Goal: Task Accomplishment & Management: Use online tool/utility

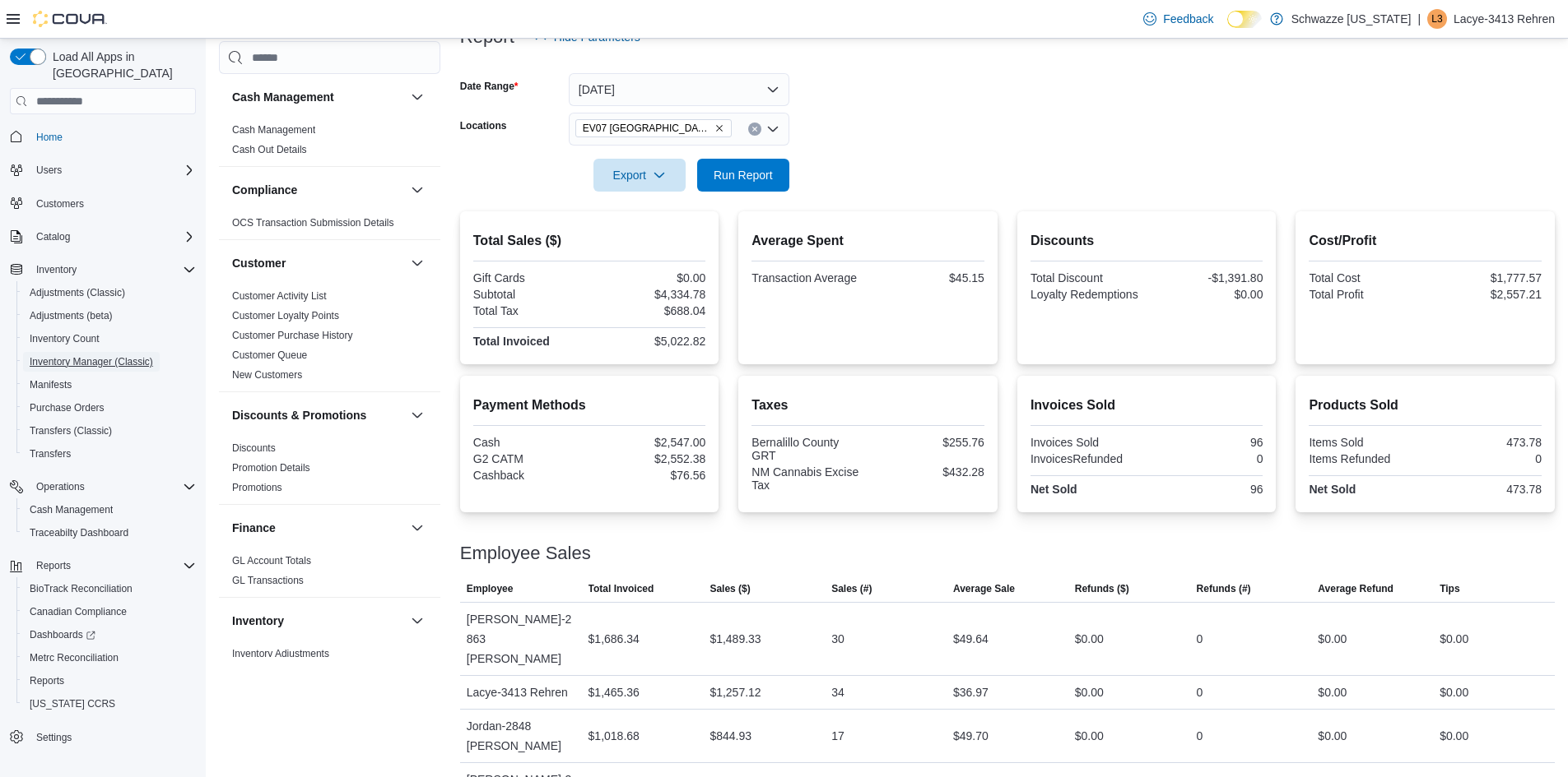
scroll to position [228, 0]
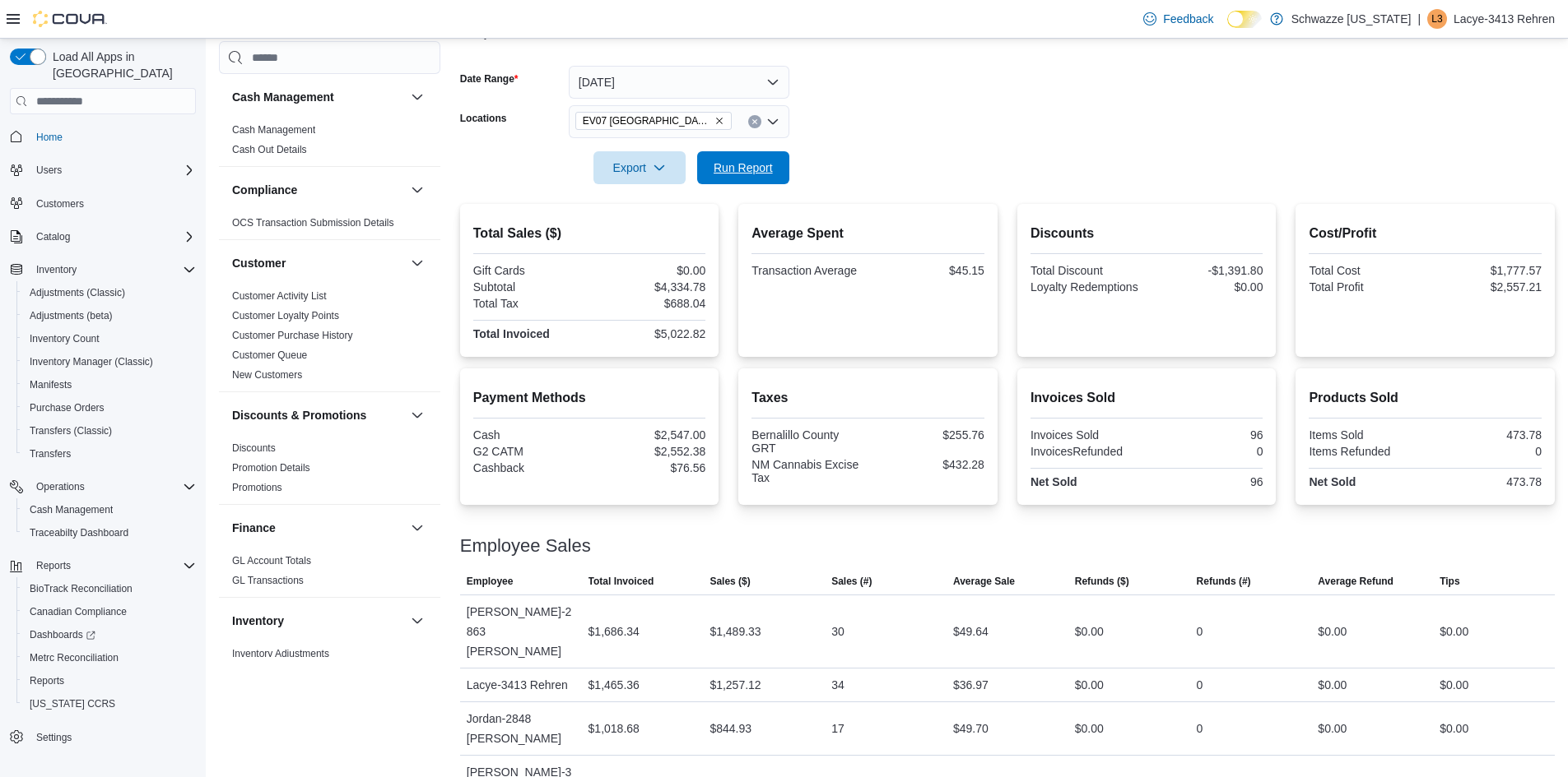
click at [744, 174] on span "Run Report" at bounding box center [743, 167] width 59 height 16
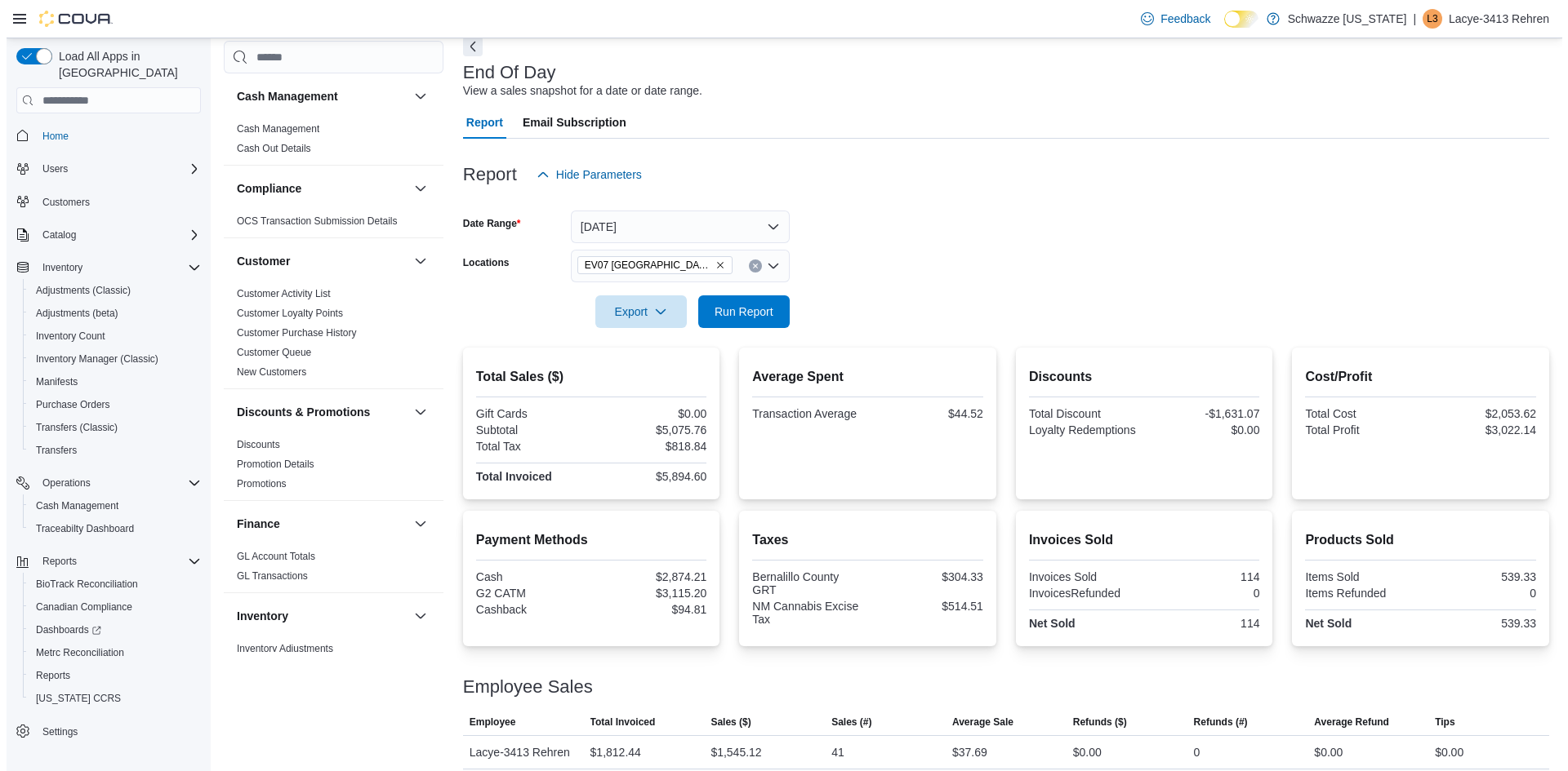
scroll to position [0, 0]
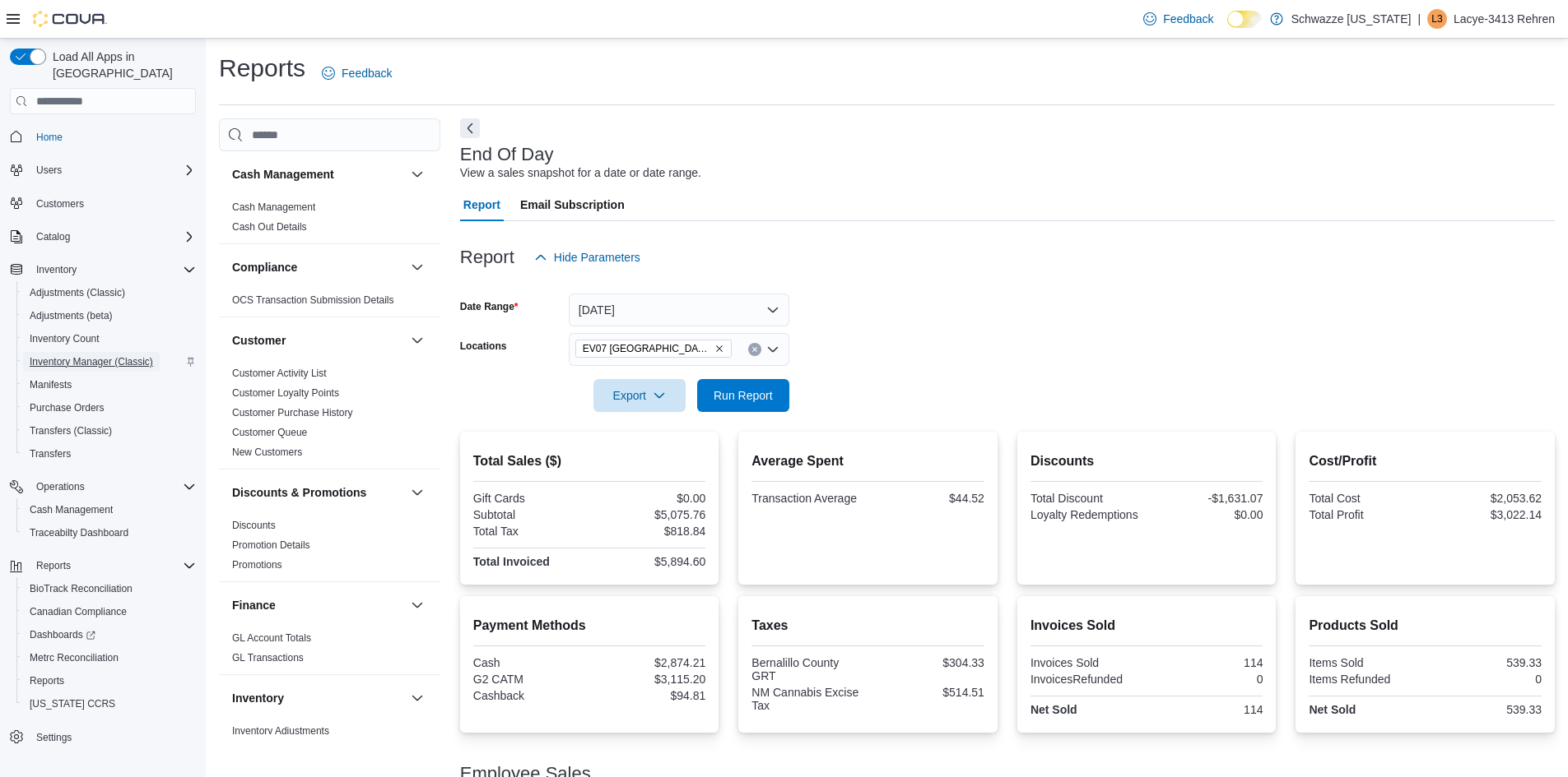
click at [90, 356] on span "Inventory Manager (Classic)" at bounding box center [91, 362] width 123 height 13
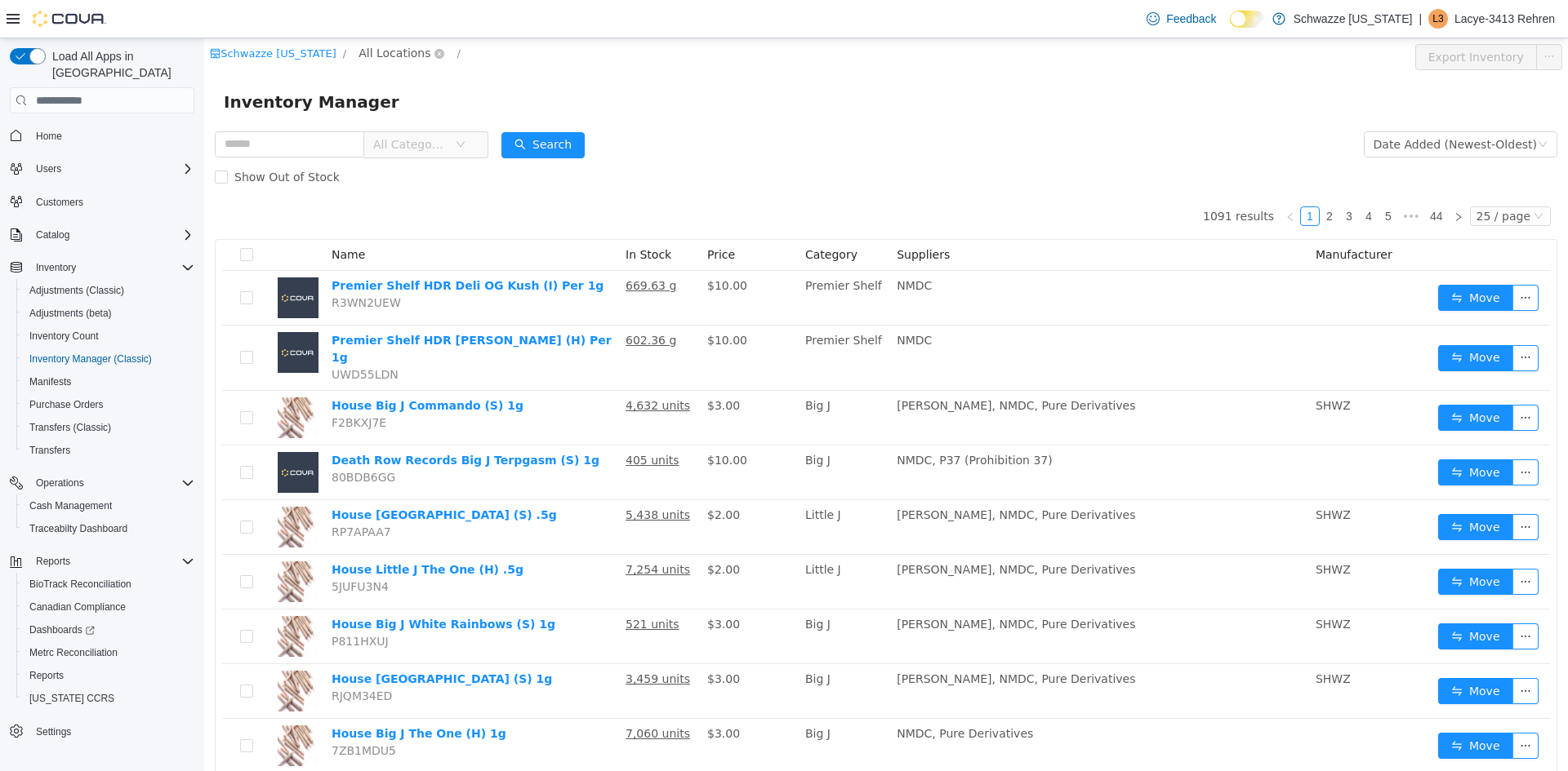
click at [395, 52] on span "All Locations" at bounding box center [395, 53] width 72 height 18
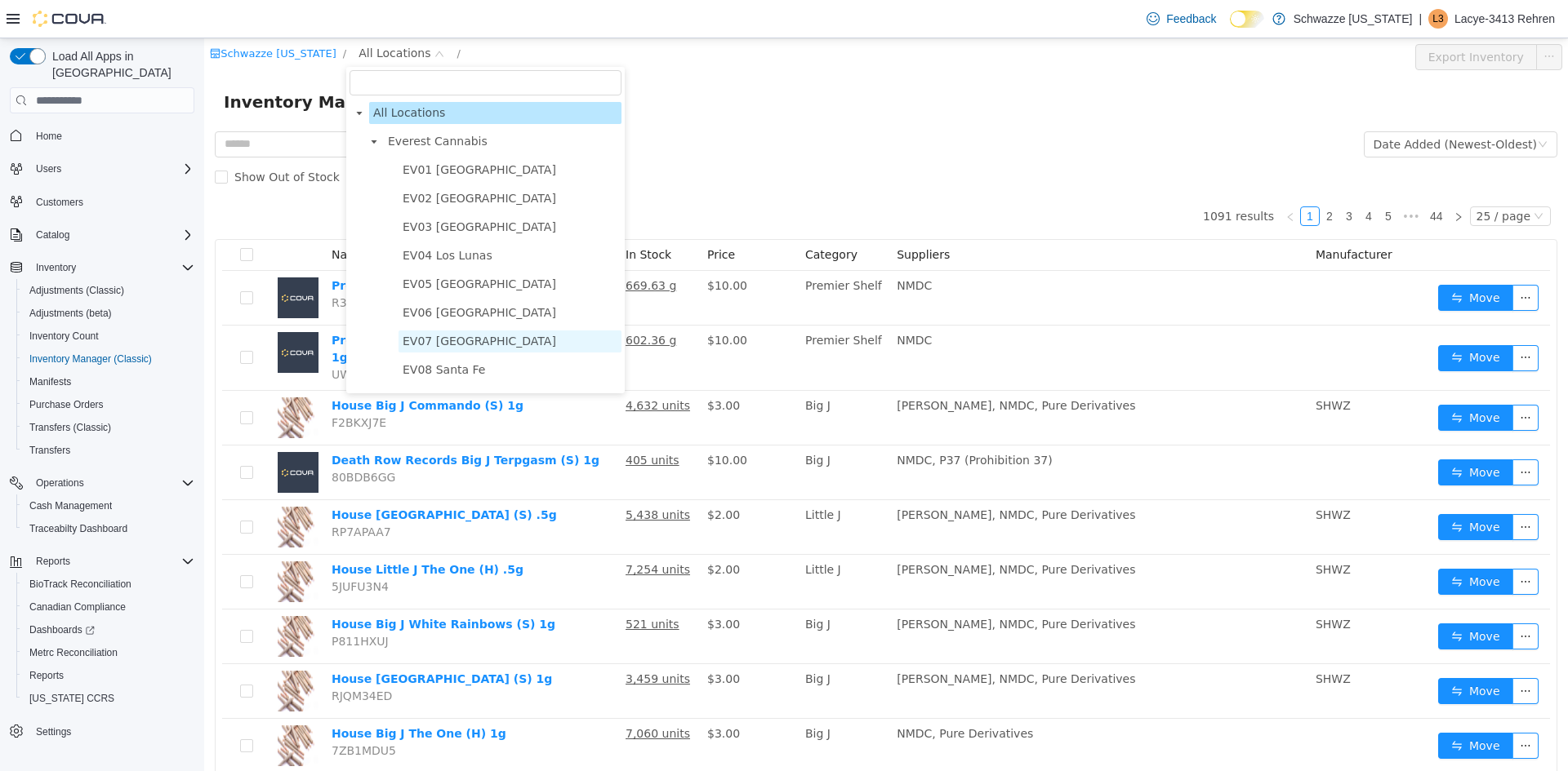
click at [461, 344] on span "EV07 [GEOGRAPHIC_DATA]" at bounding box center [478, 341] width 154 height 13
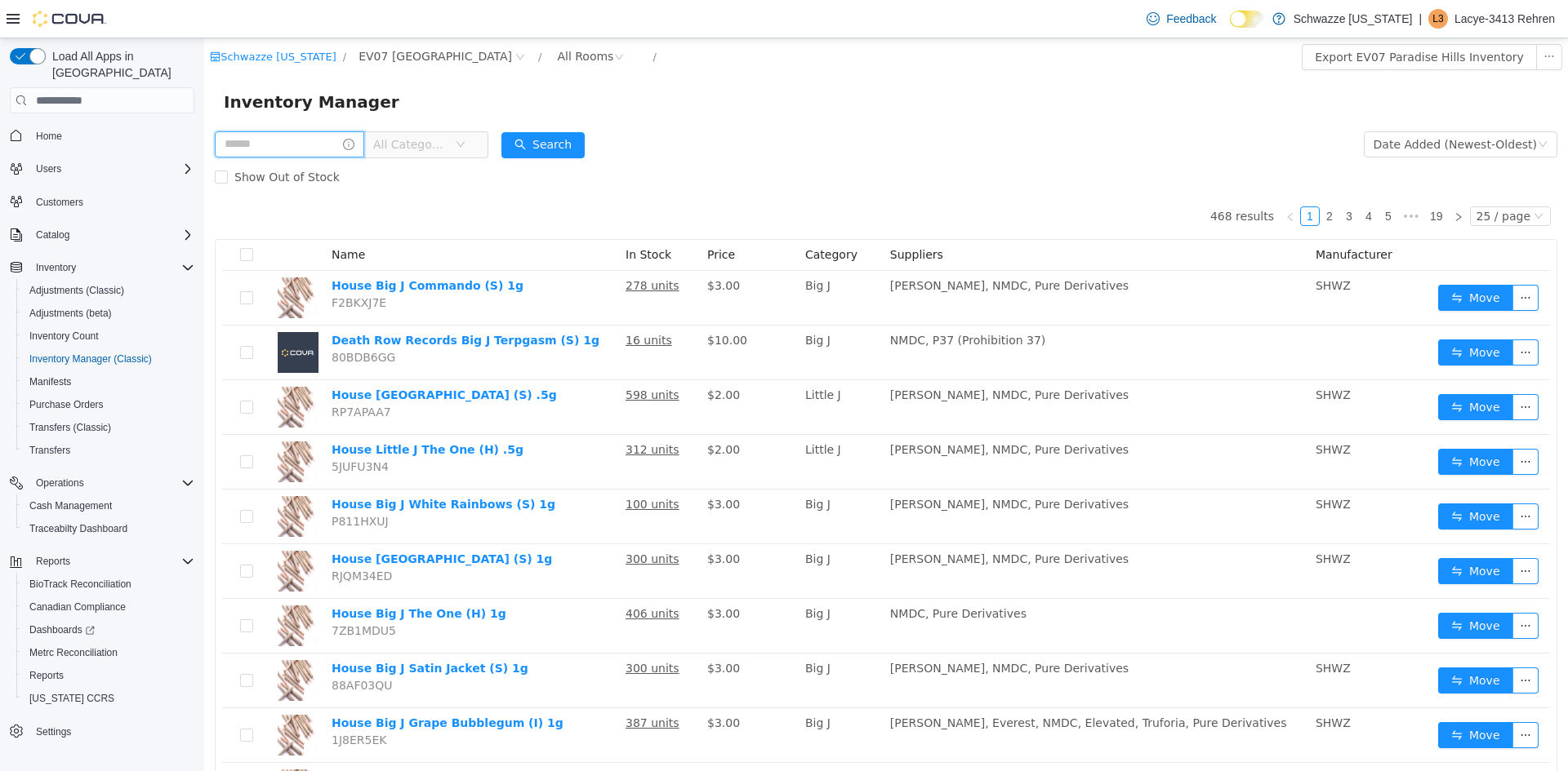
click at [310, 144] on input "text" at bounding box center [289, 145] width 150 height 26
type input "****"
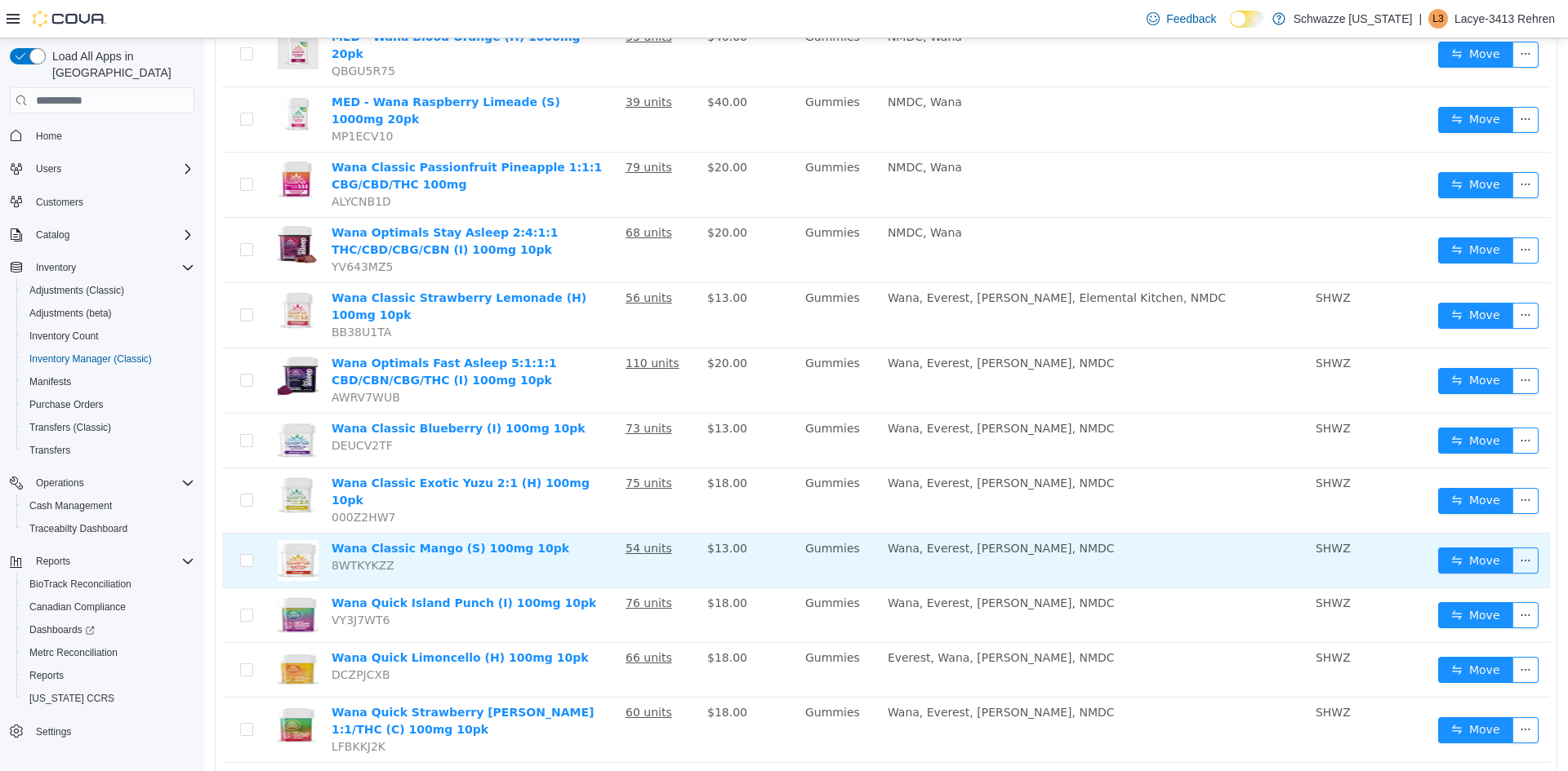
scroll to position [470, 0]
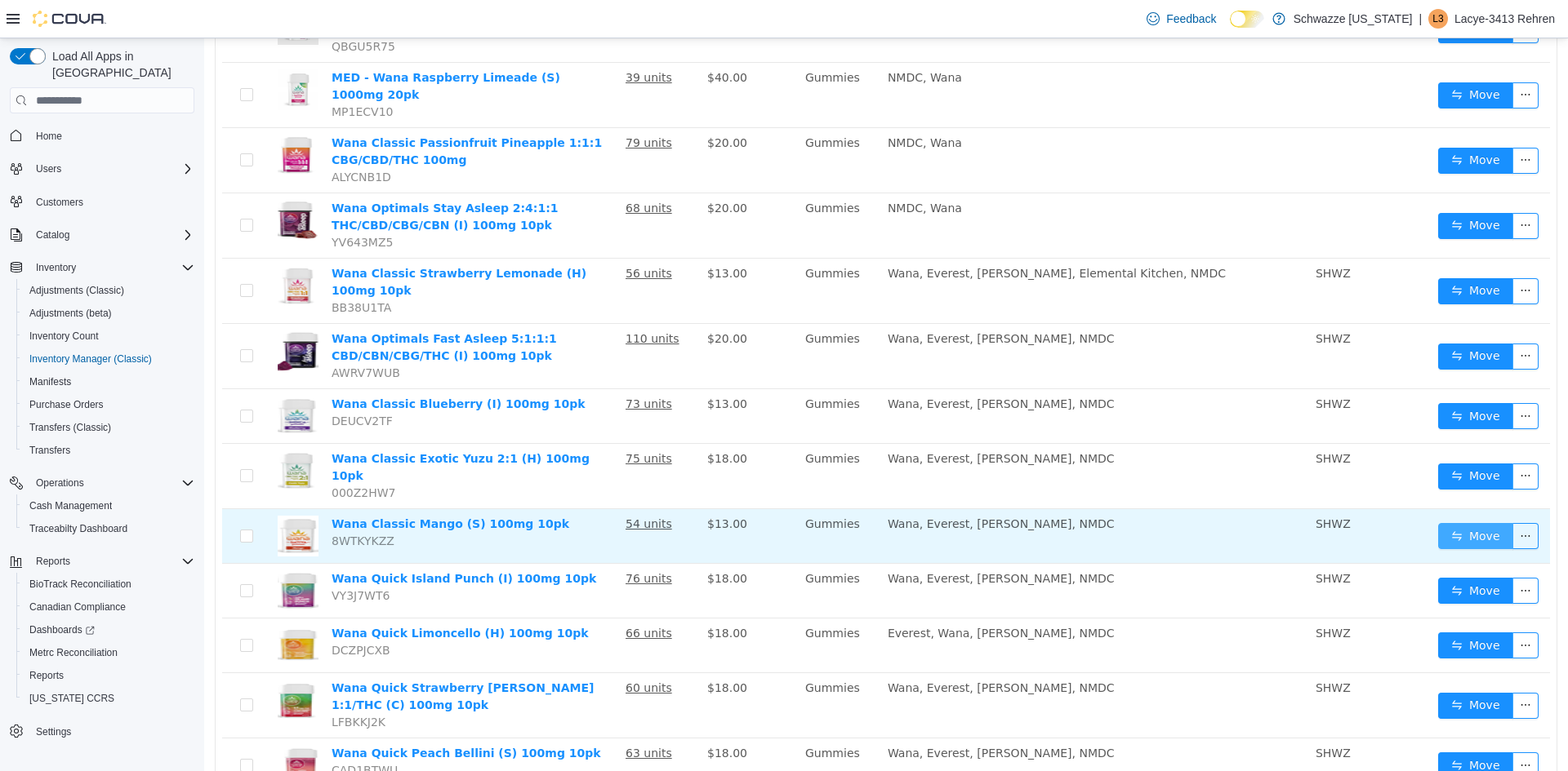
click at [1479, 523] on button "Move" at bounding box center [1476, 537] width 75 height 26
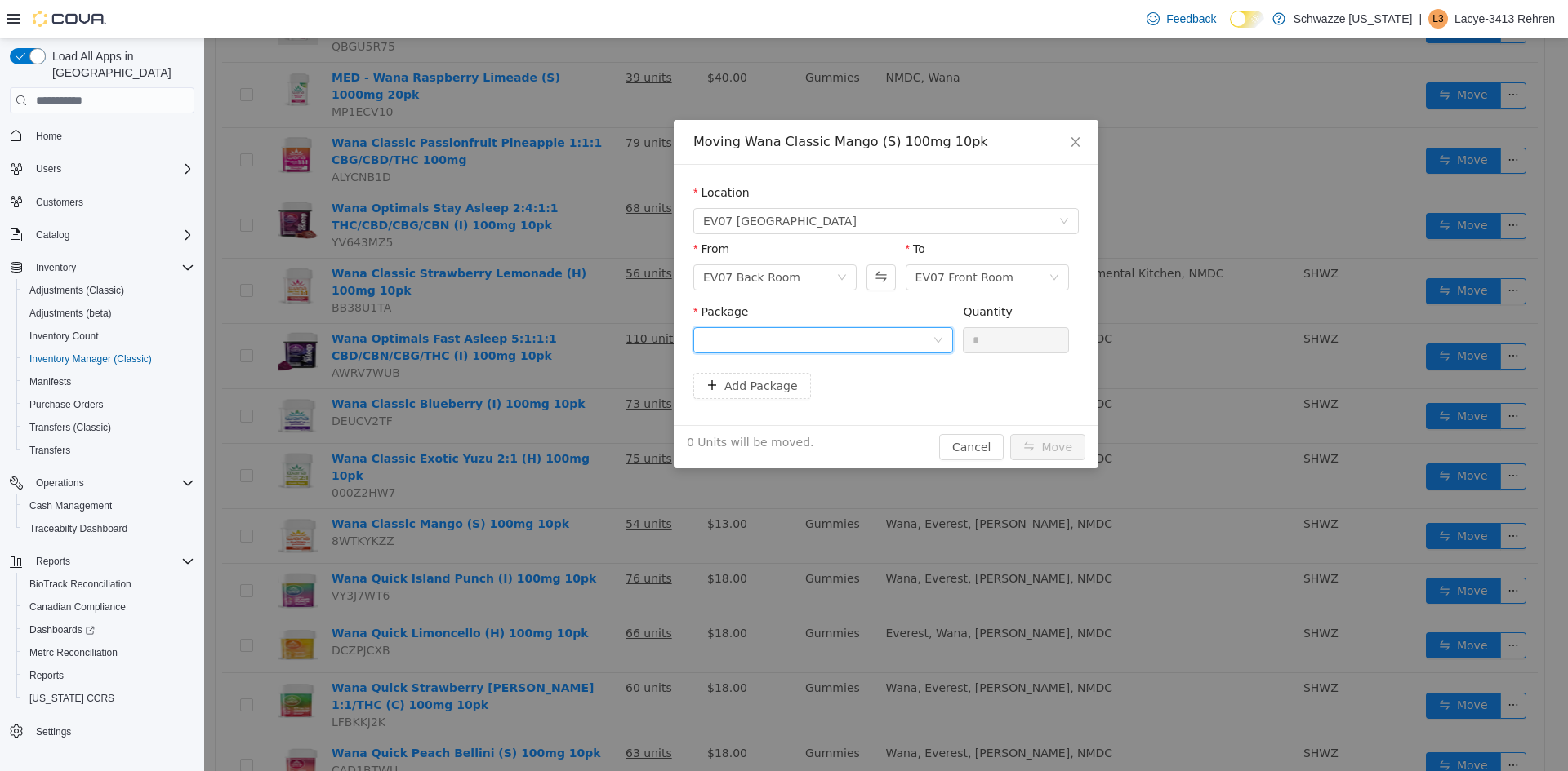
click at [900, 346] on div at bounding box center [817, 341] width 230 height 24
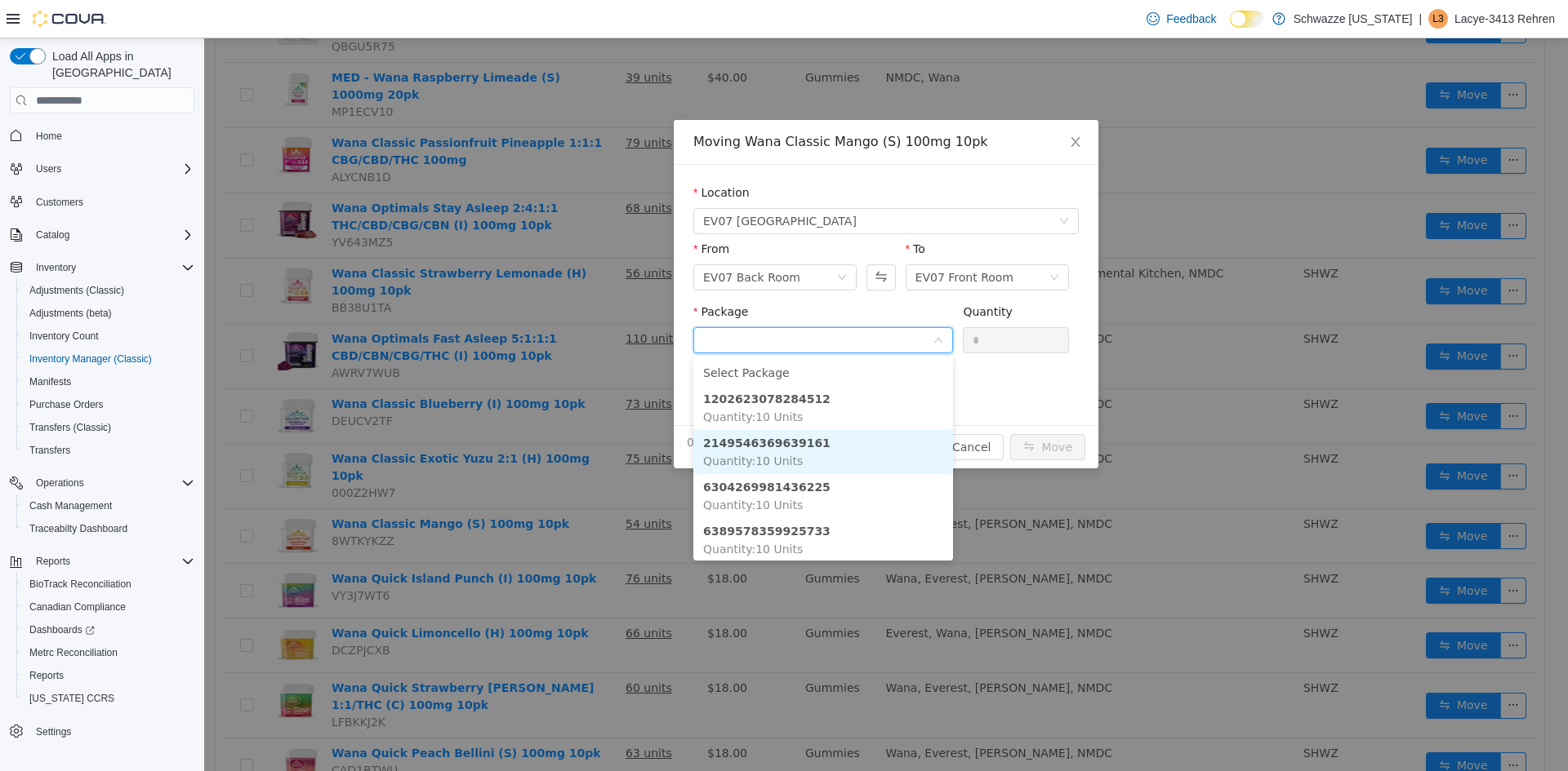
scroll to position [21, 0]
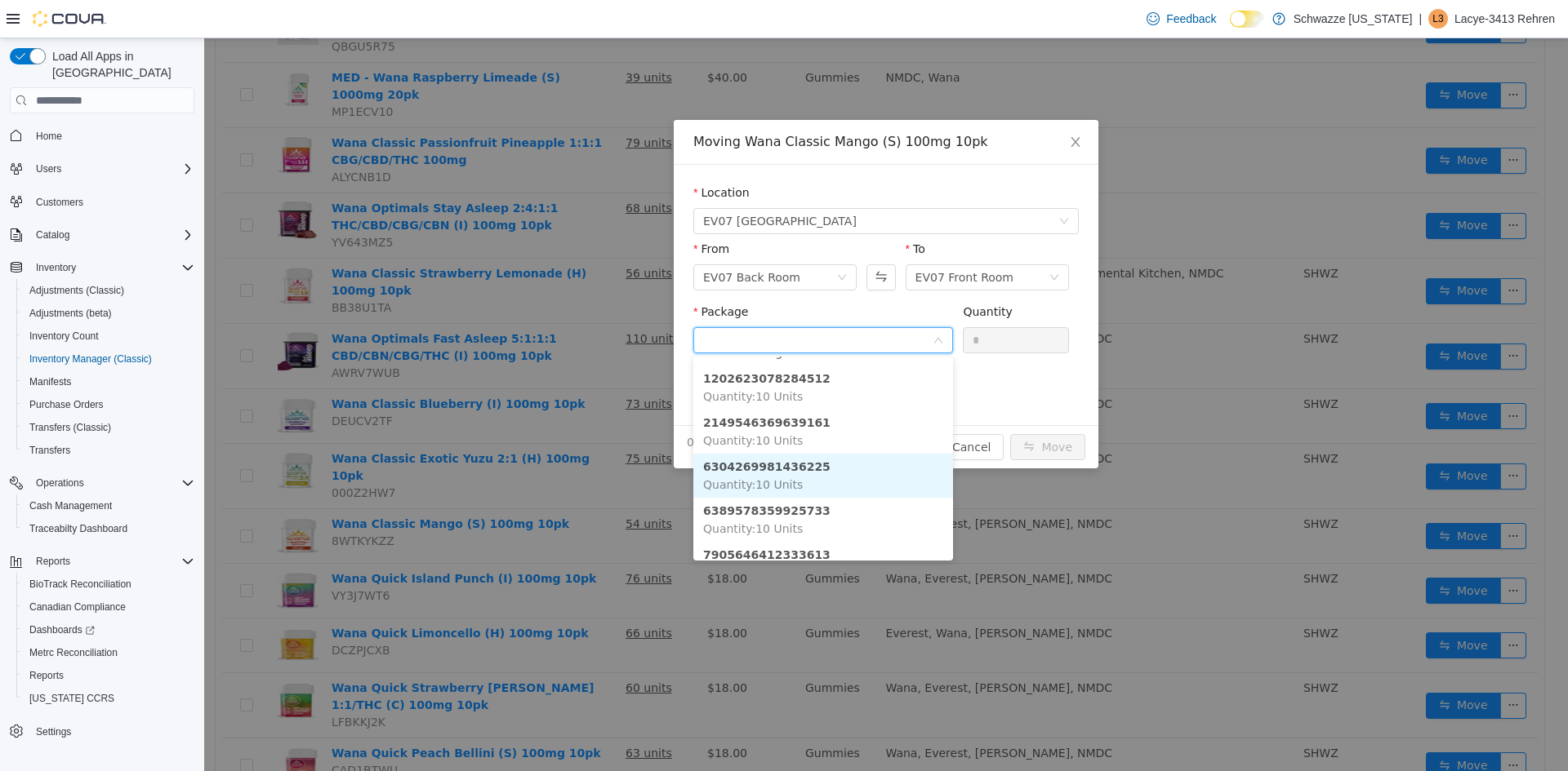
click at [819, 463] on li "6304269981436225 Quantity : 10 Units" at bounding box center [823, 475] width 260 height 44
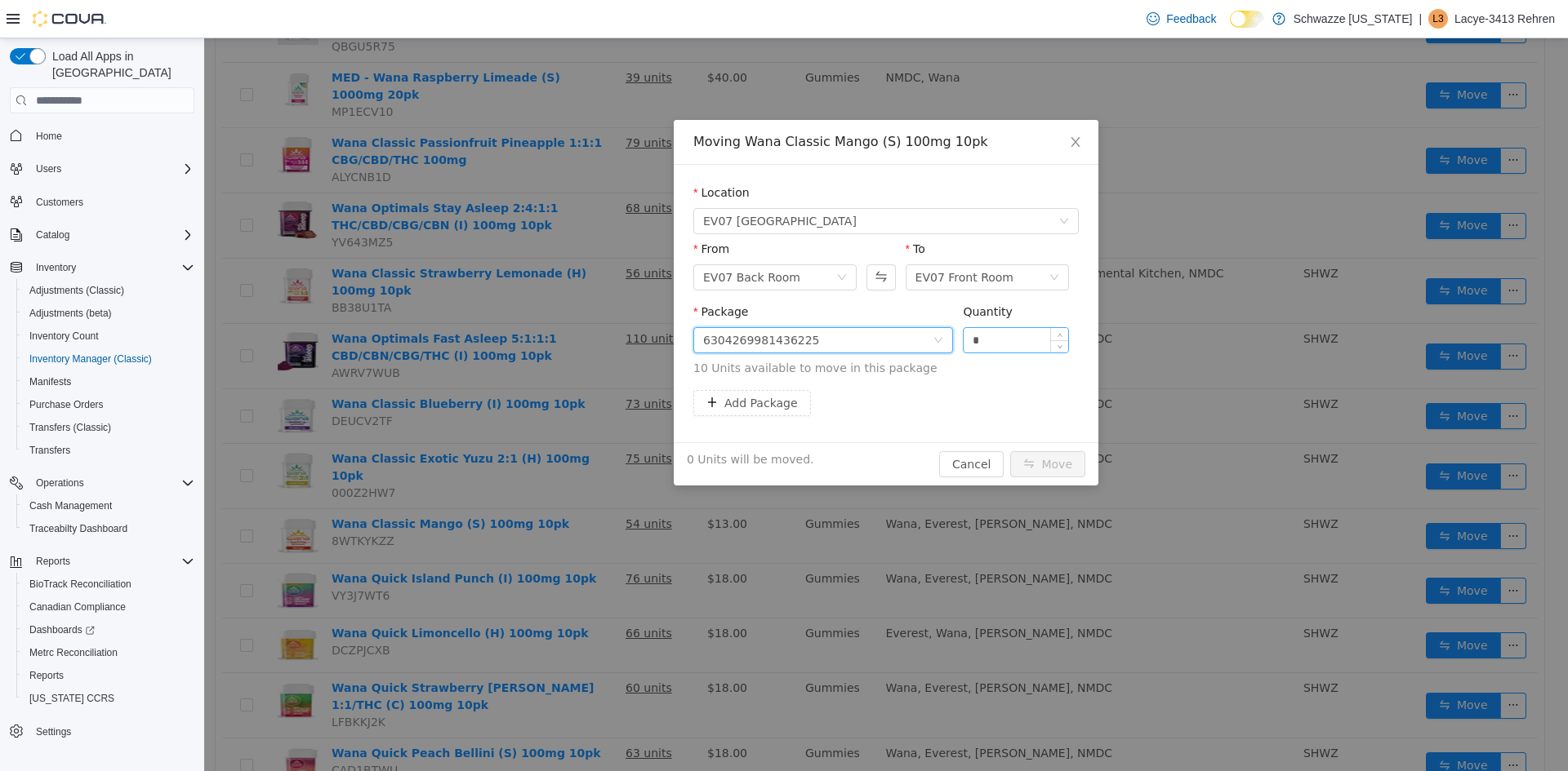
click at [1026, 336] on input "*" at bounding box center [1015, 341] width 105 height 24
type input "**"
click at [1058, 467] on button "Move" at bounding box center [1047, 464] width 75 height 26
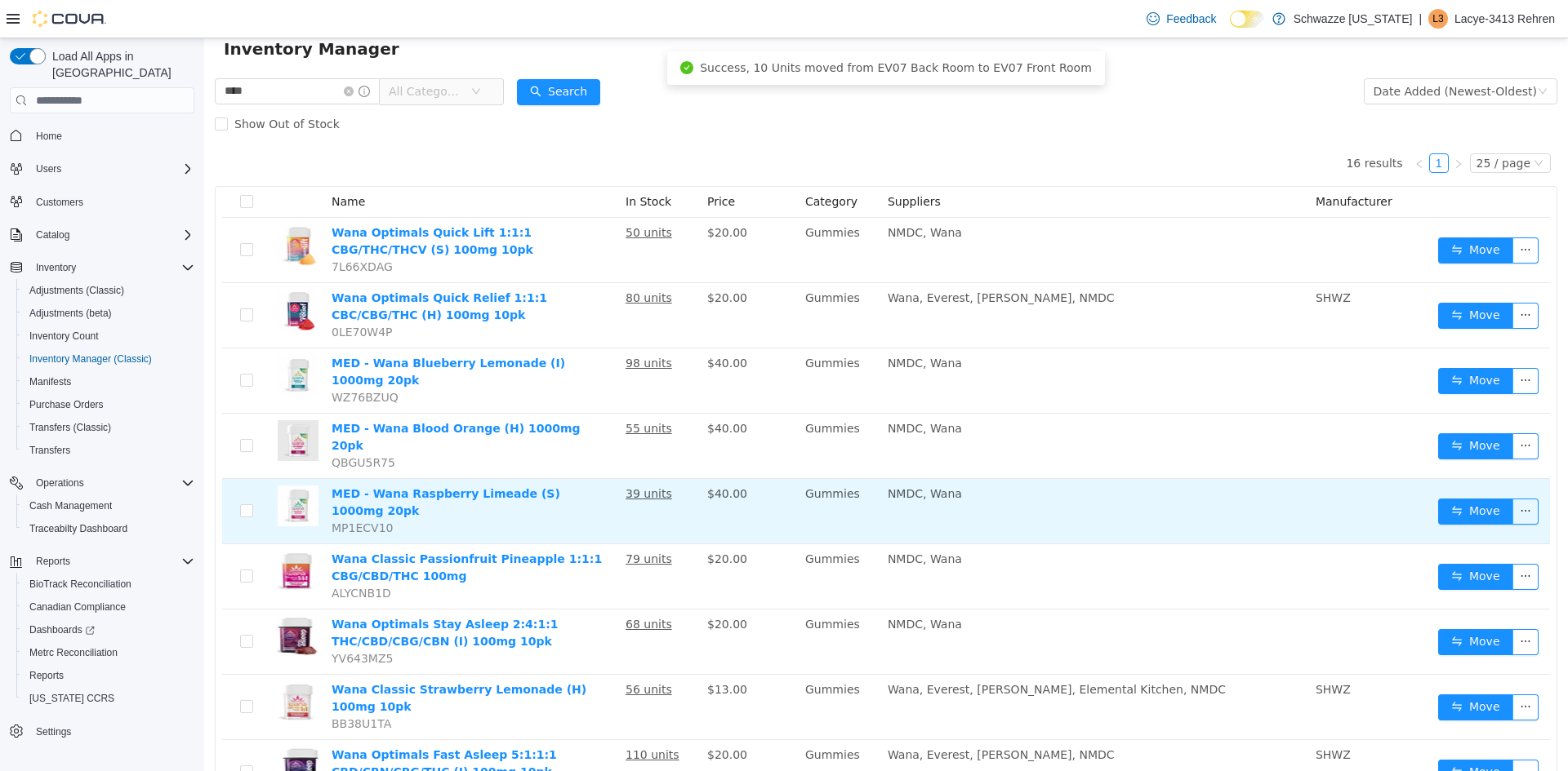
scroll to position [0, 0]
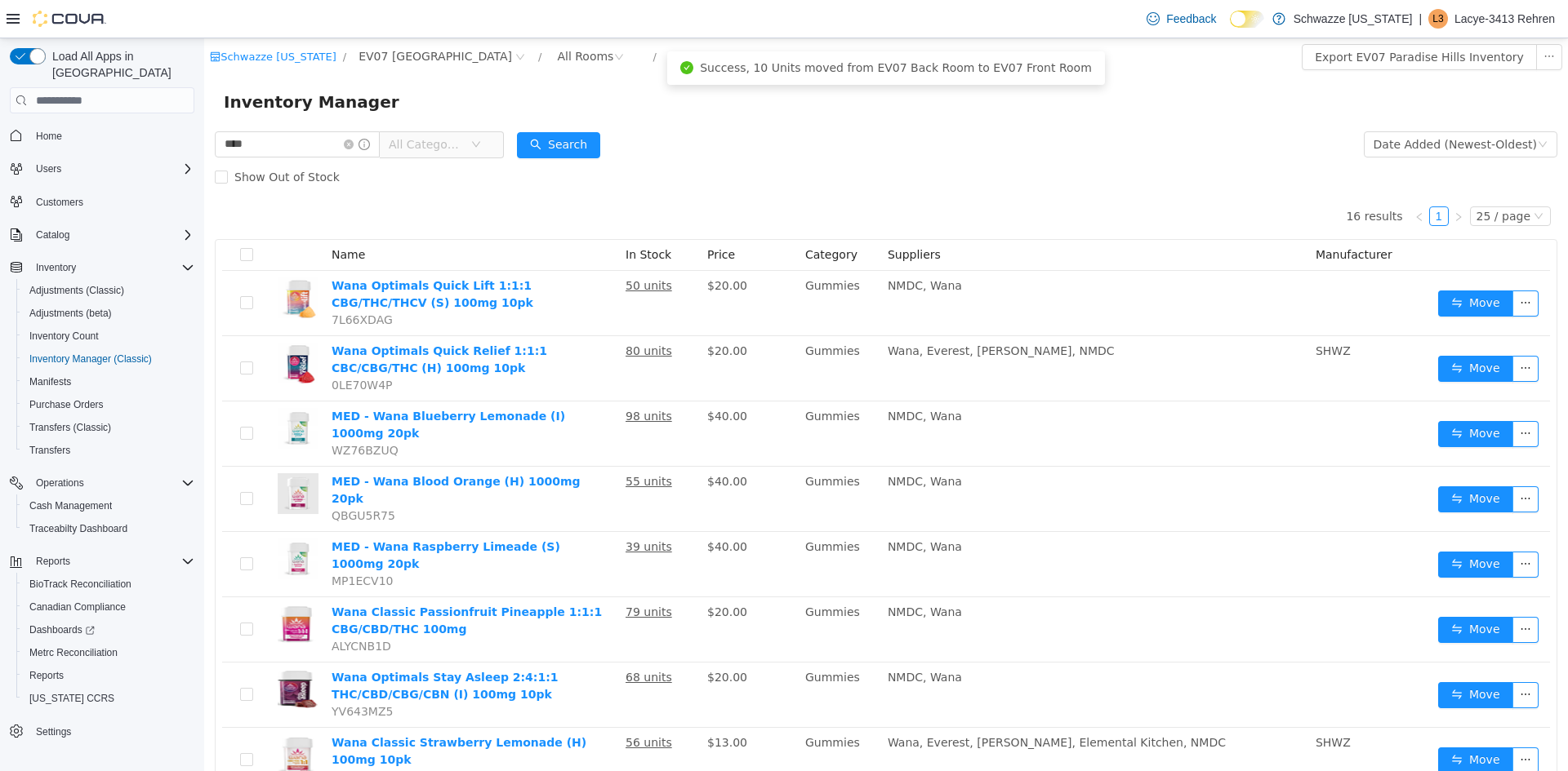
click at [299, 158] on div "**** All Categories" at bounding box center [359, 144] width 289 height 33
click at [300, 148] on input "****" at bounding box center [297, 145] width 165 height 26
type input "****"
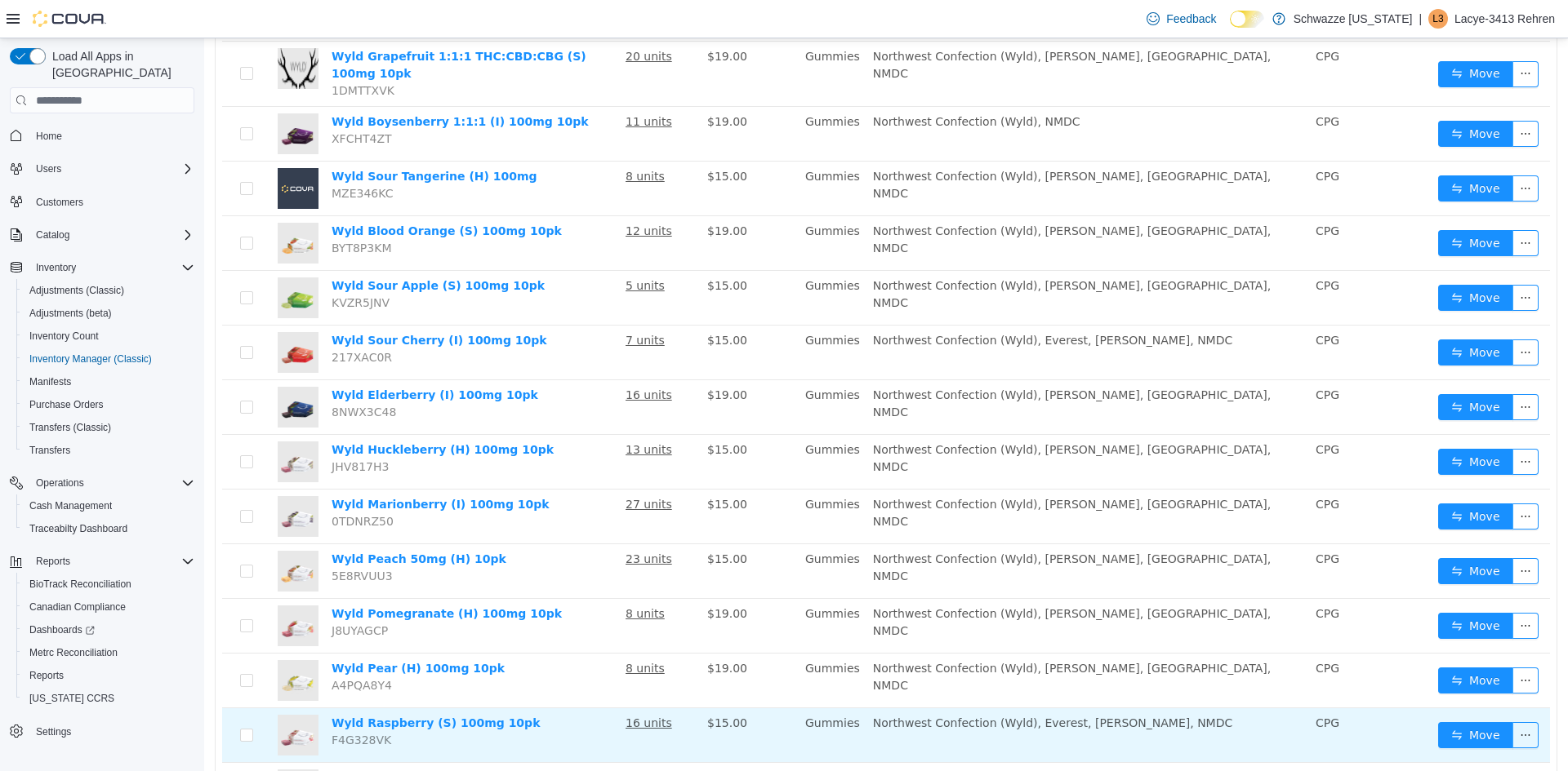
scroll to position [586, 0]
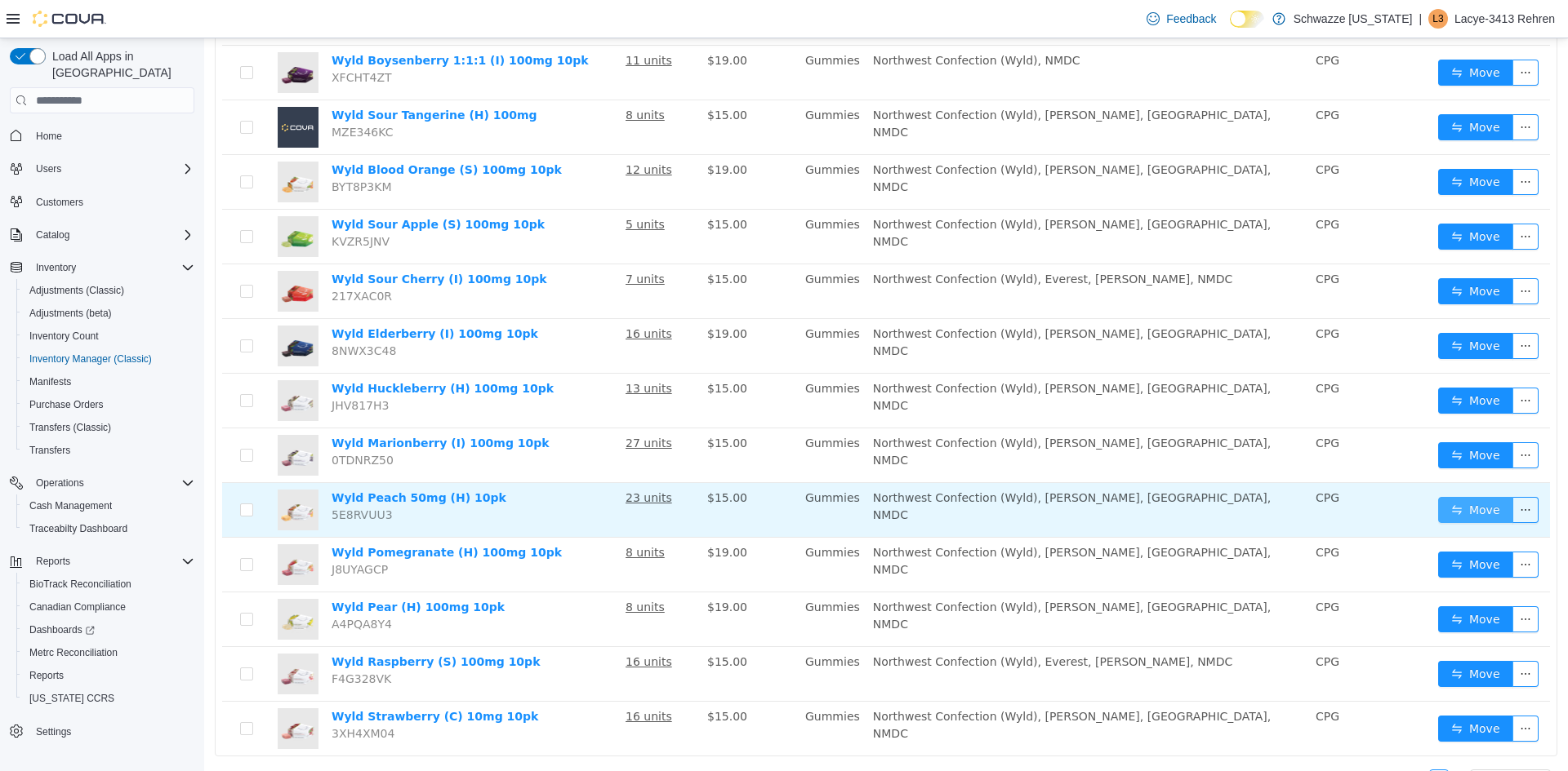
click at [1487, 497] on button "Move" at bounding box center [1476, 510] width 75 height 26
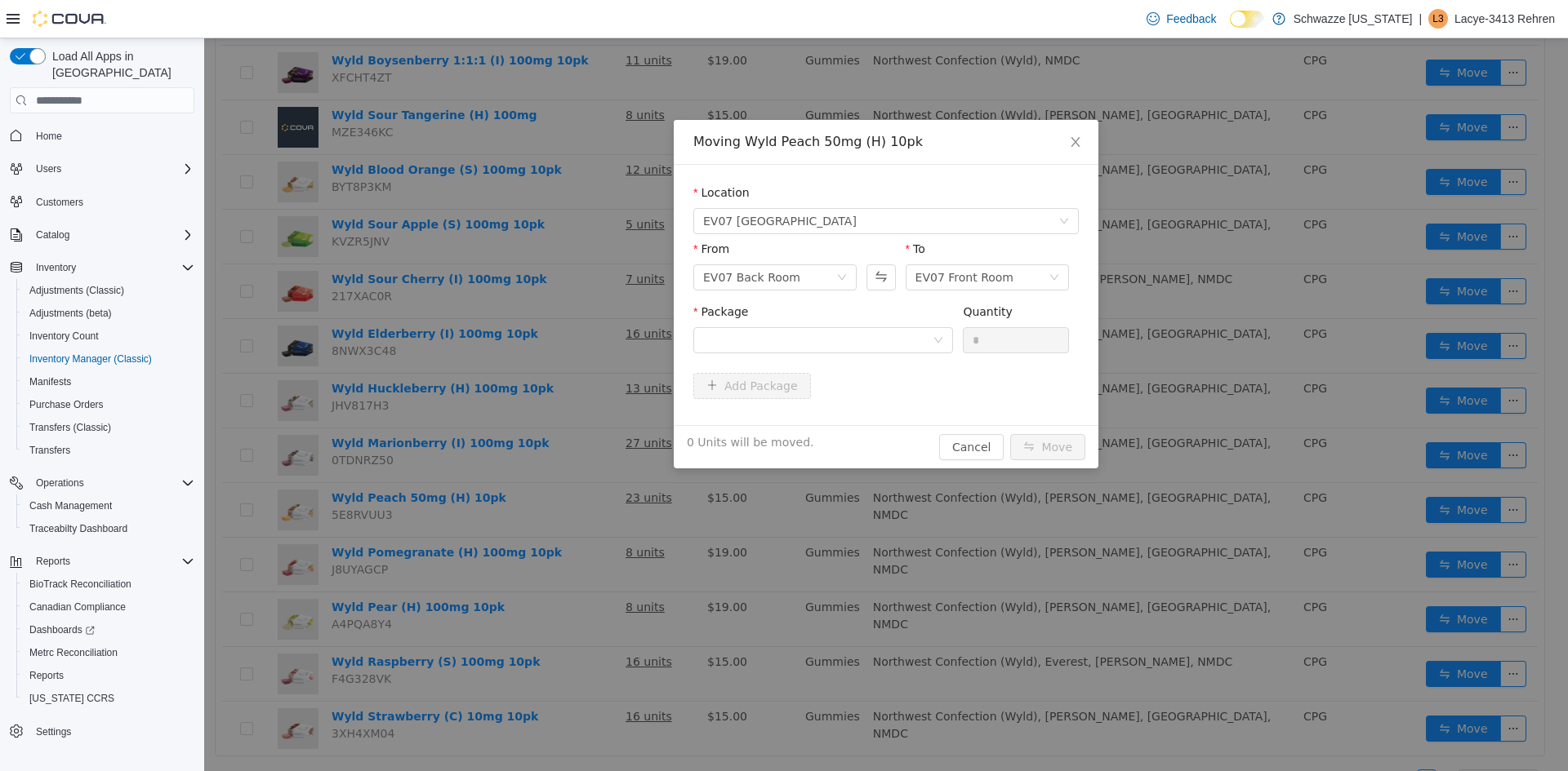
click at [875, 322] on div "Package" at bounding box center [823, 315] width 260 height 24
click at [878, 341] on div at bounding box center [817, 341] width 230 height 24
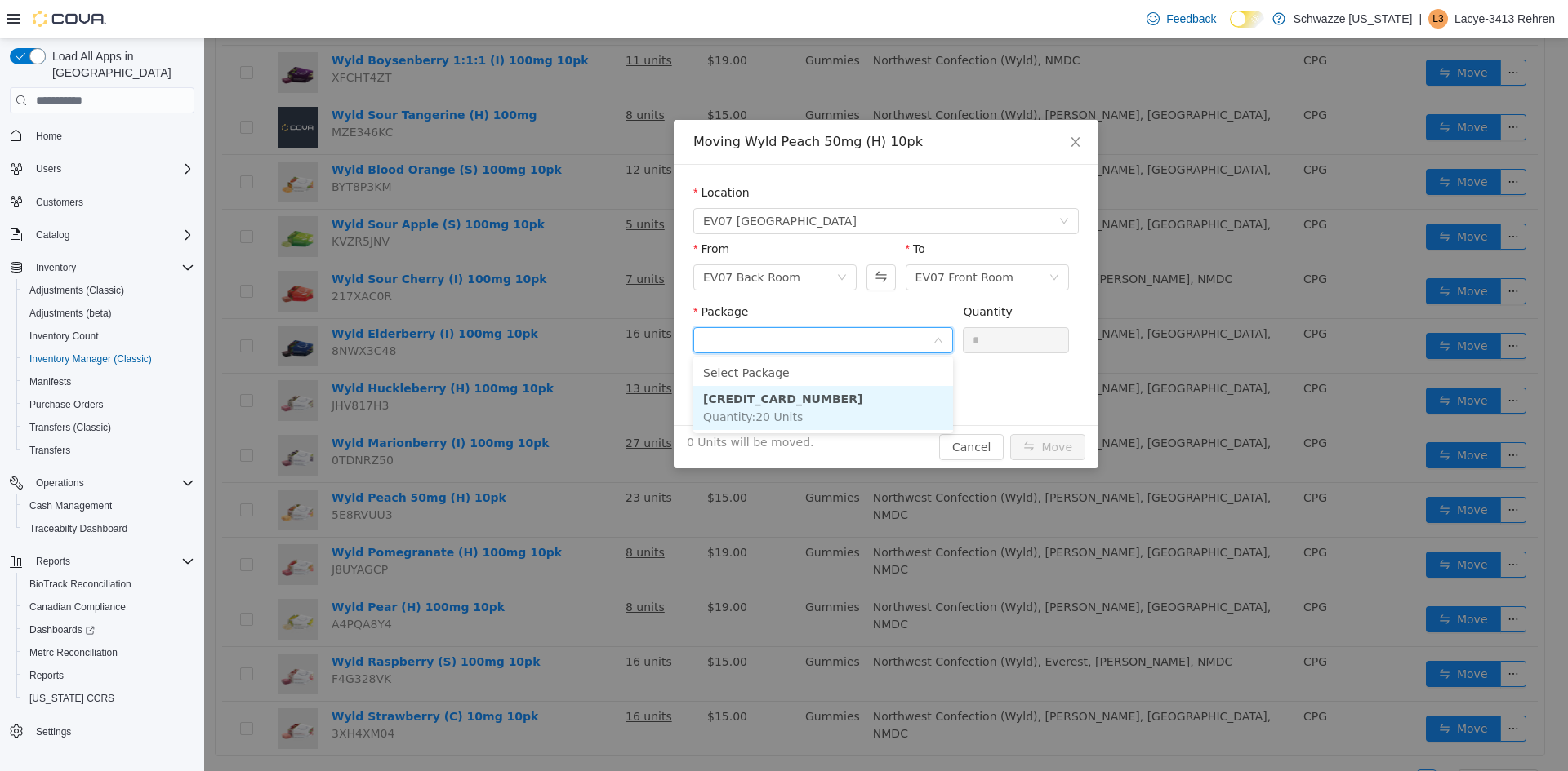
click at [861, 395] on li "[CREDIT_CARD_NUMBER] Quantity : 20 Units" at bounding box center [823, 408] width 260 height 44
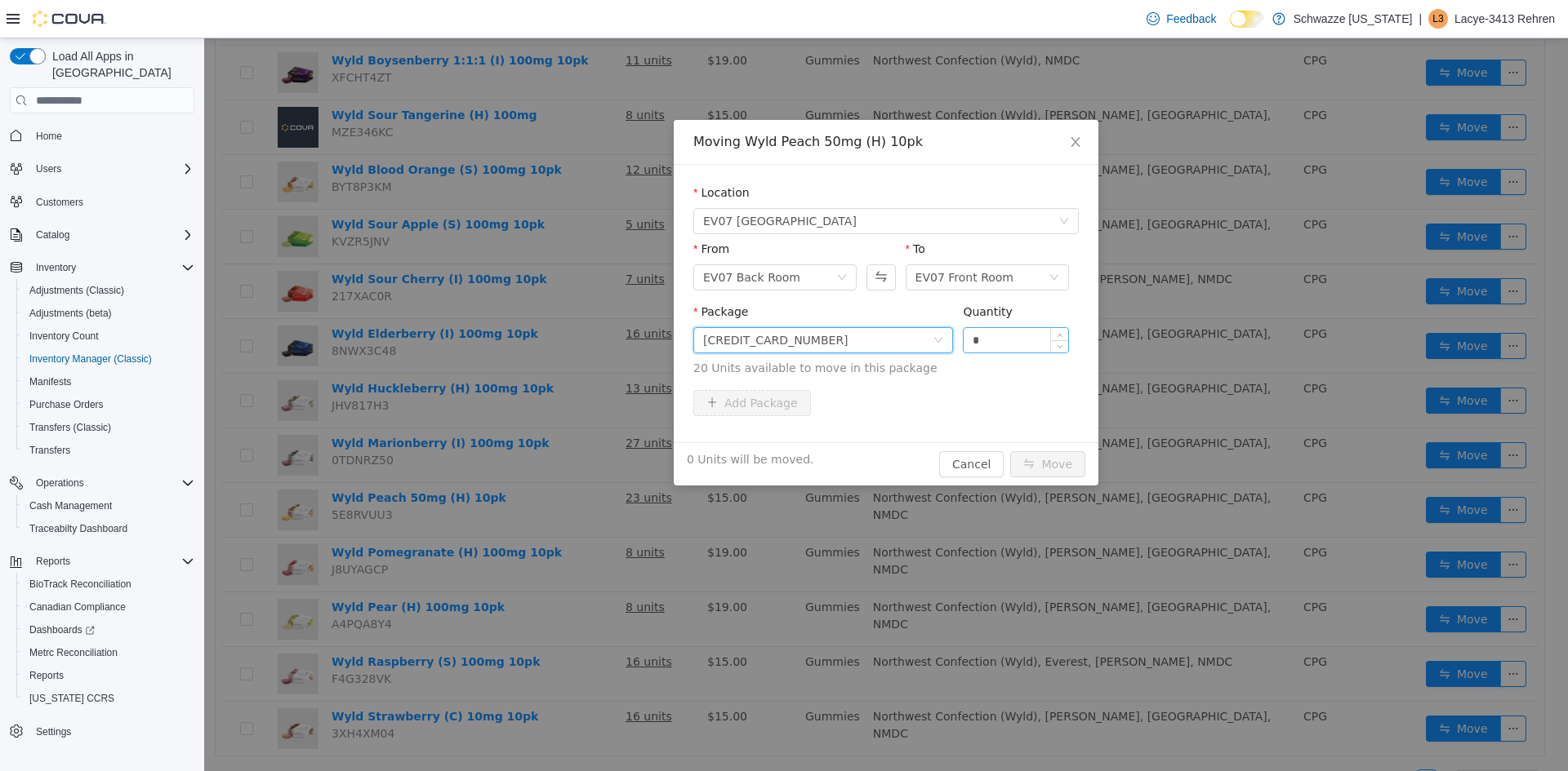
click at [998, 344] on input "*" at bounding box center [1015, 341] width 105 height 24
type input "**"
click at [1054, 458] on button "Move" at bounding box center [1047, 464] width 75 height 26
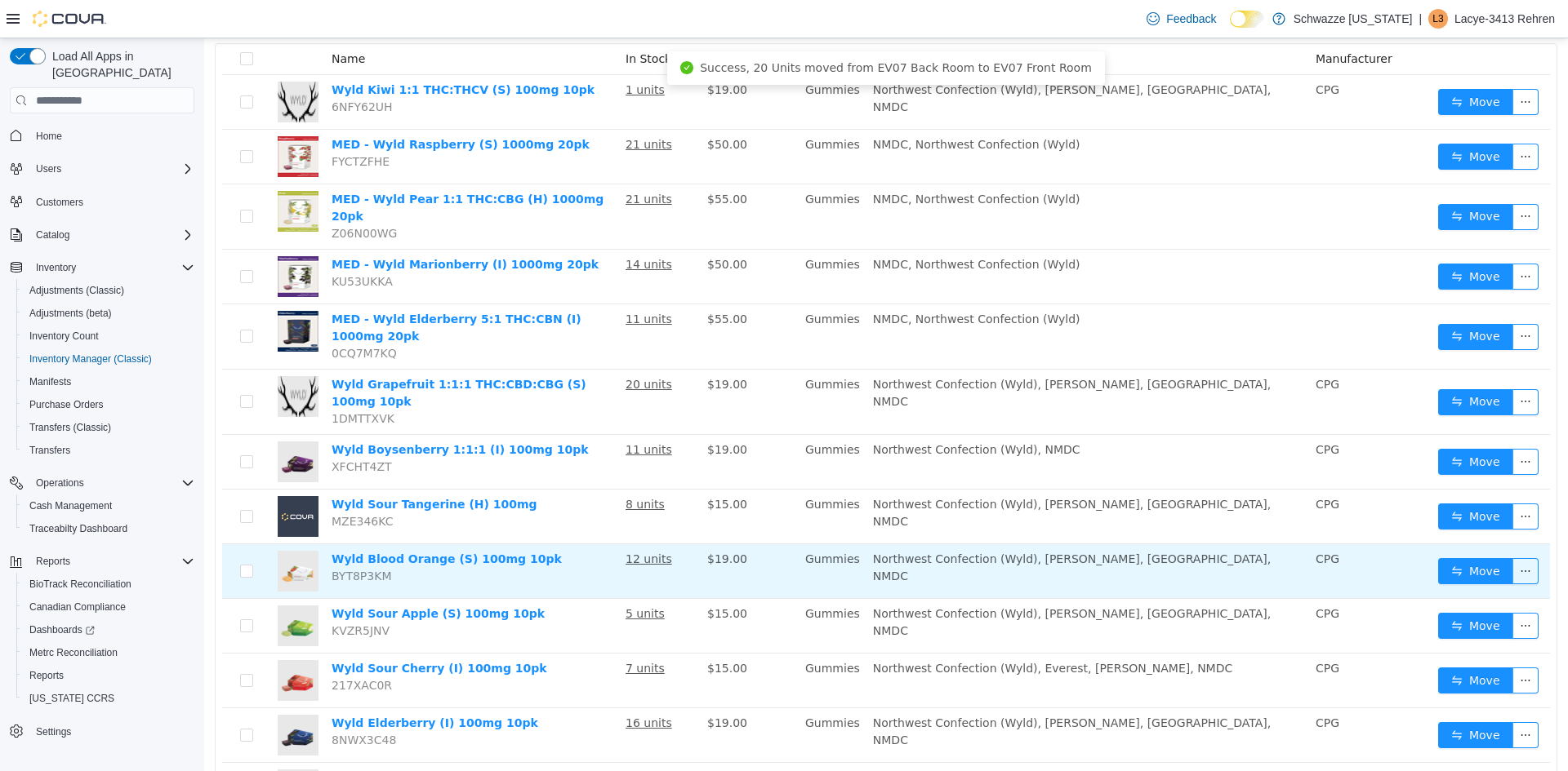
scroll to position [0, 0]
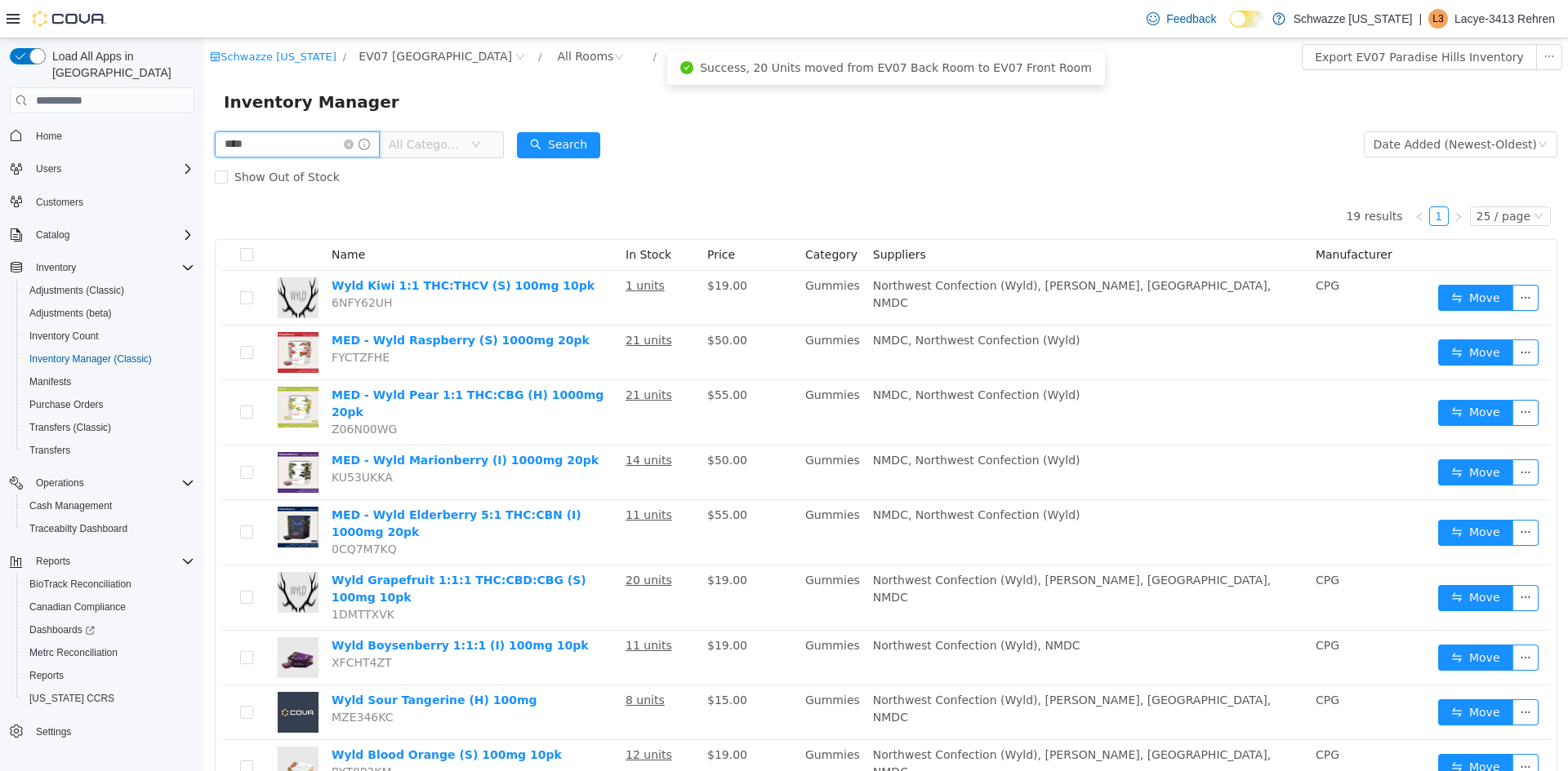
click at [289, 141] on input "****" at bounding box center [297, 145] width 165 height 26
type input "******"
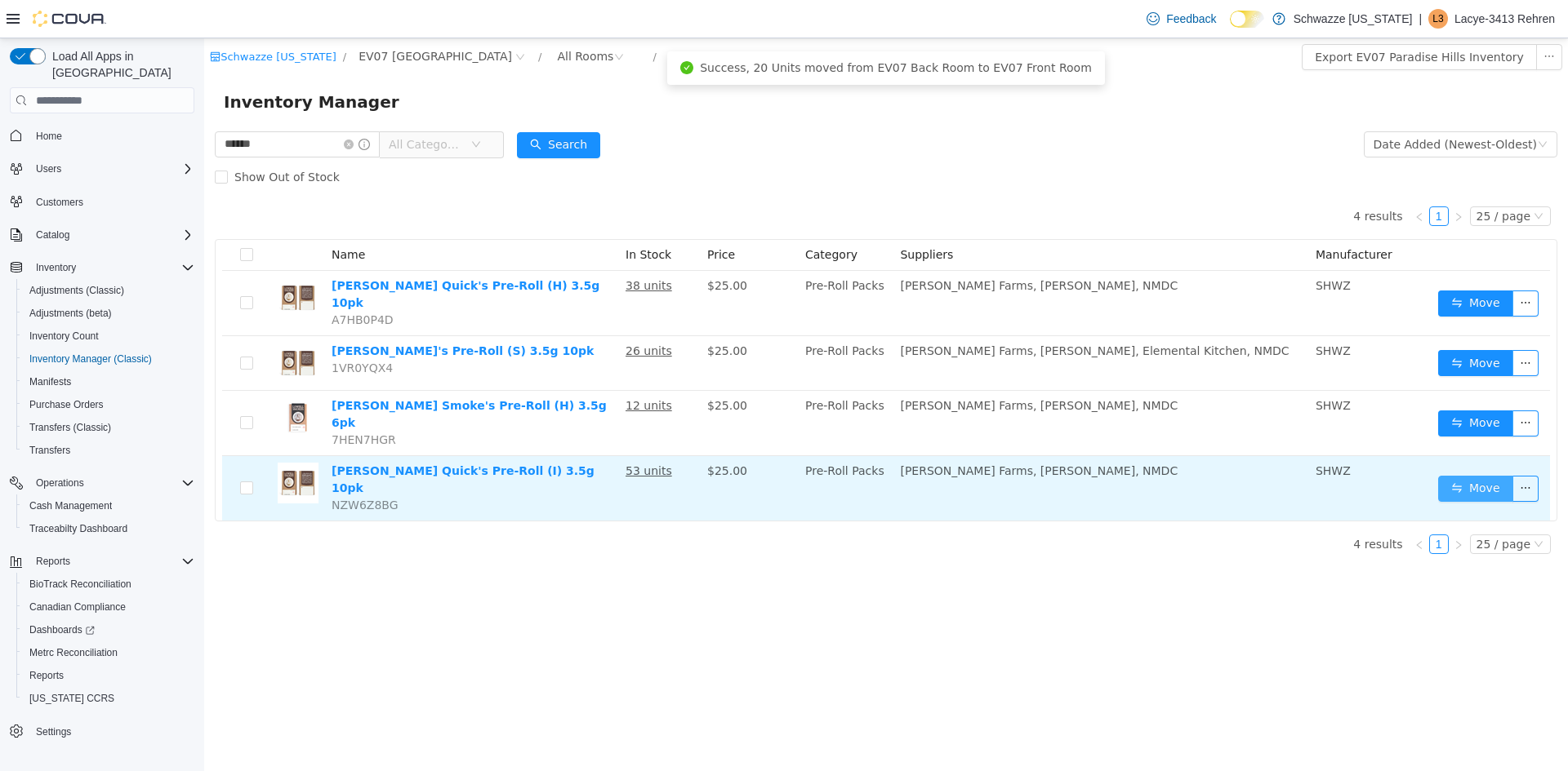
click at [1471, 475] on button "Move" at bounding box center [1476, 489] width 75 height 26
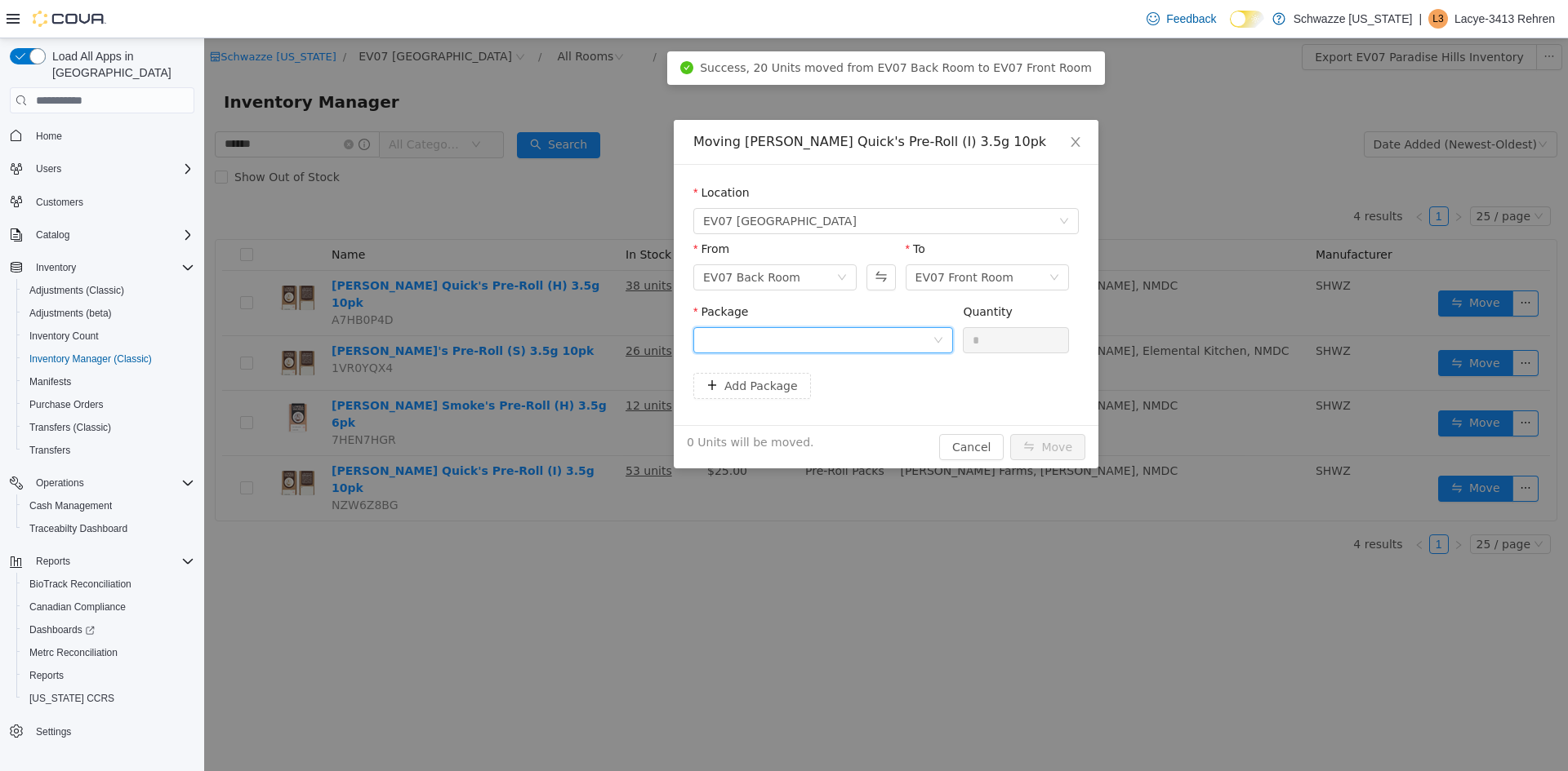
click at [901, 338] on div at bounding box center [817, 341] width 230 height 24
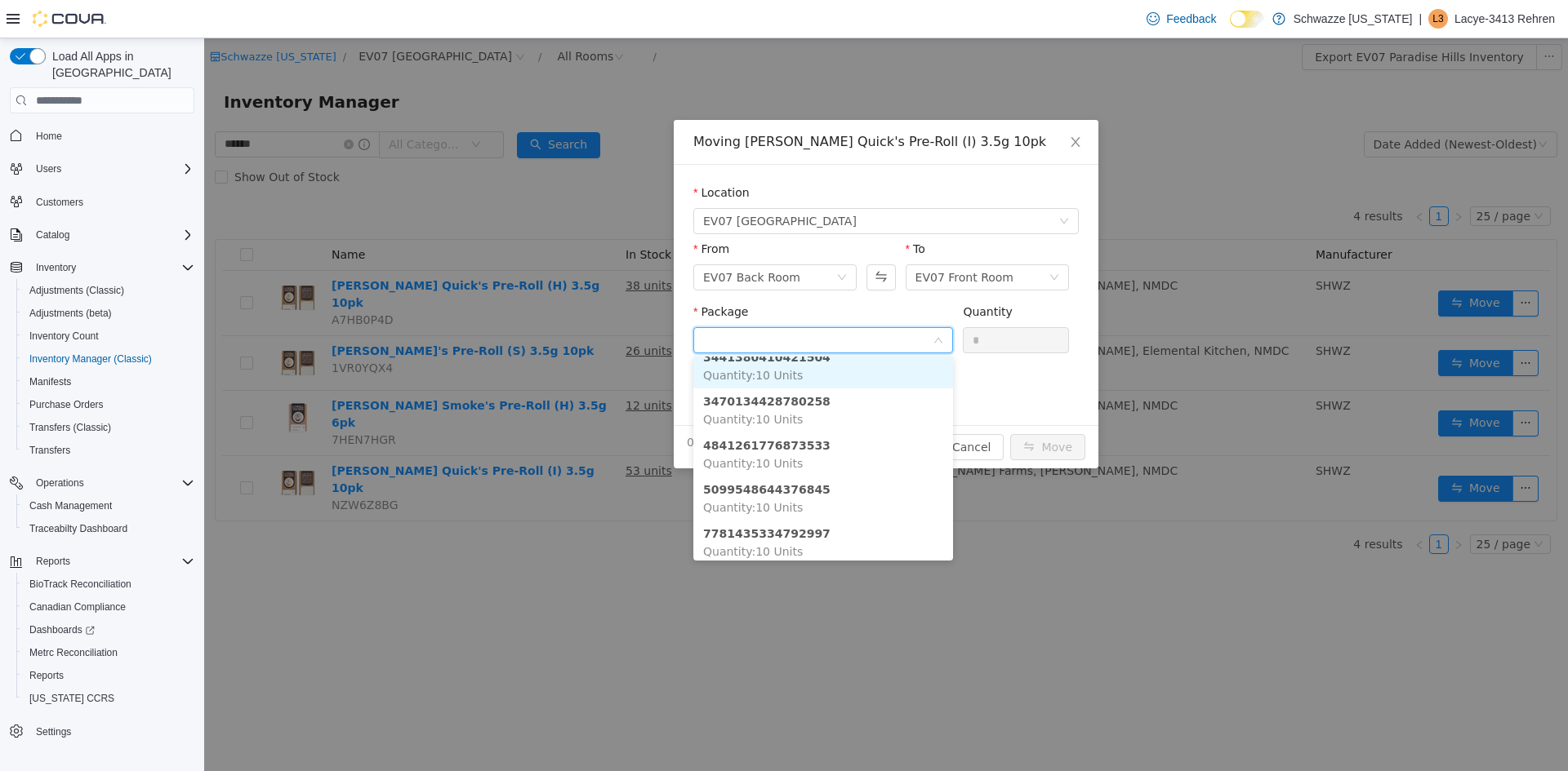
scroll to position [49, 0]
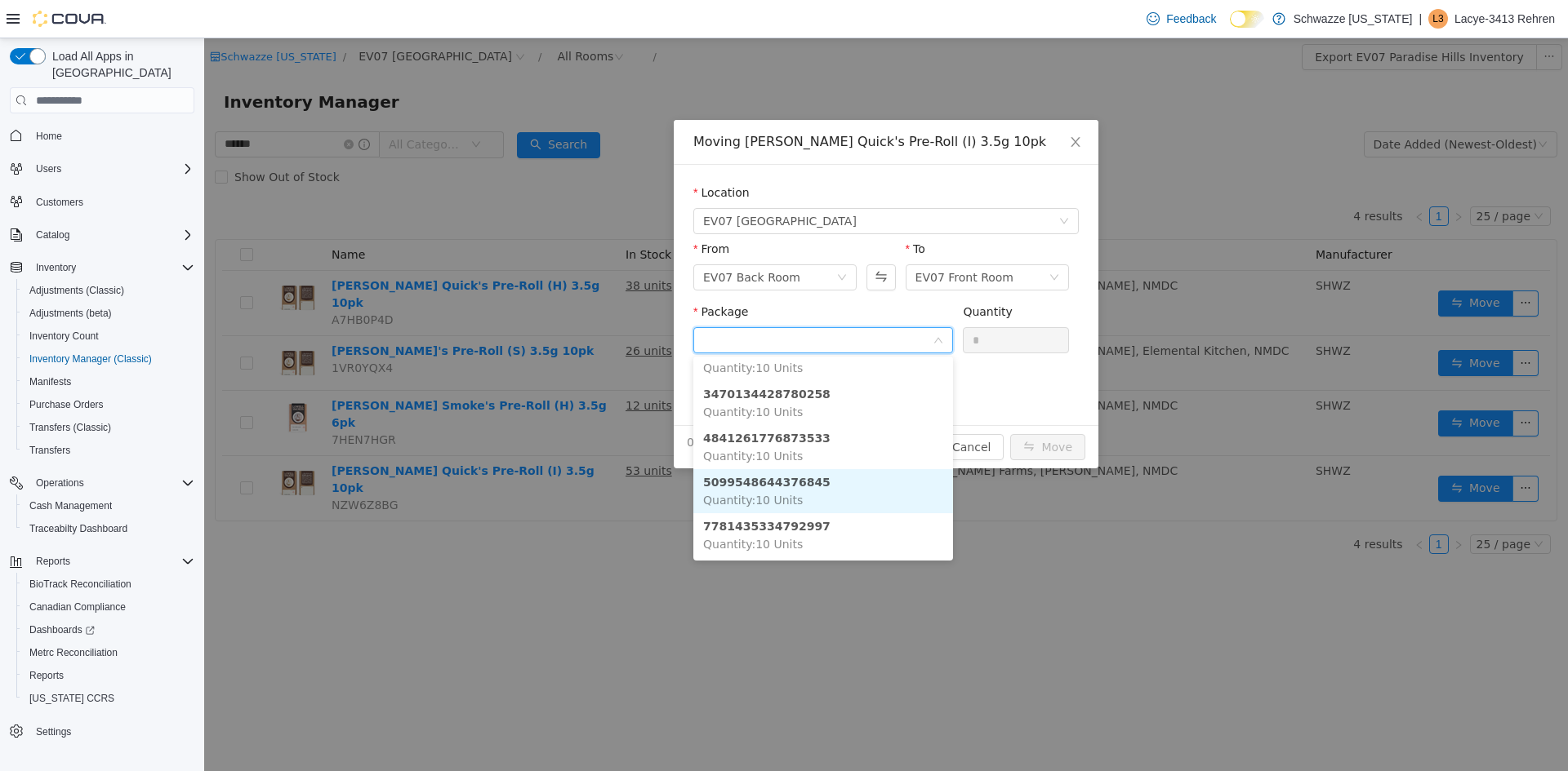
click at [820, 492] on li "5099548644376845 Quantity : 10 Units" at bounding box center [823, 491] width 260 height 44
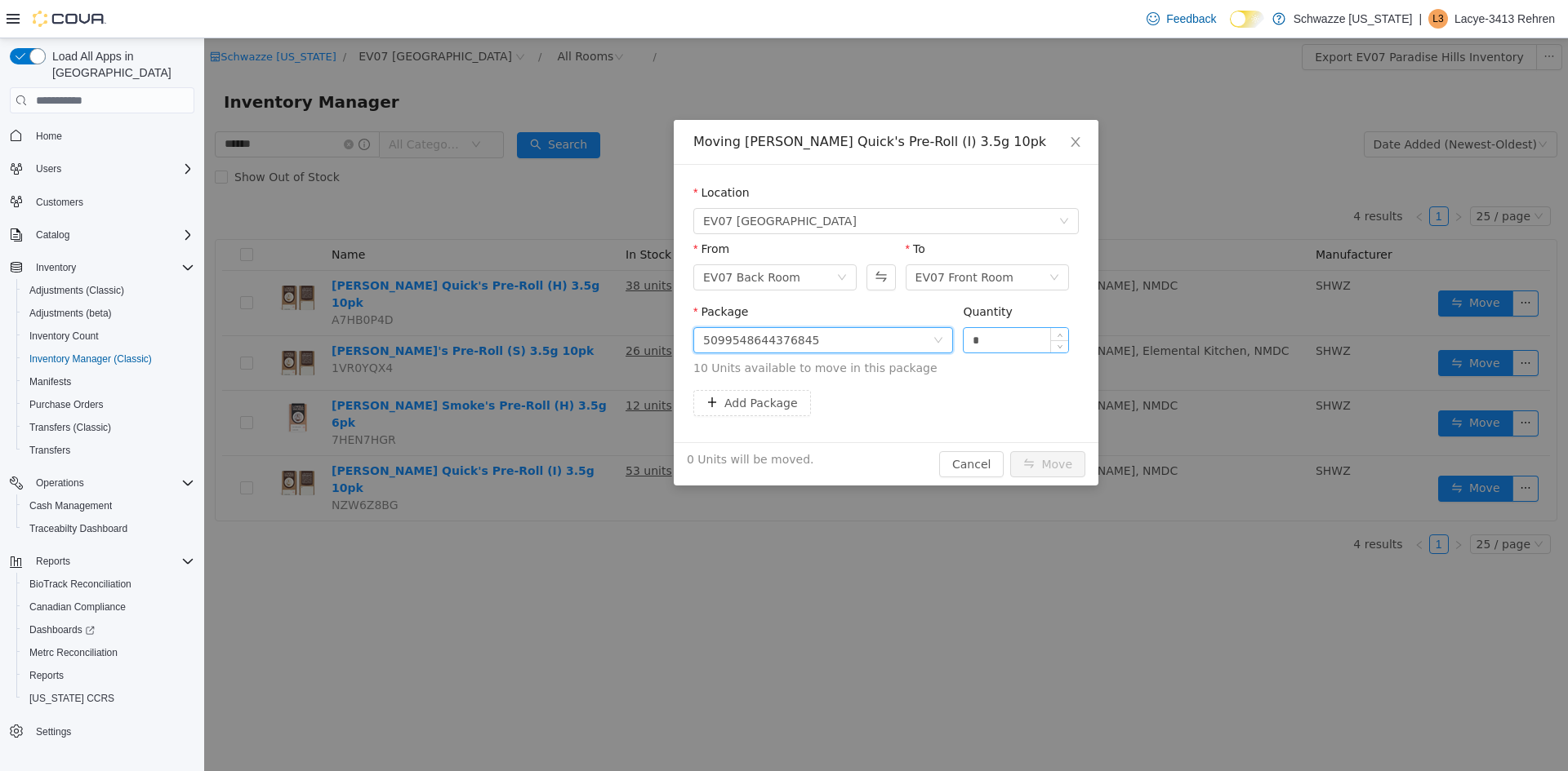
click at [999, 334] on input "*" at bounding box center [1015, 341] width 105 height 24
type input "**"
click at [1045, 472] on button "Move" at bounding box center [1047, 464] width 75 height 26
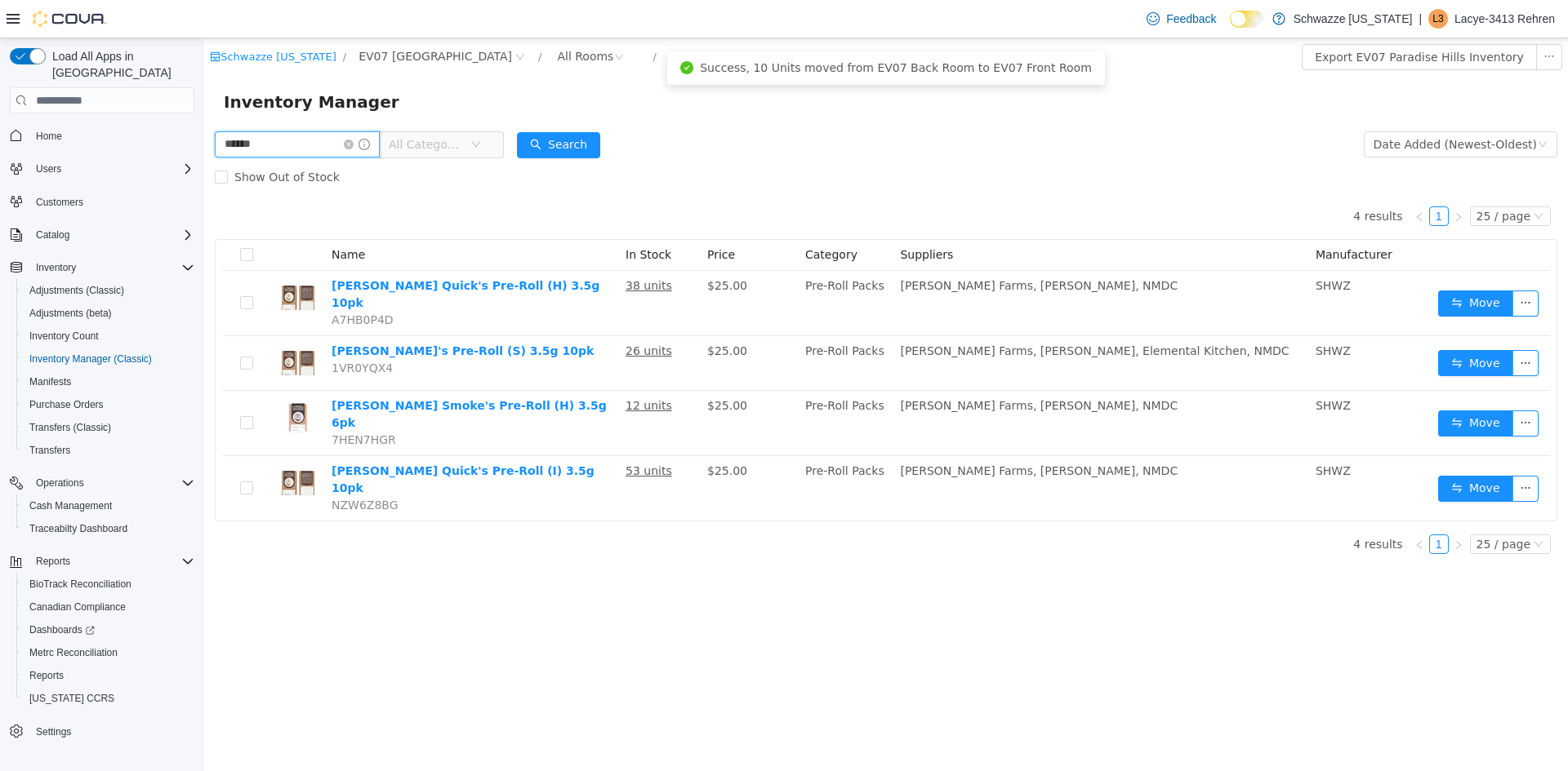
click at [302, 137] on input "******" at bounding box center [297, 145] width 165 height 26
type input "**********"
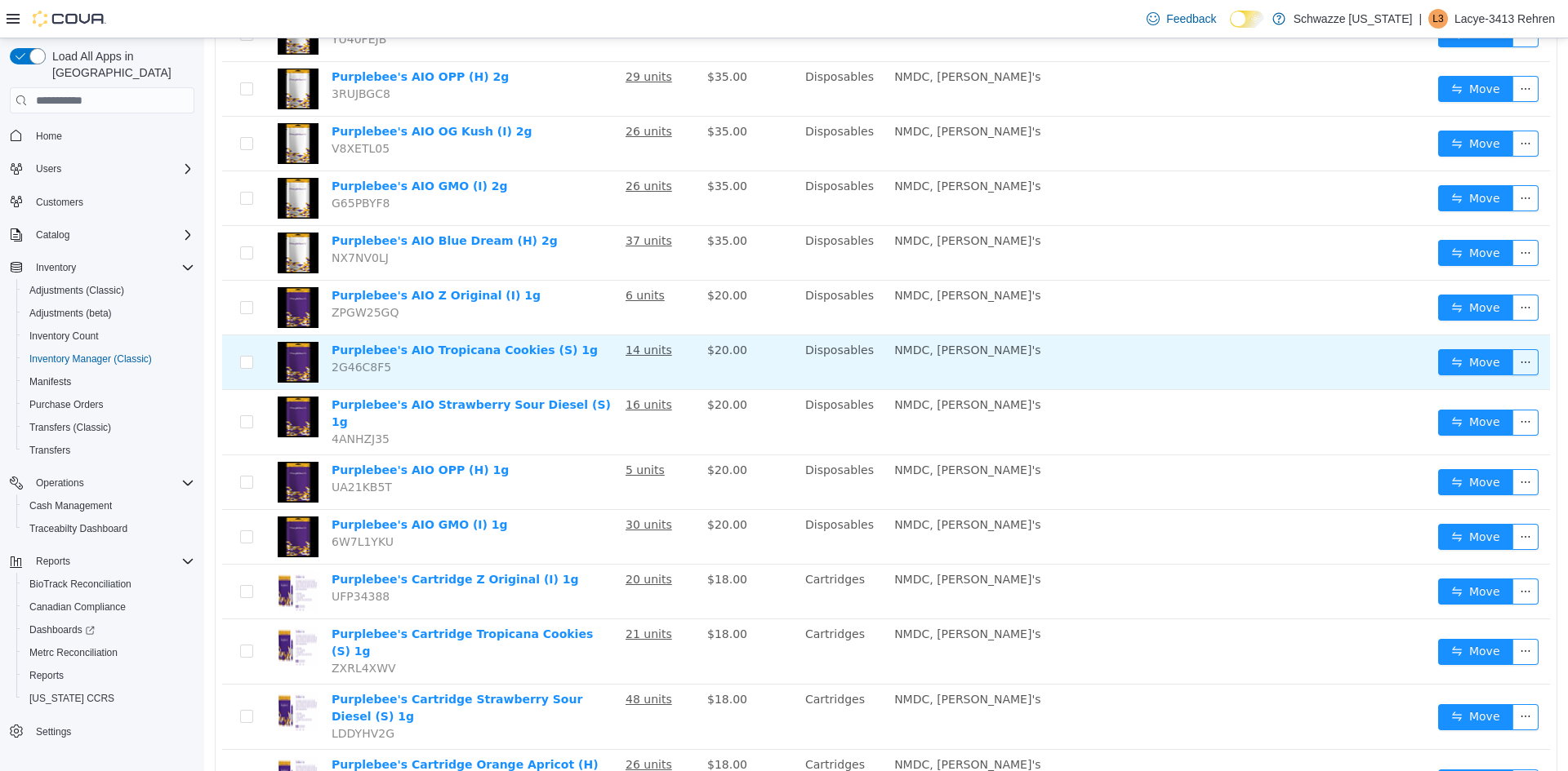
scroll to position [546, 0]
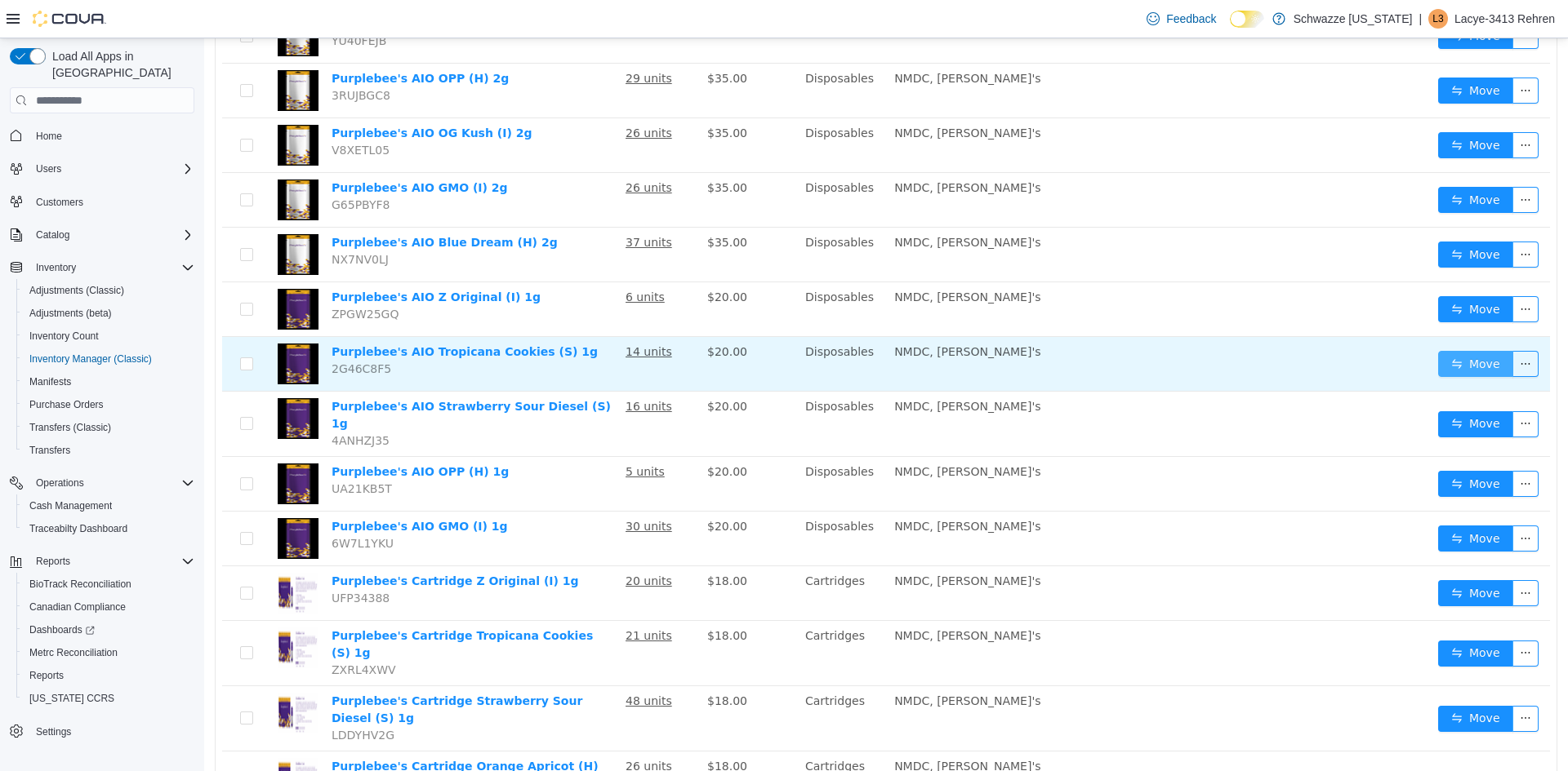
click at [1470, 358] on button "Move" at bounding box center [1476, 364] width 75 height 26
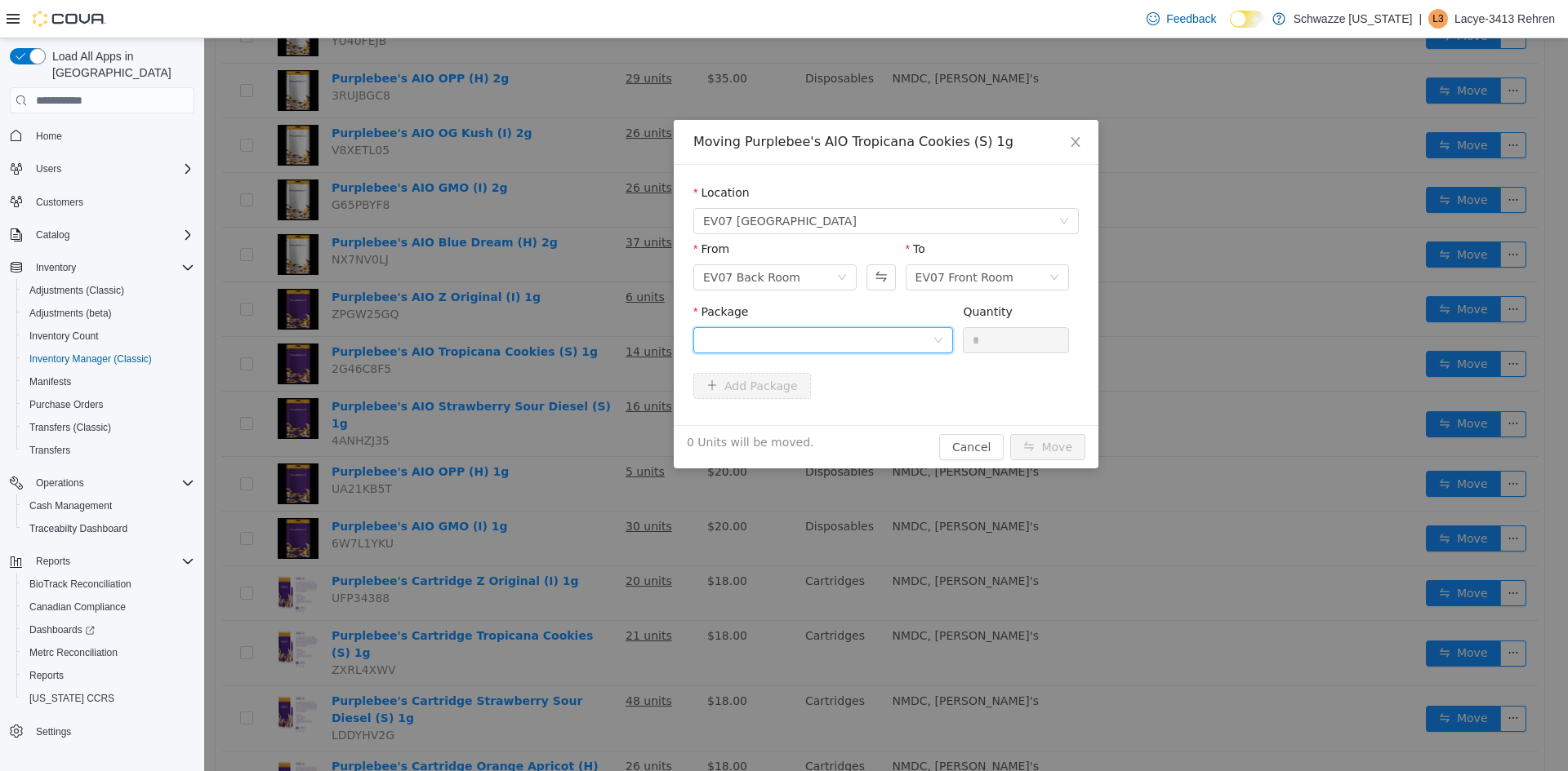
click at [928, 343] on div at bounding box center [817, 341] width 230 height 24
click at [863, 405] on li "7271168790220036 Quantity : 10 Units" at bounding box center [823, 408] width 260 height 44
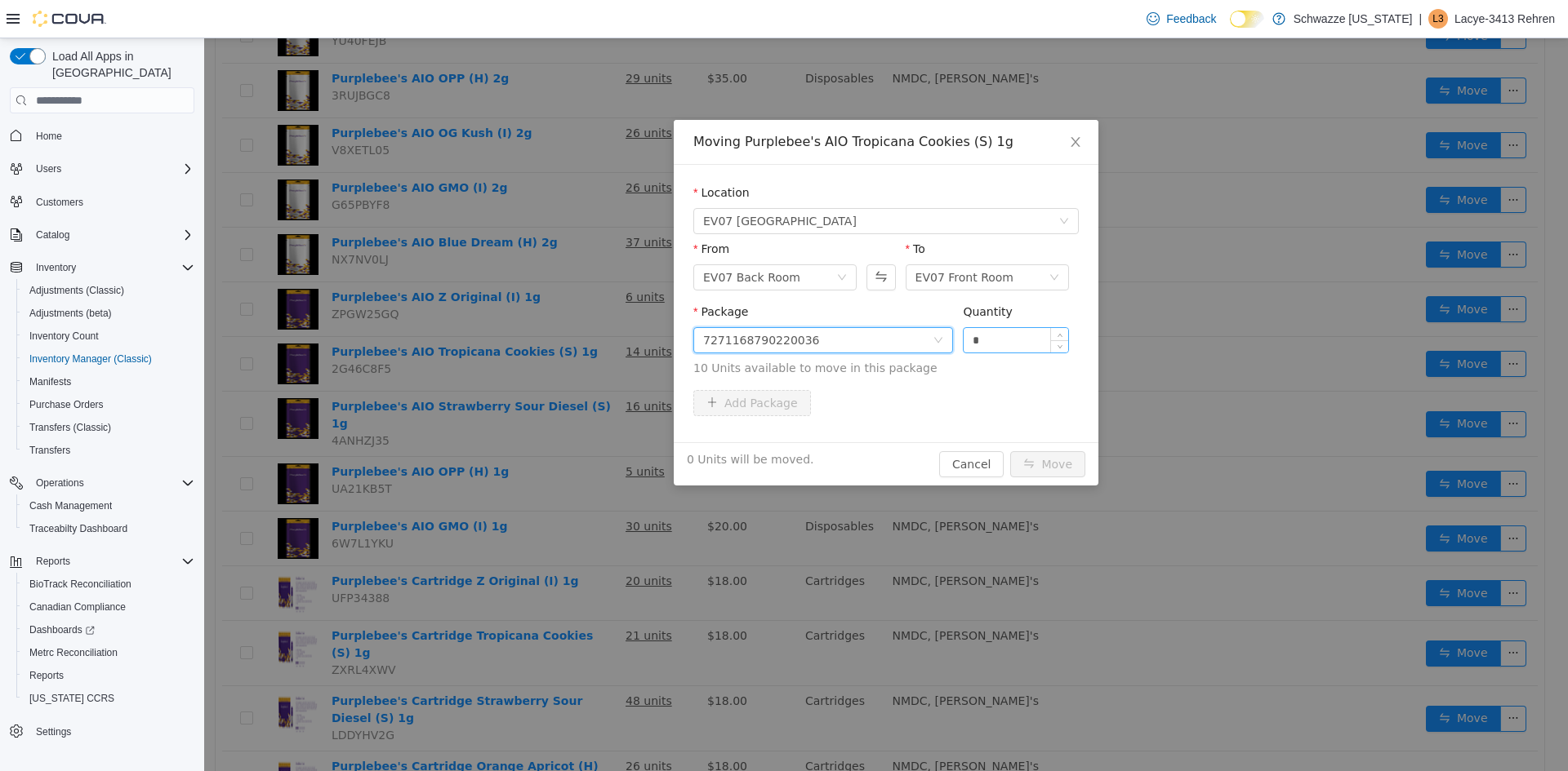
click at [1012, 328] on div "*" at bounding box center [1015, 341] width 106 height 26
drag, startPoint x: 1012, startPoint y: 327, endPoint x: 1004, endPoint y: 346, distance: 20.6
click at [1012, 329] on div "*" at bounding box center [1015, 341] width 106 height 26
click at [1005, 337] on input "*" at bounding box center [1015, 341] width 105 height 24
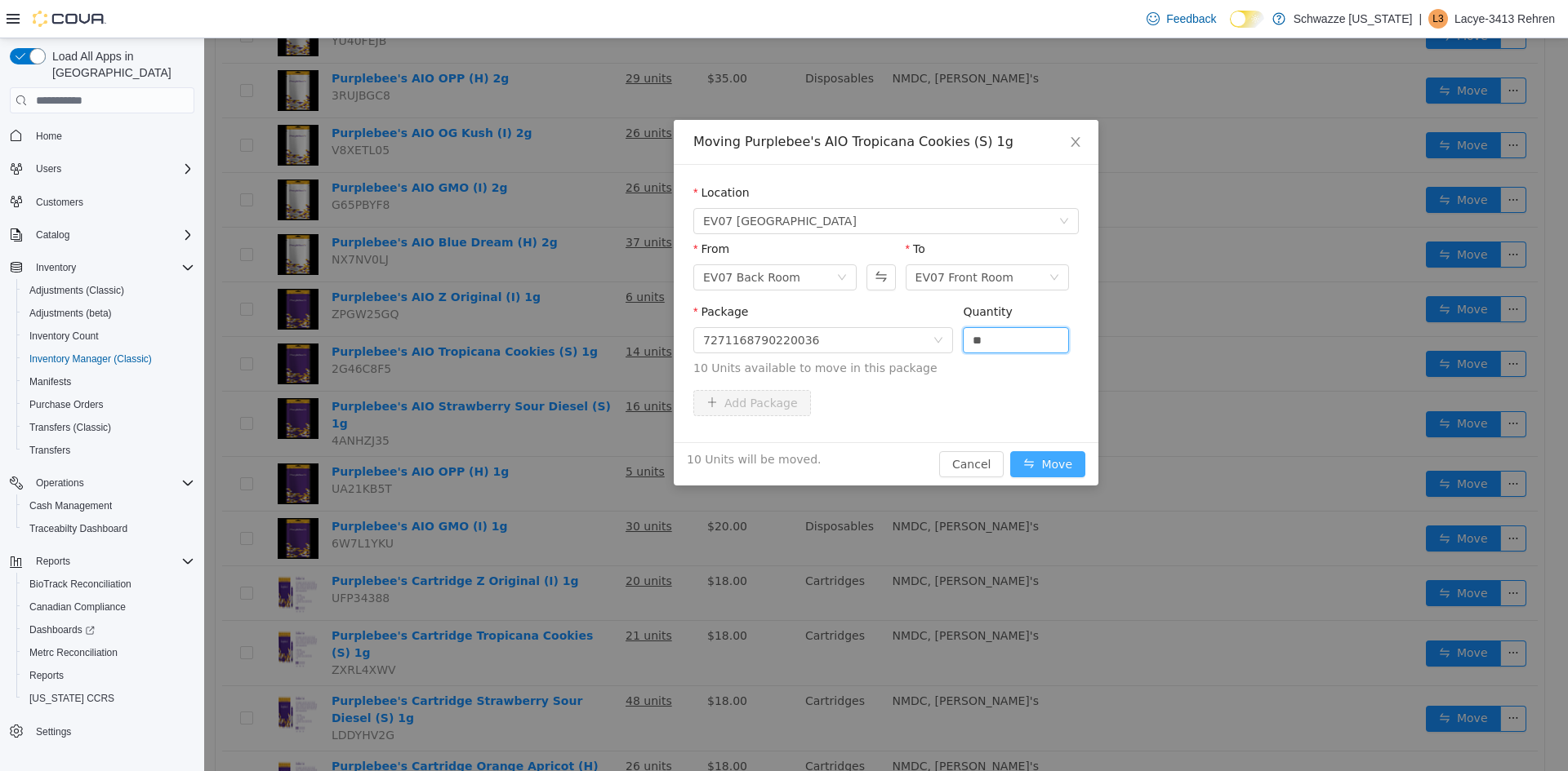
type input "**"
click at [1027, 458] on button "Move" at bounding box center [1047, 464] width 75 height 26
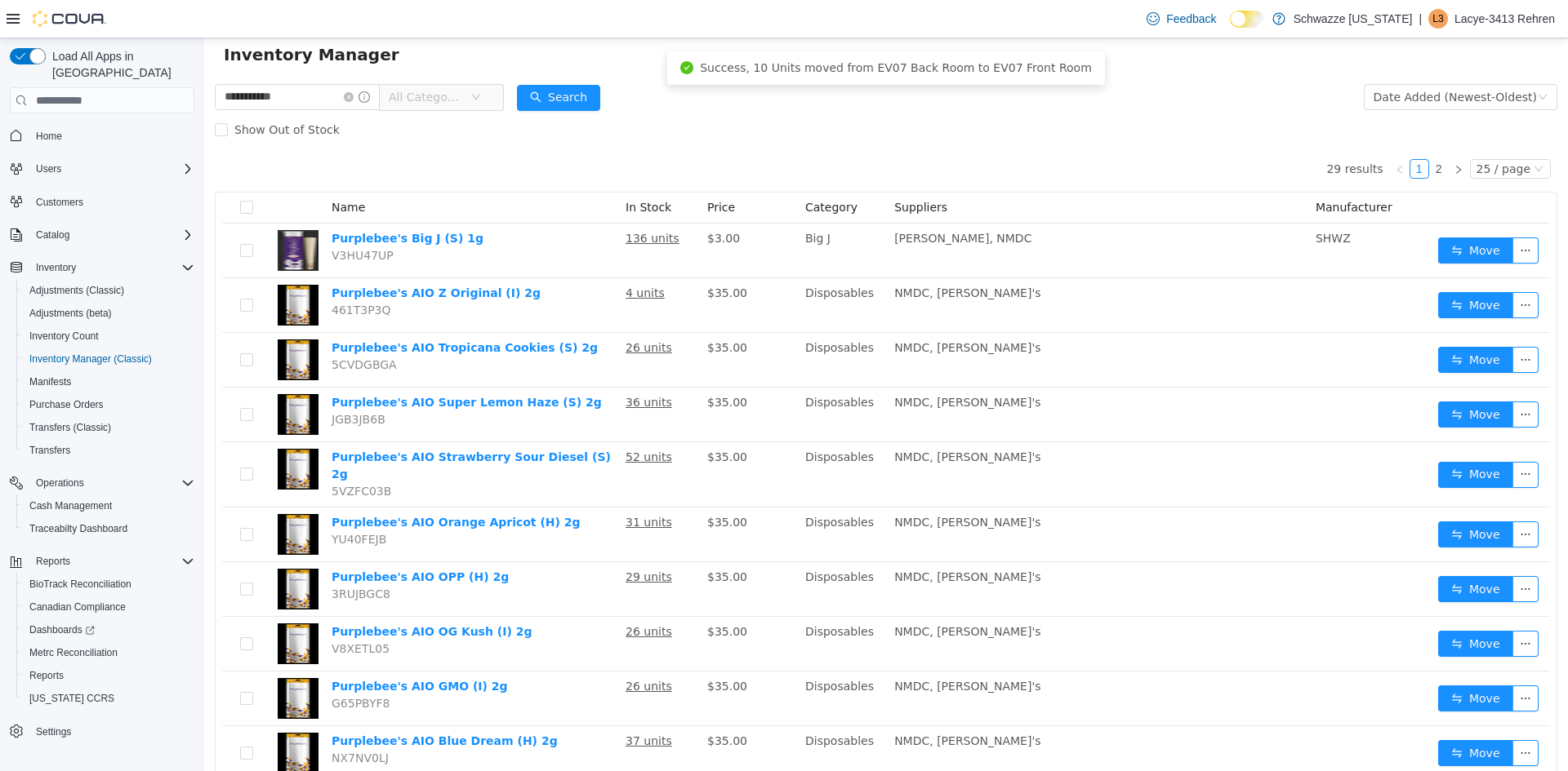
scroll to position [0, 0]
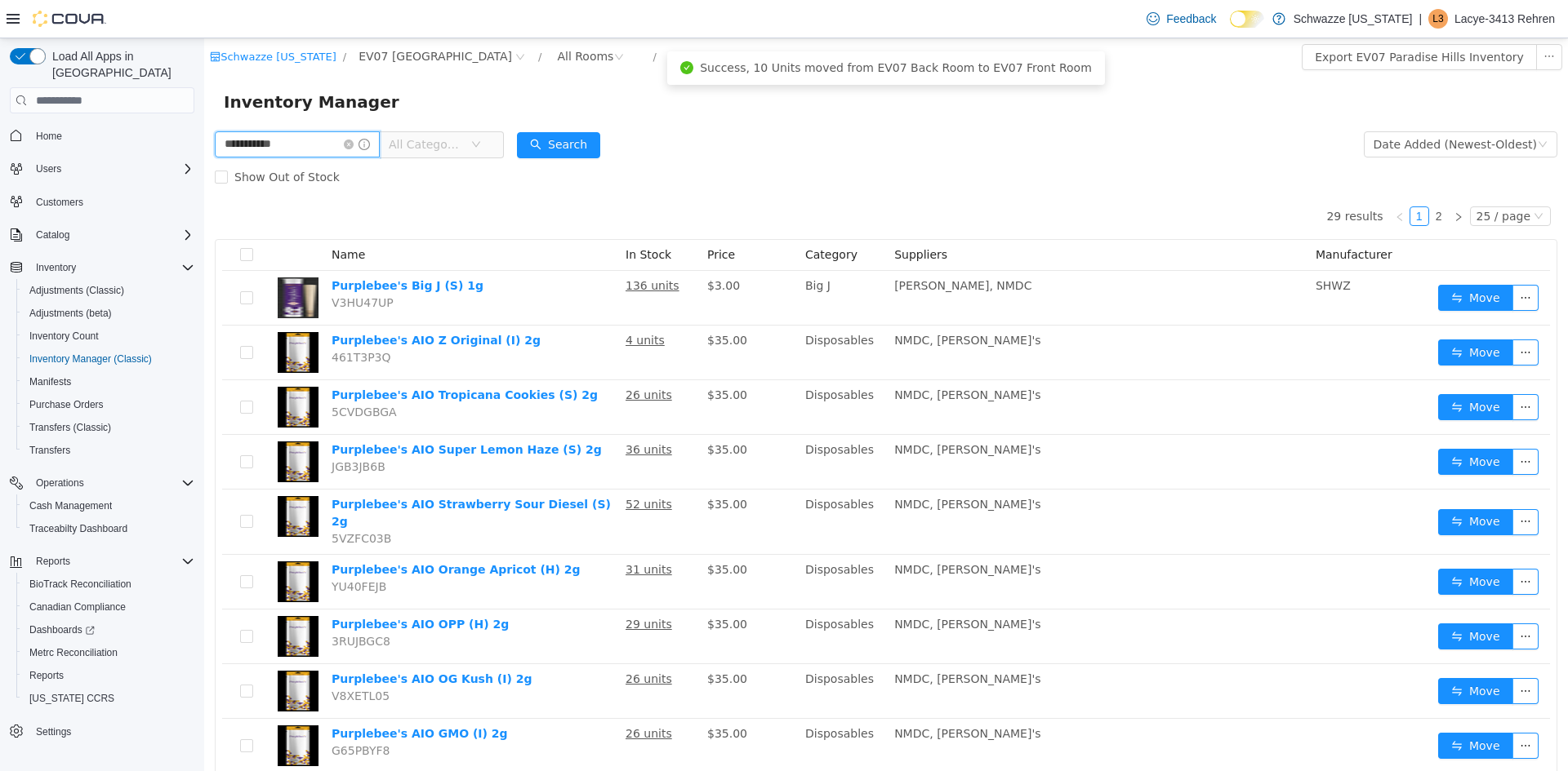
click at [290, 151] on input "**********" at bounding box center [297, 145] width 165 height 26
type input "***"
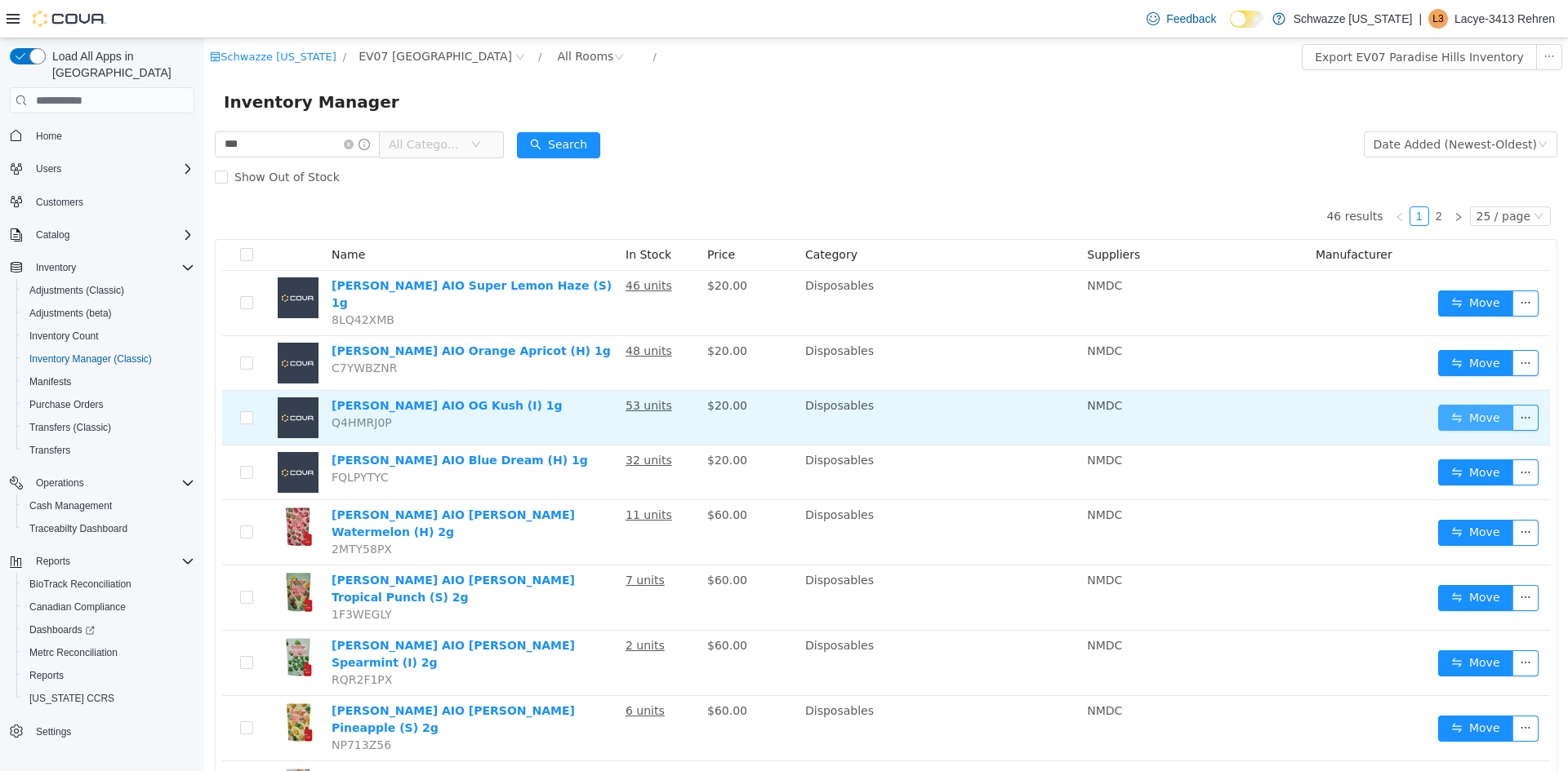
click at [1470, 405] on button "Move" at bounding box center [1476, 418] width 75 height 26
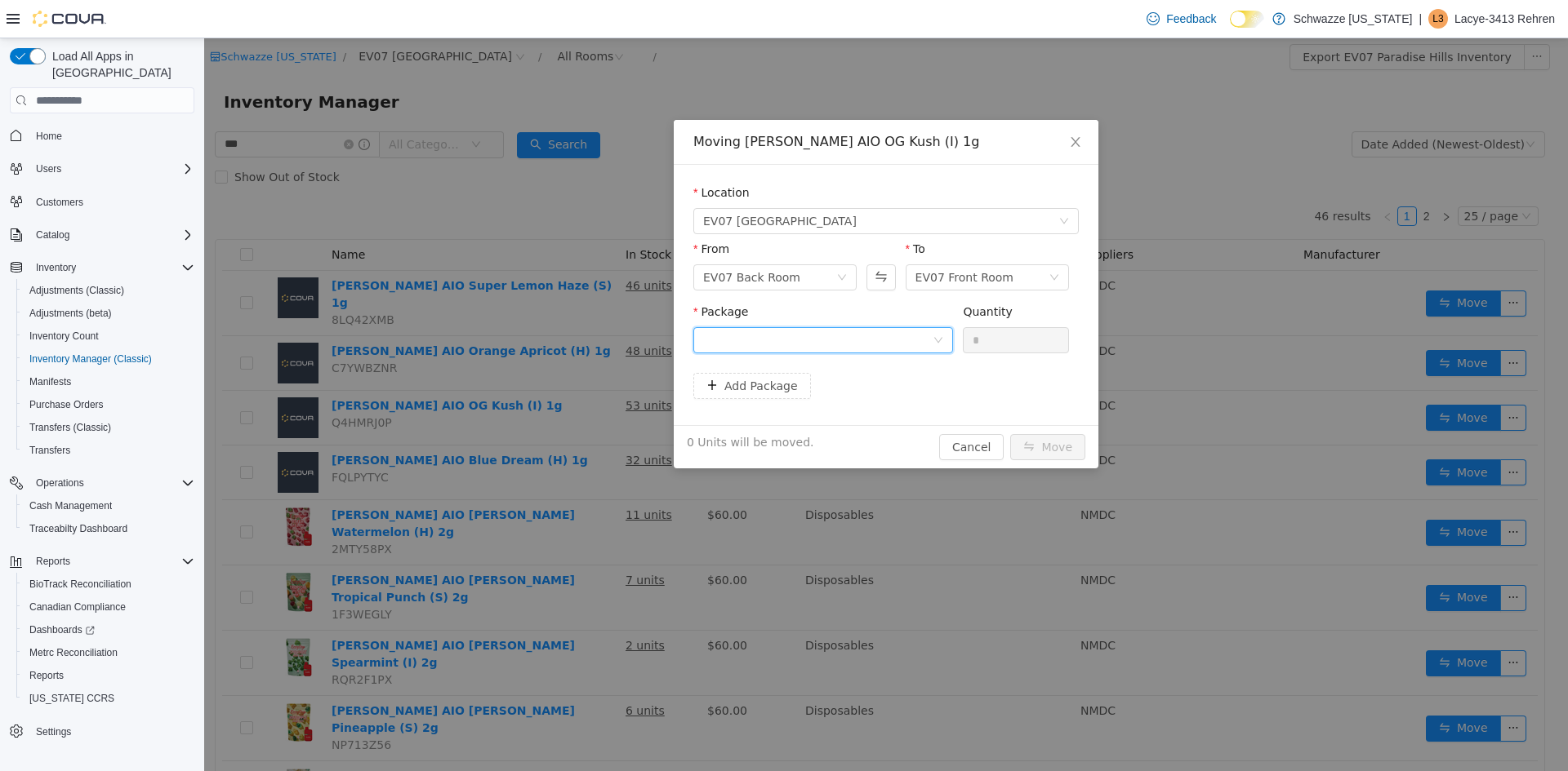
click at [913, 343] on div at bounding box center [817, 341] width 230 height 24
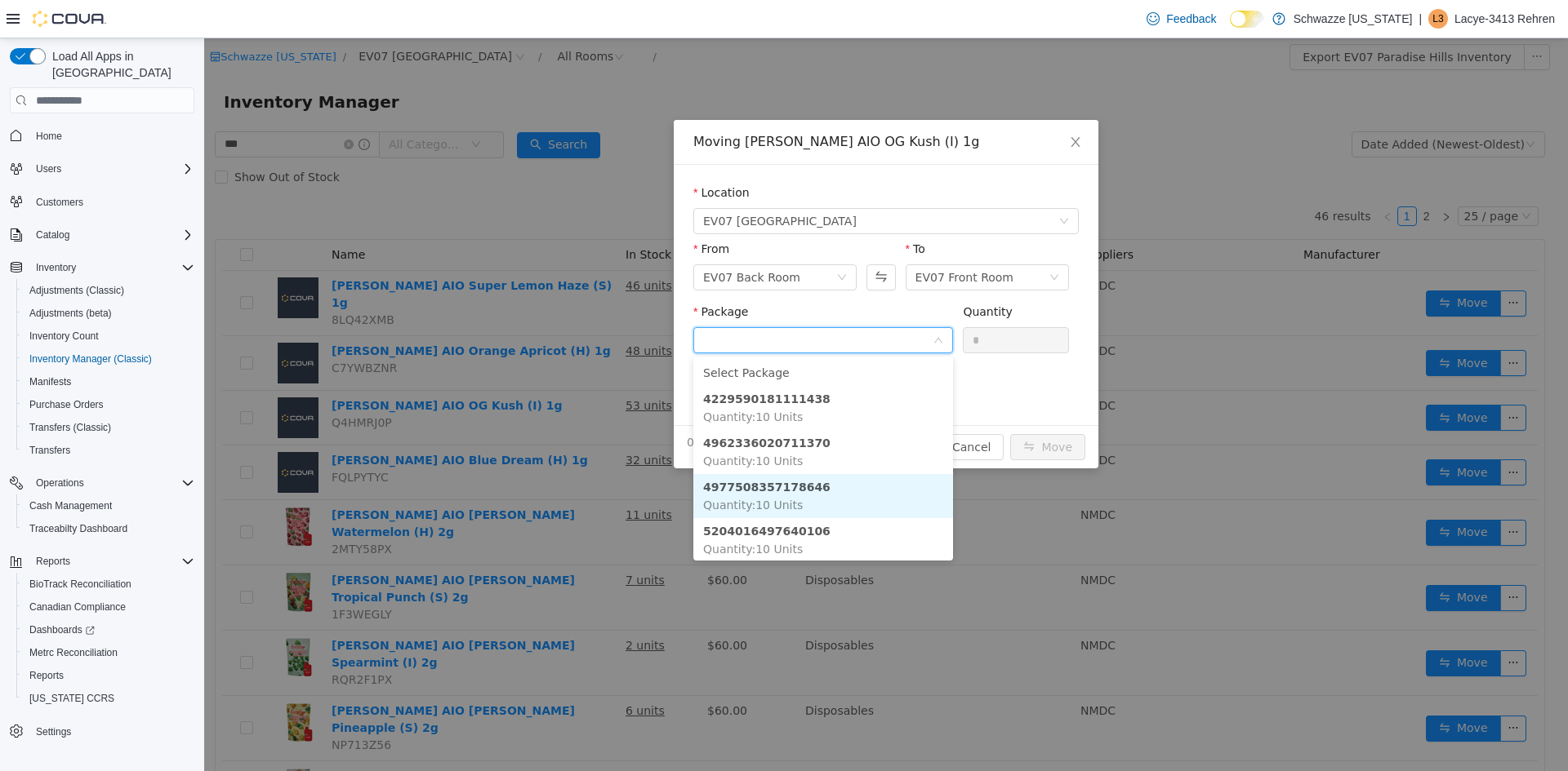
click at [848, 490] on li "4977508357178646 Quantity : 10 Units" at bounding box center [823, 496] width 260 height 44
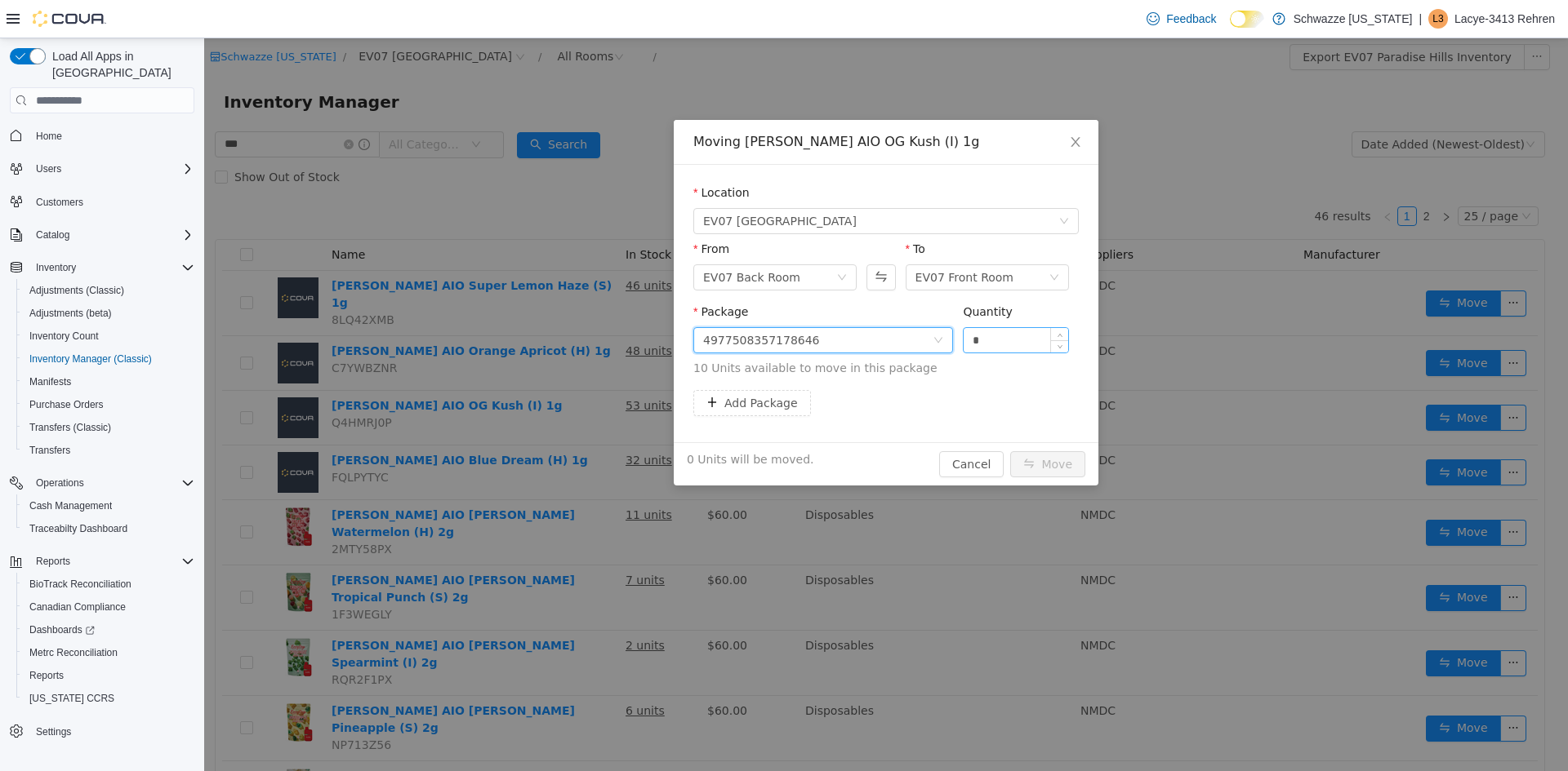
click at [1037, 341] on input "*" at bounding box center [1015, 341] width 105 height 24
type input "**"
click at [1058, 458] on button "Move" at bounding box center [1047, 464] width 75 height 26
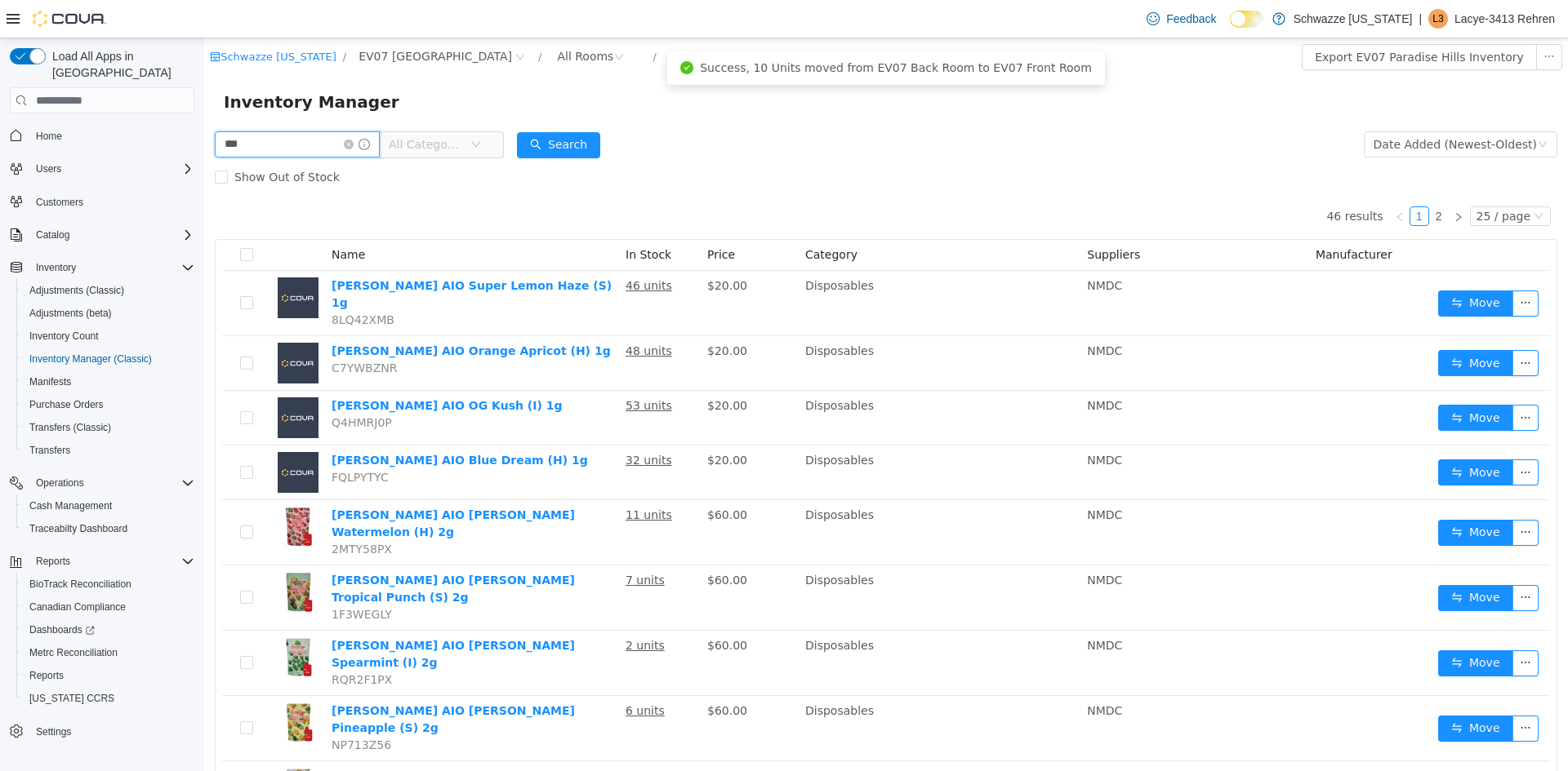
click at [267, 151] on input "***" at bounding box center [297, 145] width 165 height 26
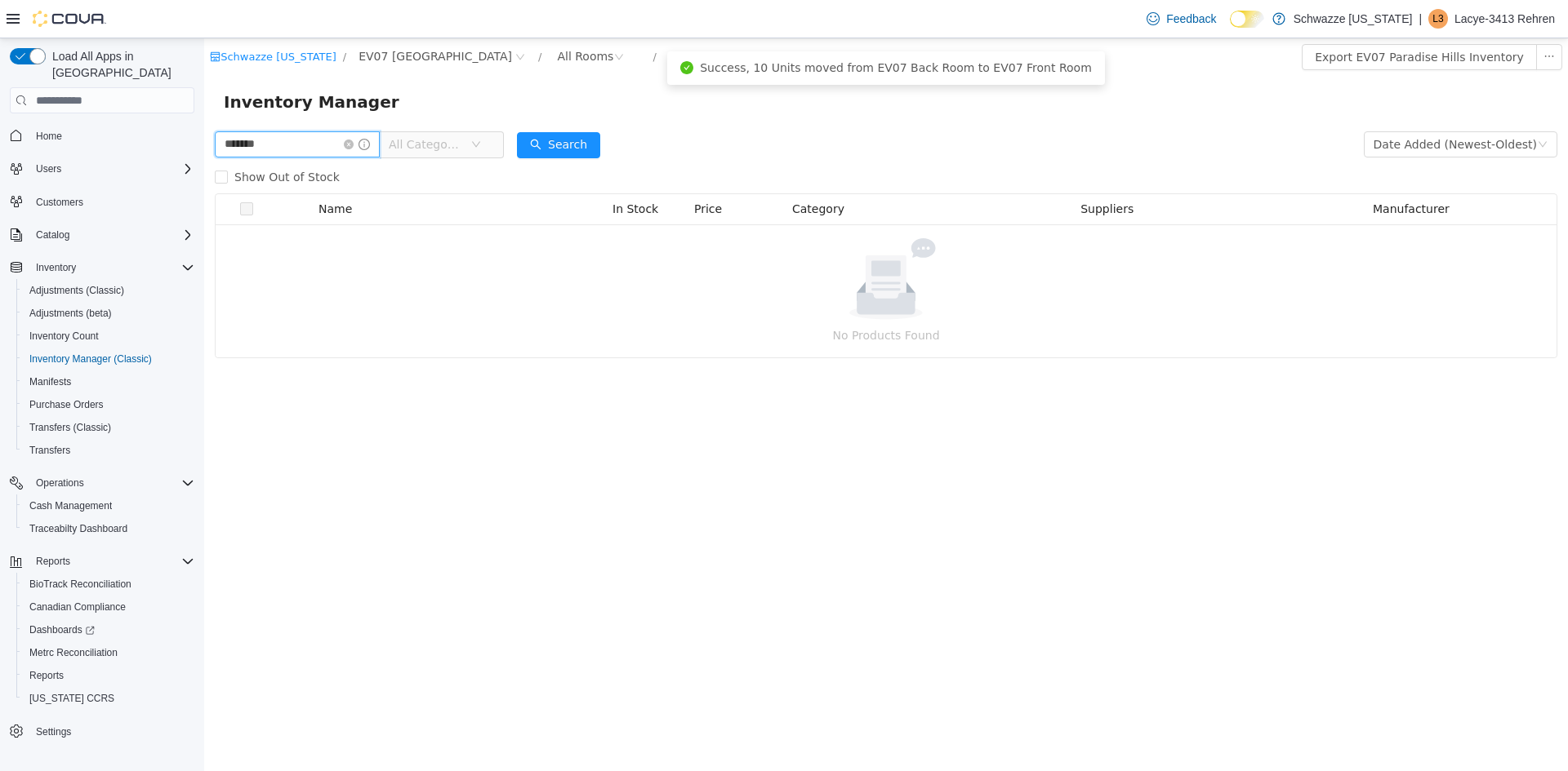
type input "*******"
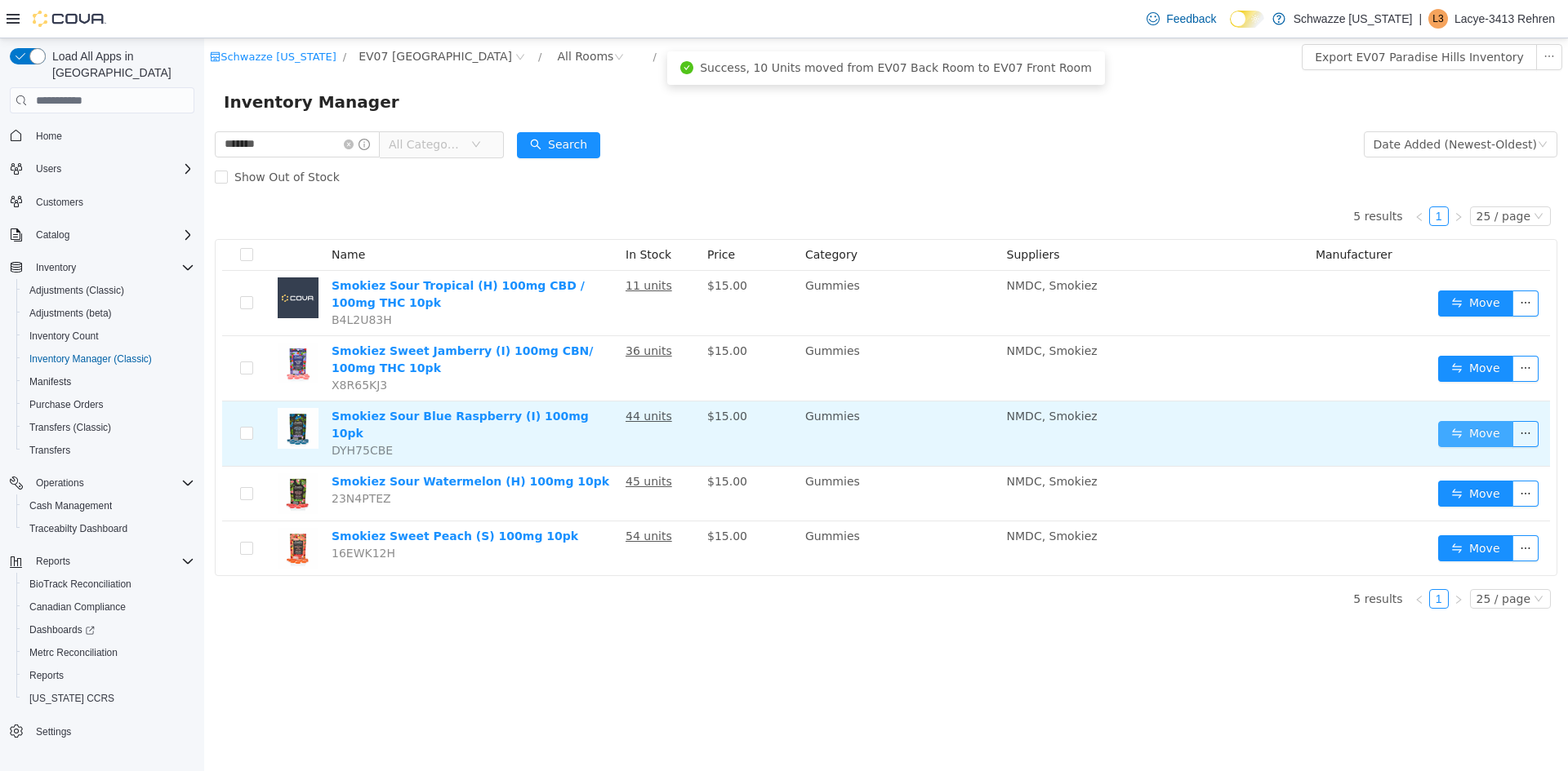
click at [1470, 421] on button "Move" at bounding box center [1476, 434] width 75 height 26
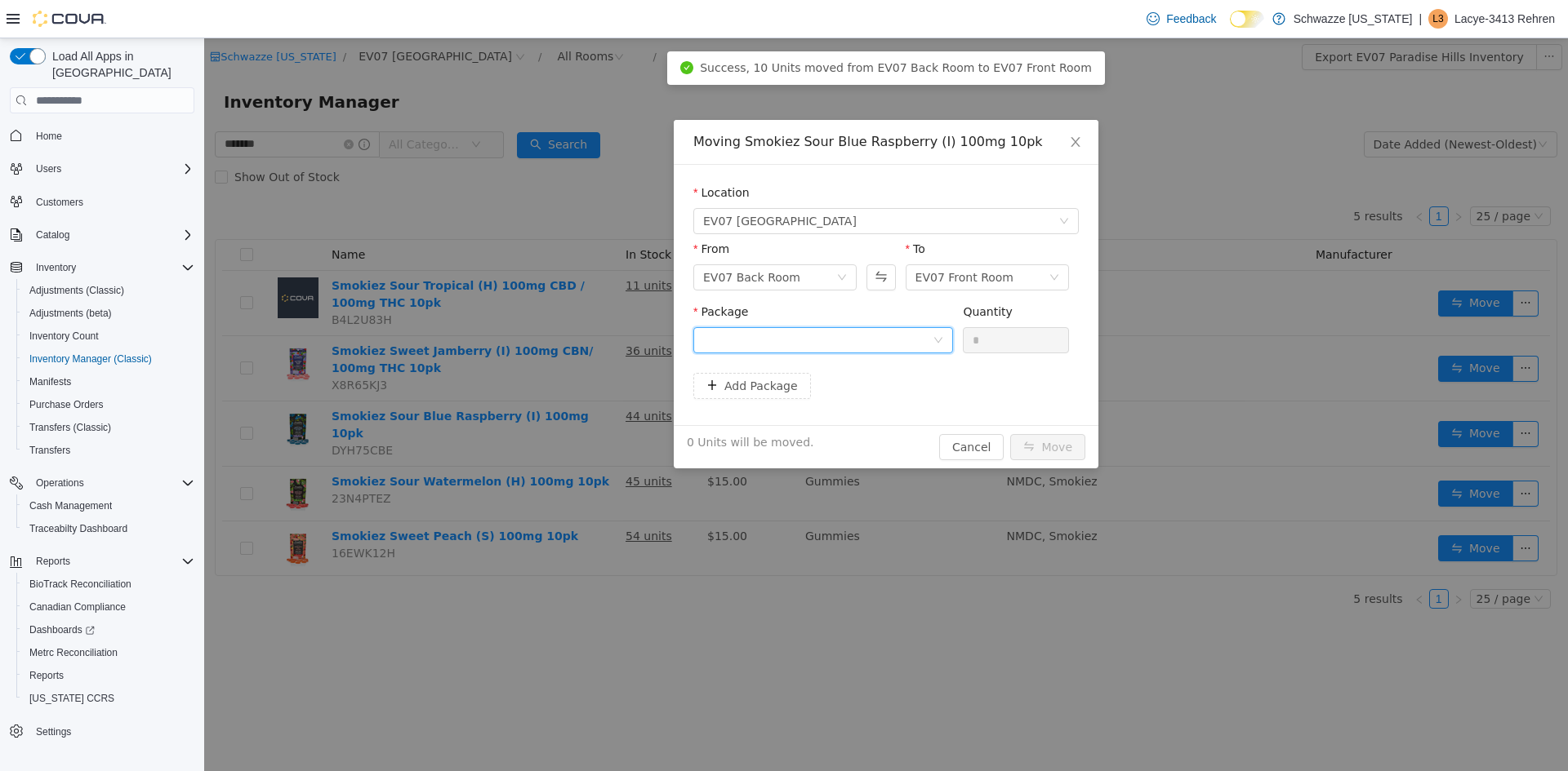
click at [922, 335] on div at bounding box center [817, 341] width 230 height 24
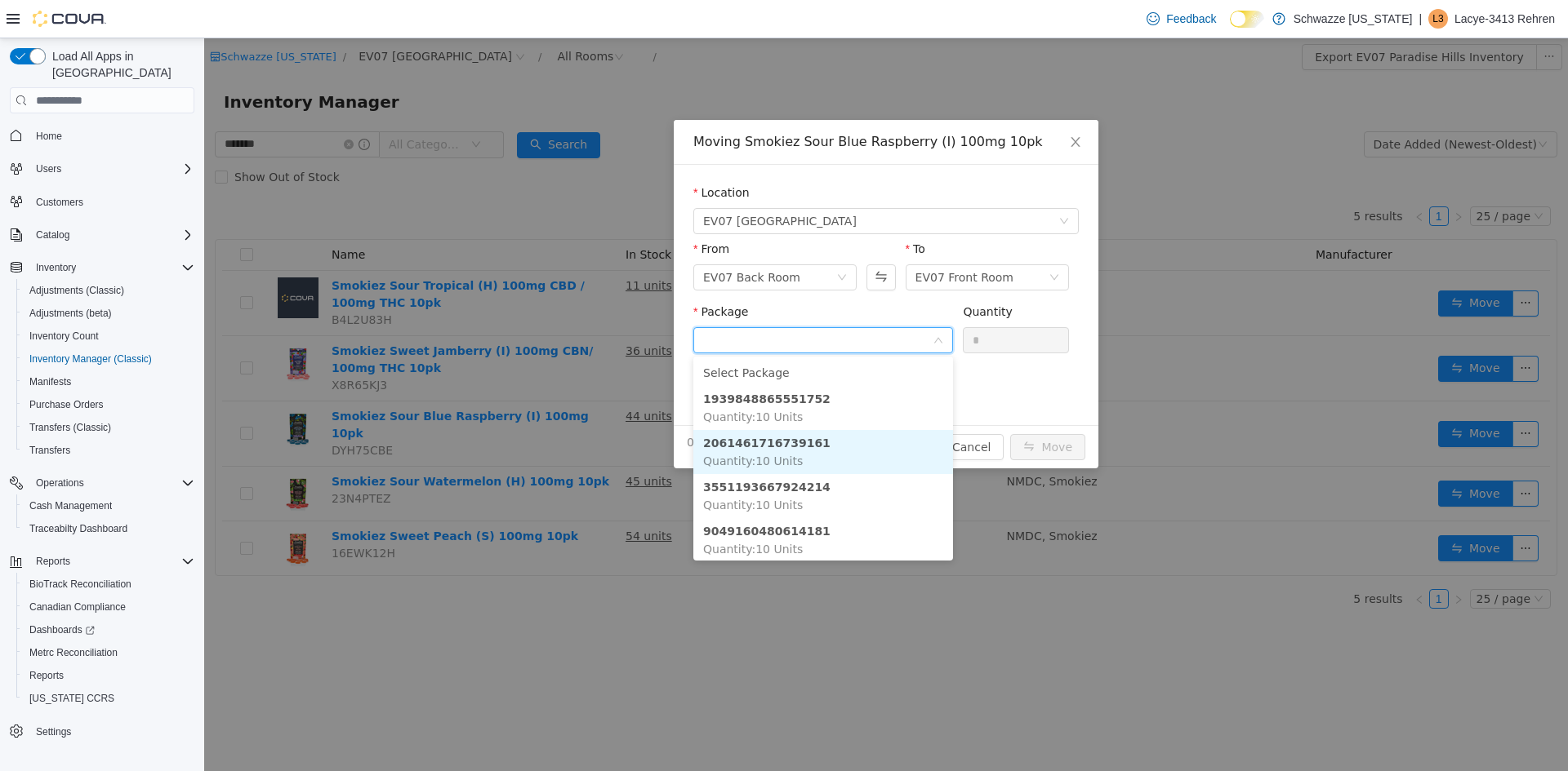
click at [850, 451] on li "2061461716739161 Quantity : 10 Units" at bounding box center [823, 452] width 260 height 44
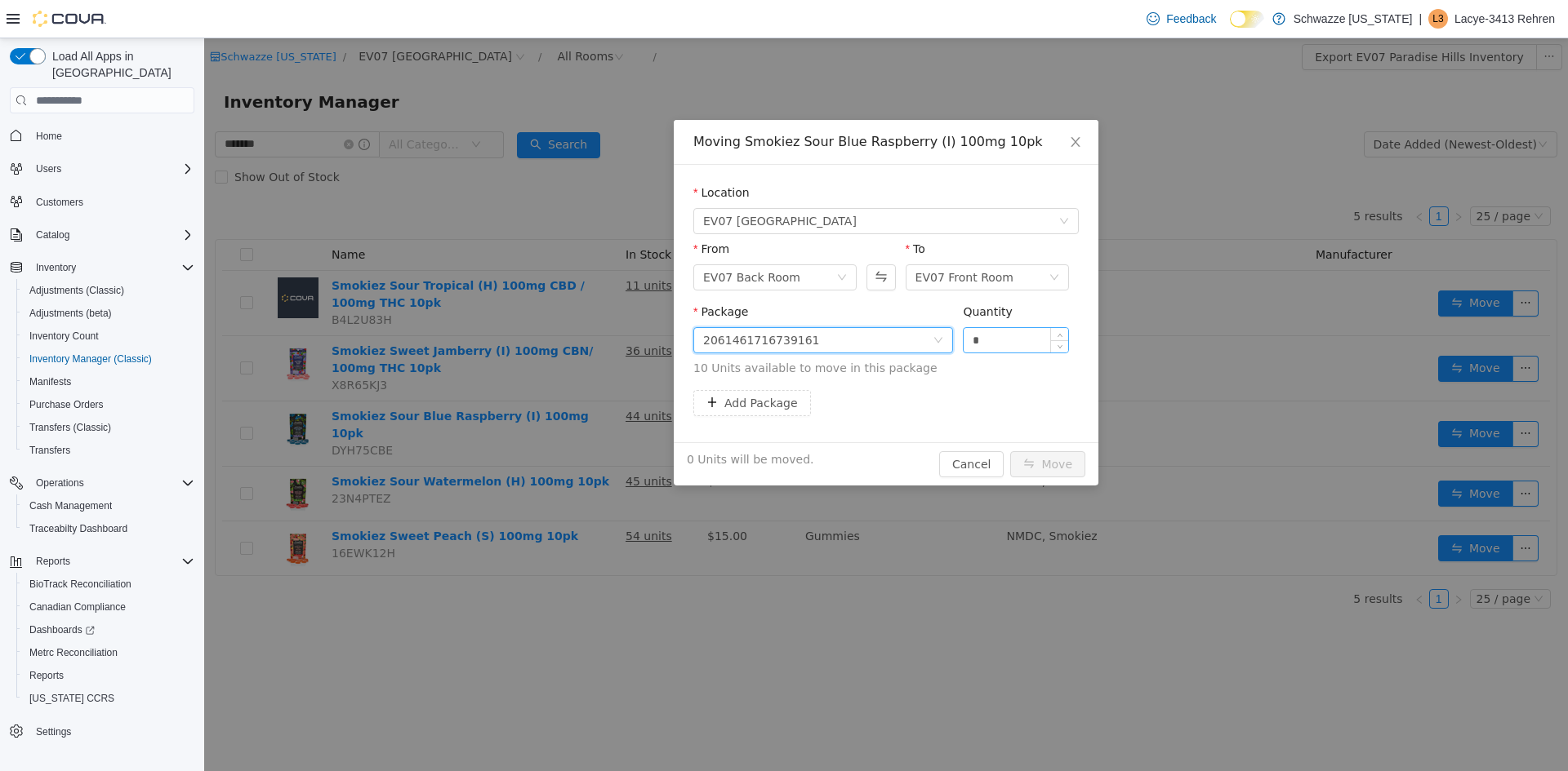
click at [999, 337] on input "*" at bounding box center [1015, 341] width 105 height 24
type input "**"
click at [1059, 464] on button "Move" at bounding box center [1047, 464] width 75 height 26
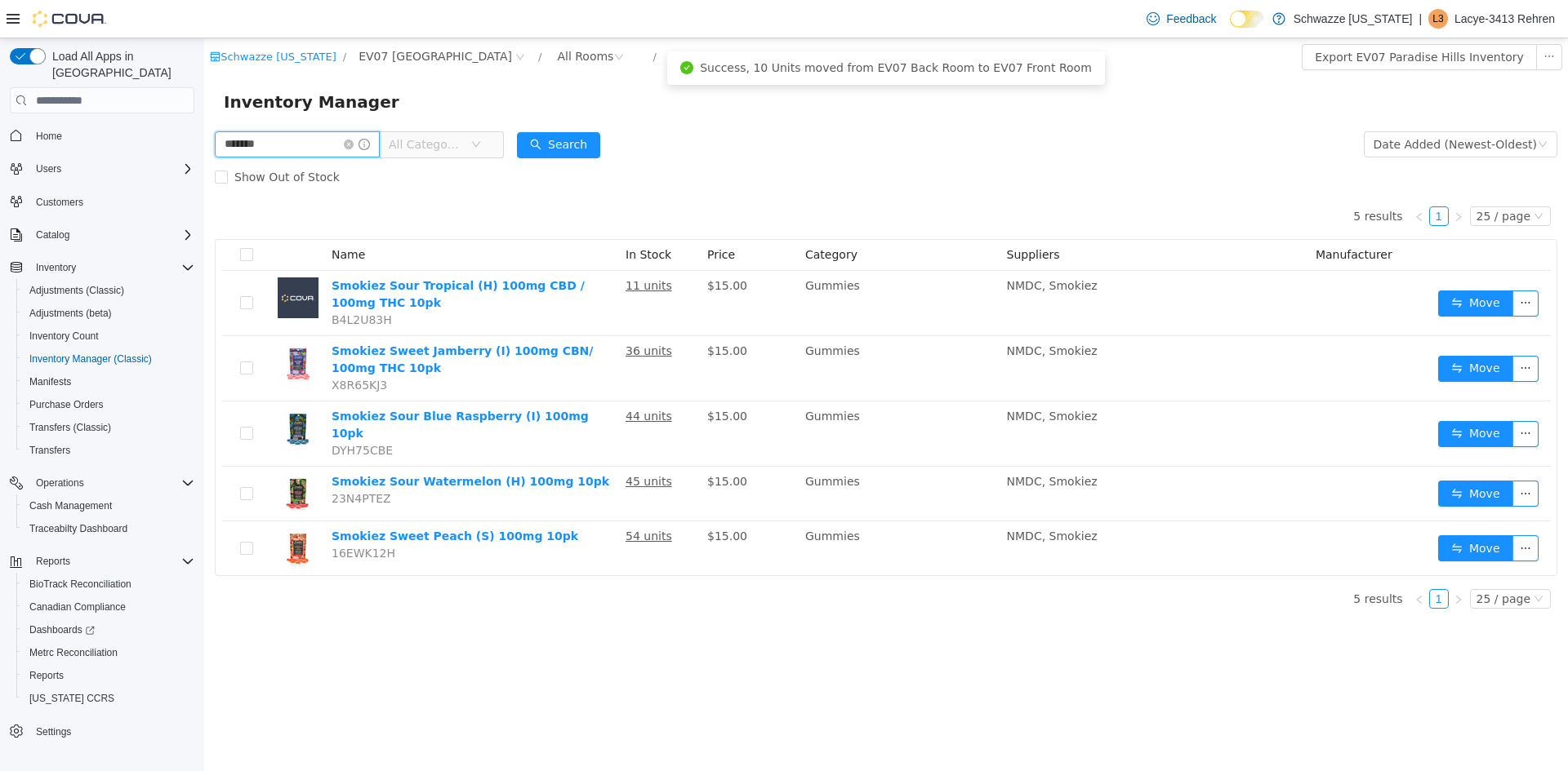
click at [313, 135] on input "*******" at bounding box center [297, 145] width 165 height 26
type input "******"
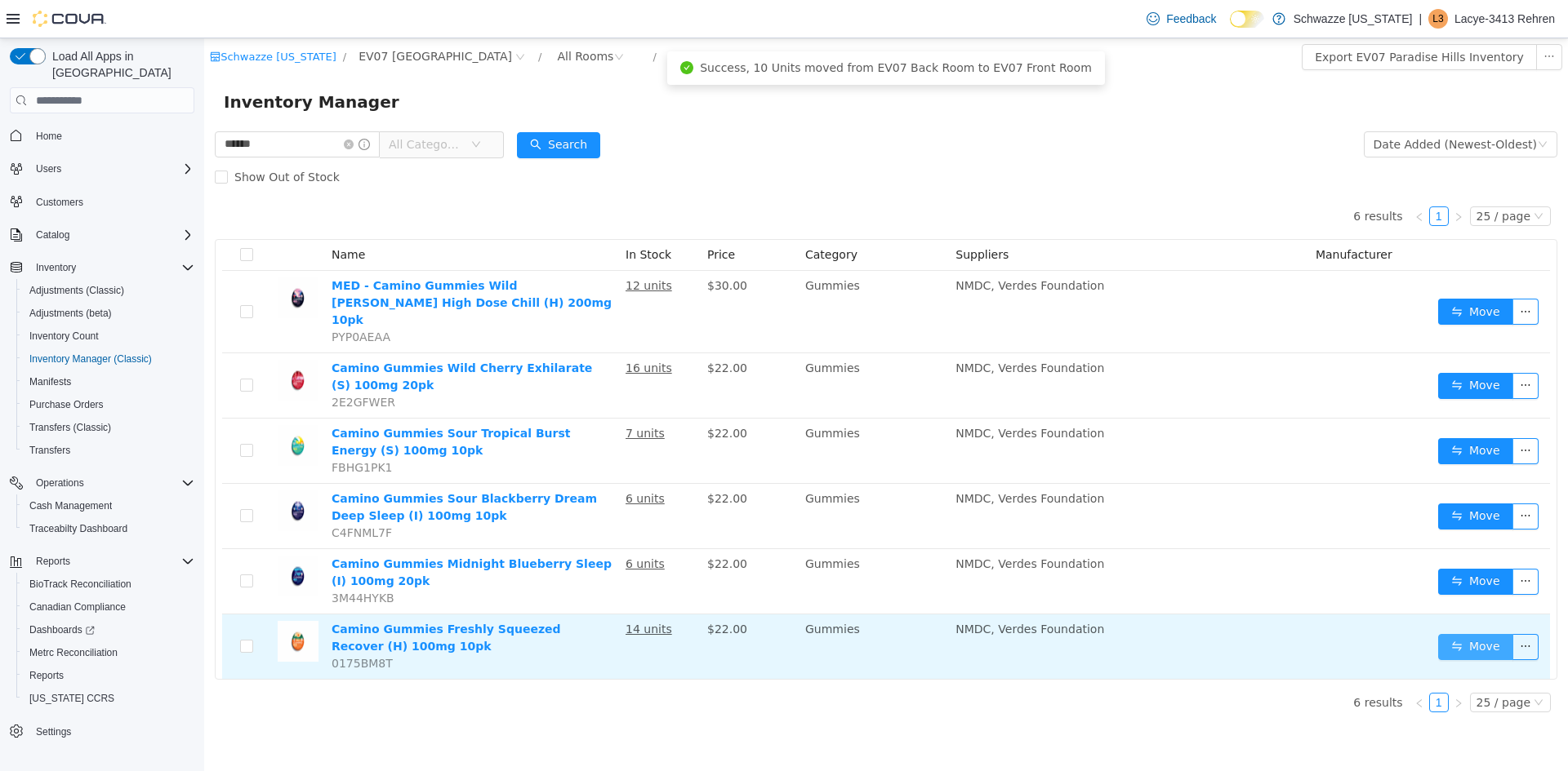
click at [1480, 635] on button "Move" at bounding box center [1476, 648] width 75 height 26
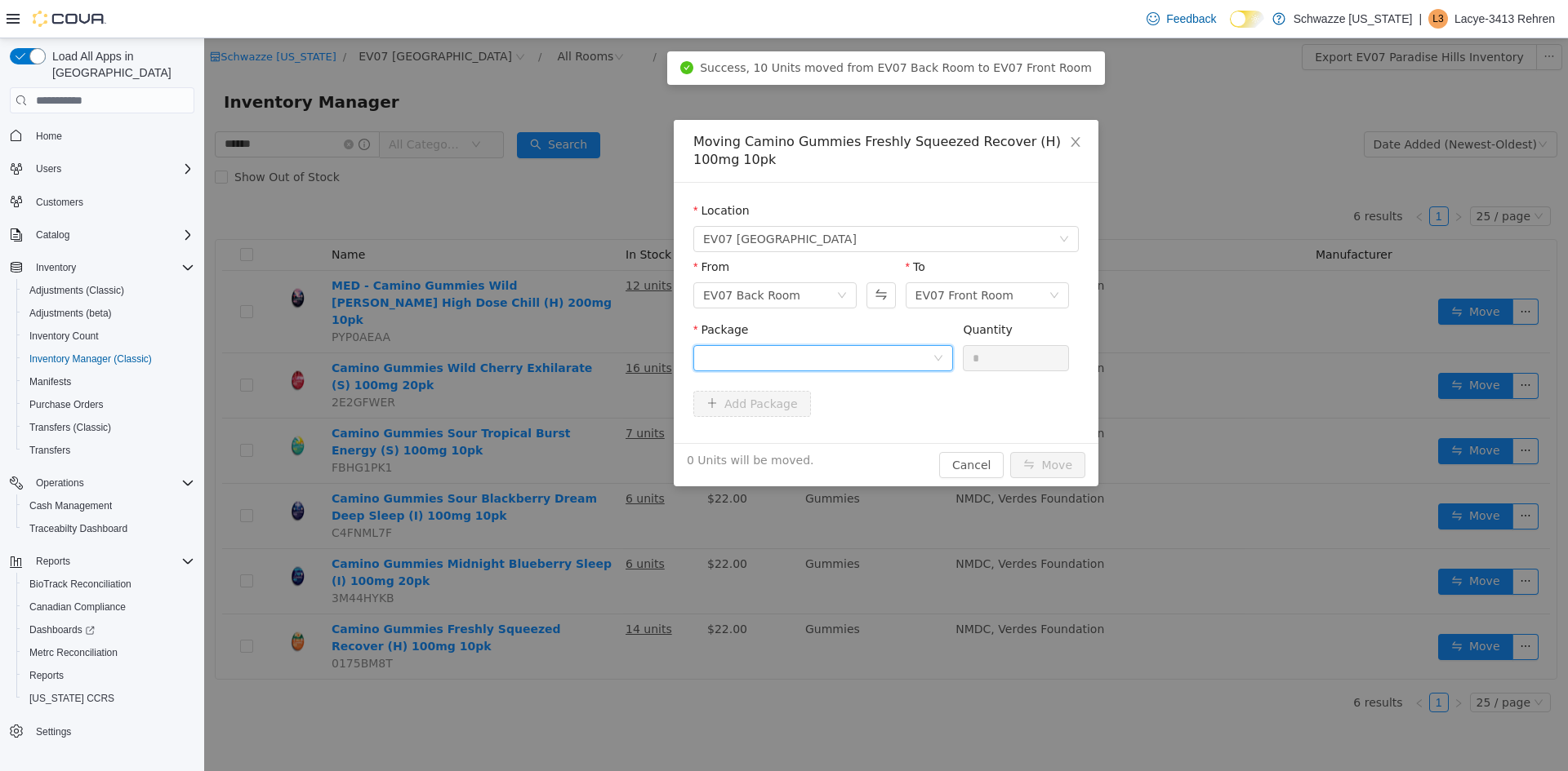
click at [783, 361] on div at bounding box center [817, 359] width 230 height 24
click at [844, 431] on li "0796728471618005 Quantity : 10 Units" at bounding box center [823, 426] width 260 height 44
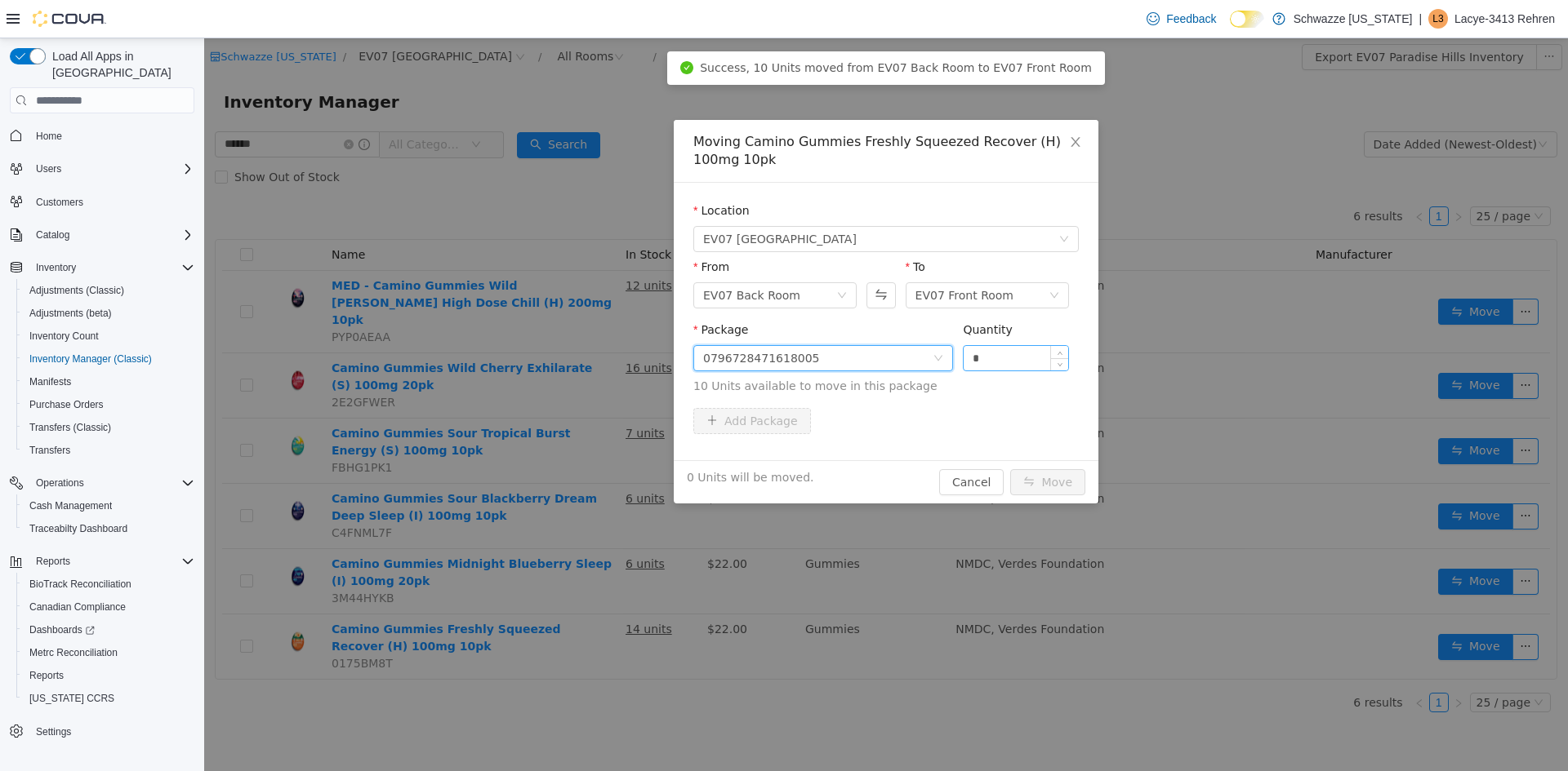
click at [1004, 356] on input "*" at bounding box center [1015, 359] width 105 height 24
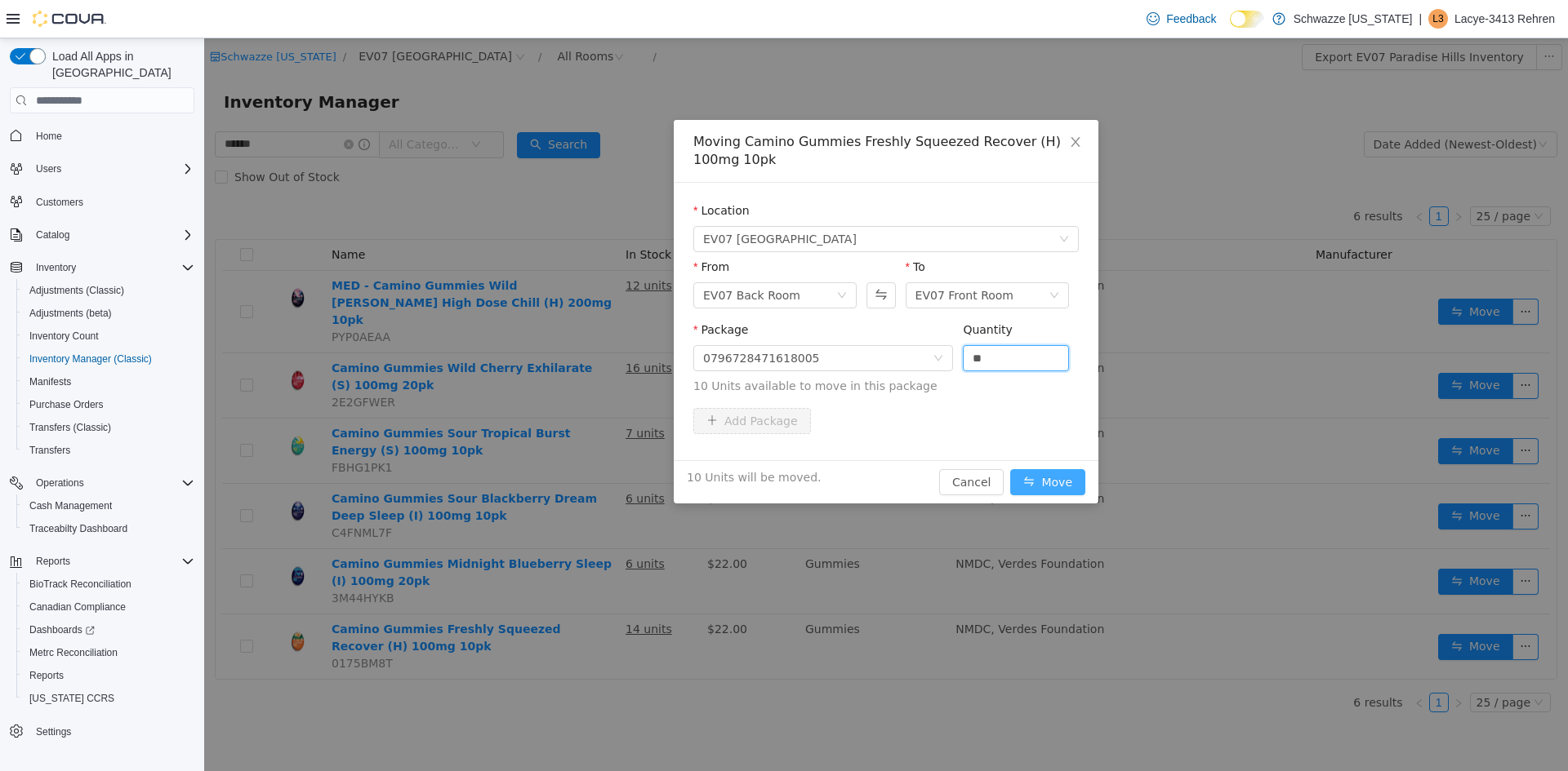
type input "**"
click at [1043, 484] on button "Move" at bounding box center [1047, 483] width 75 height 26
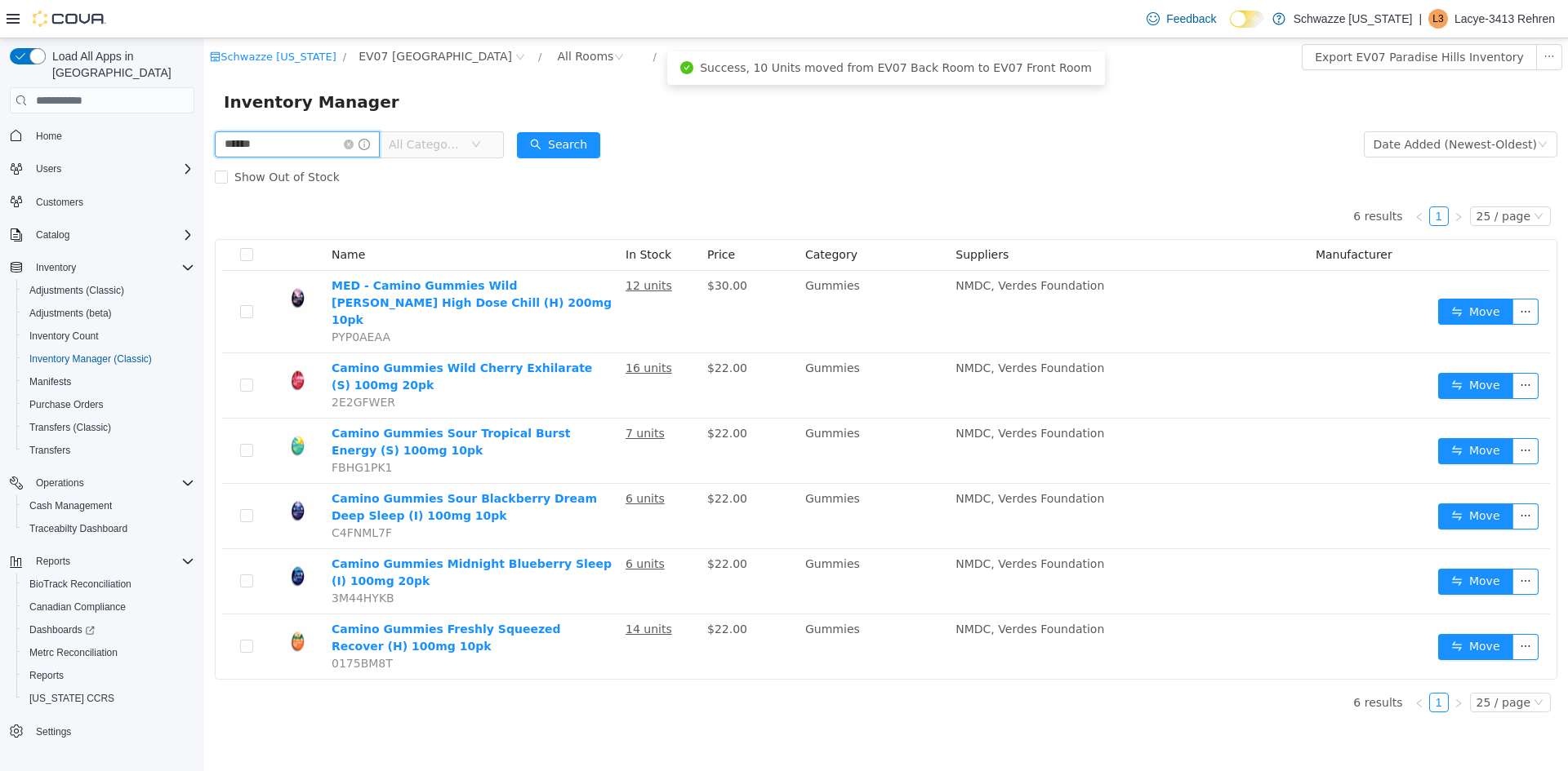
click at [293, 136] on input "******" at bounding box center [297, 145] width 165 height 26
type input "****"
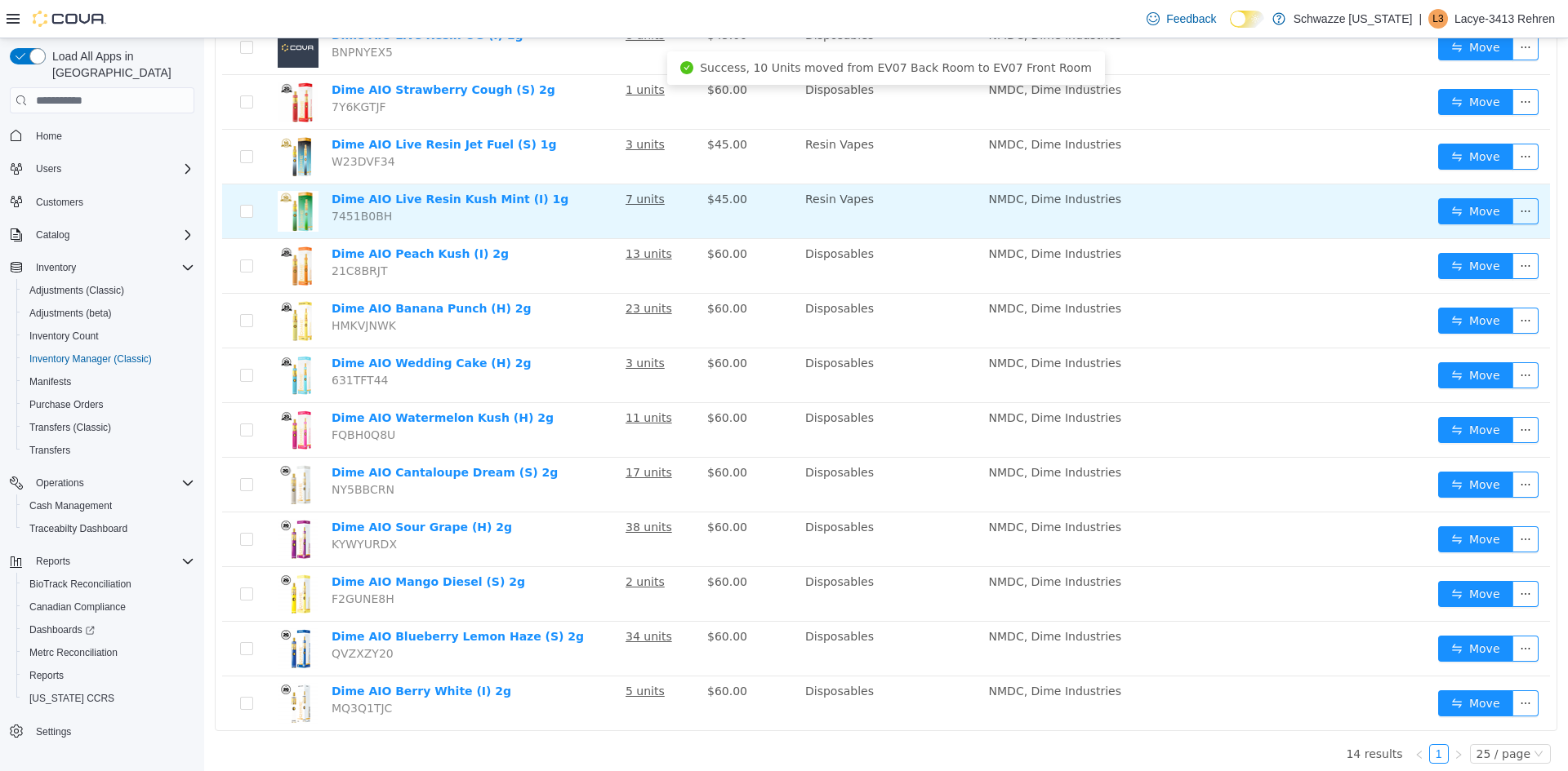
scroll to position [312, 0]
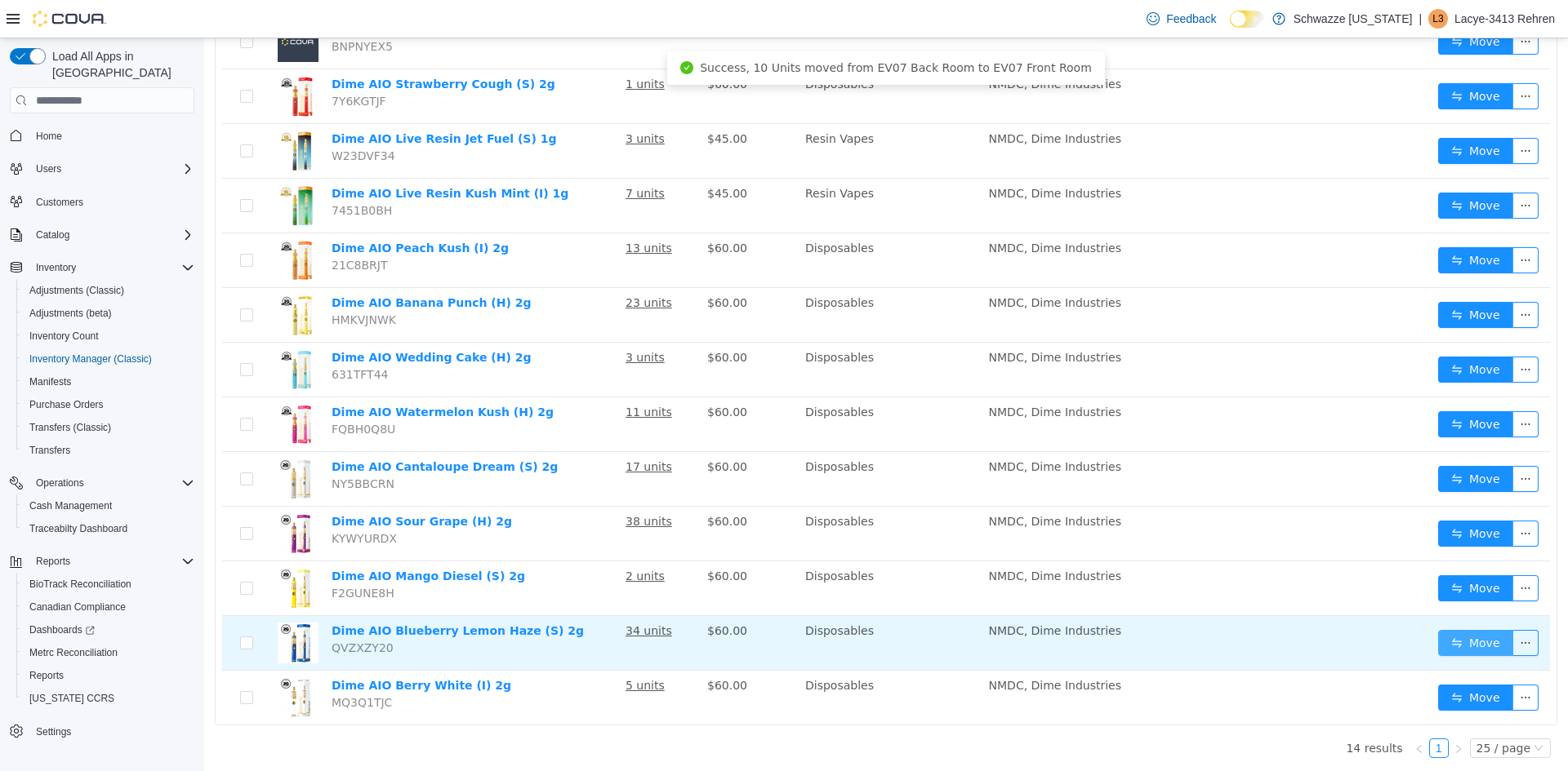
click at [1477, 635] on button "Move" at bounding box center [1476, 643] width 75 height 26
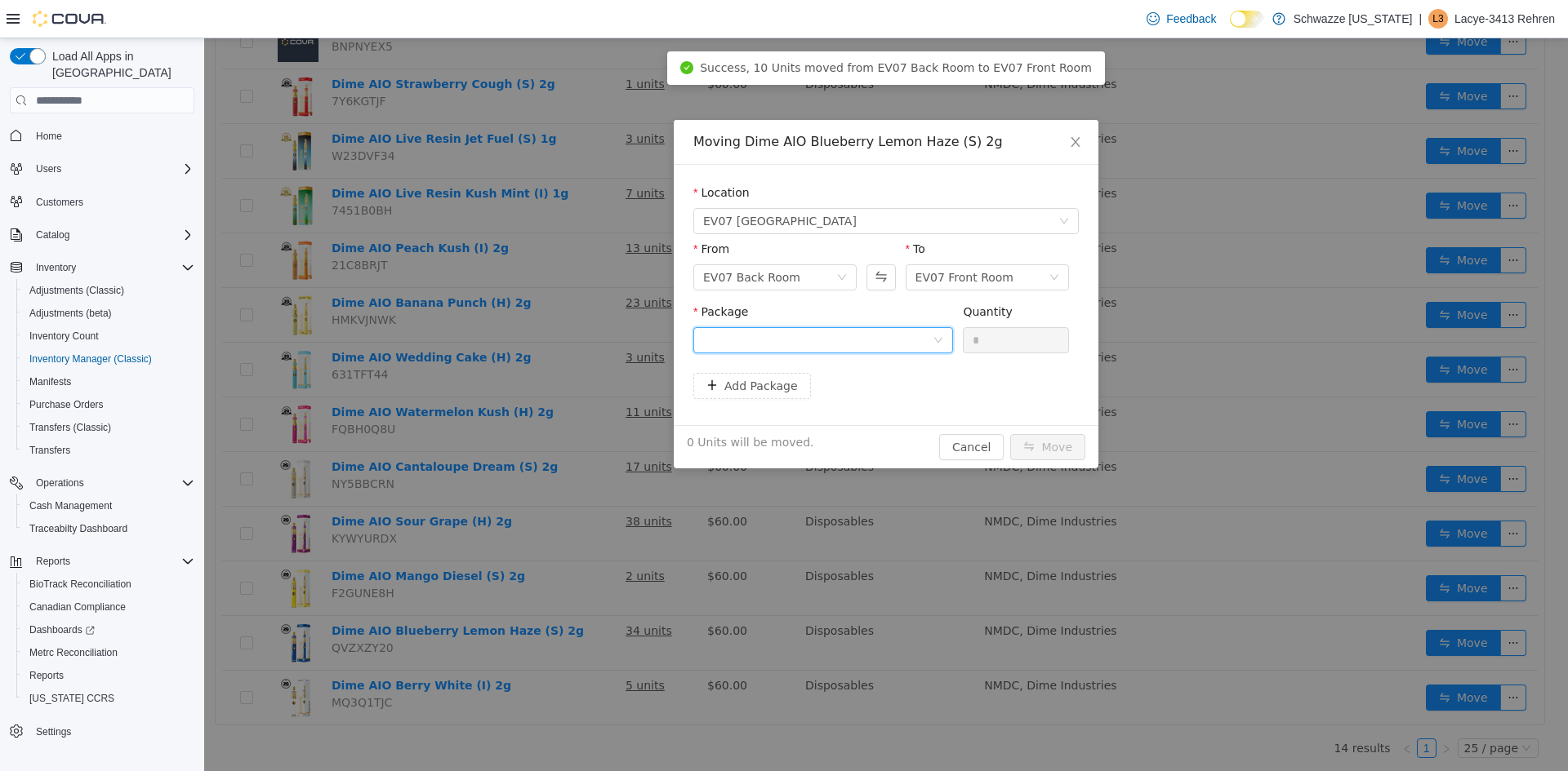
click at [903, 333] on div at bounding box center [817, 341] width 230 height 24
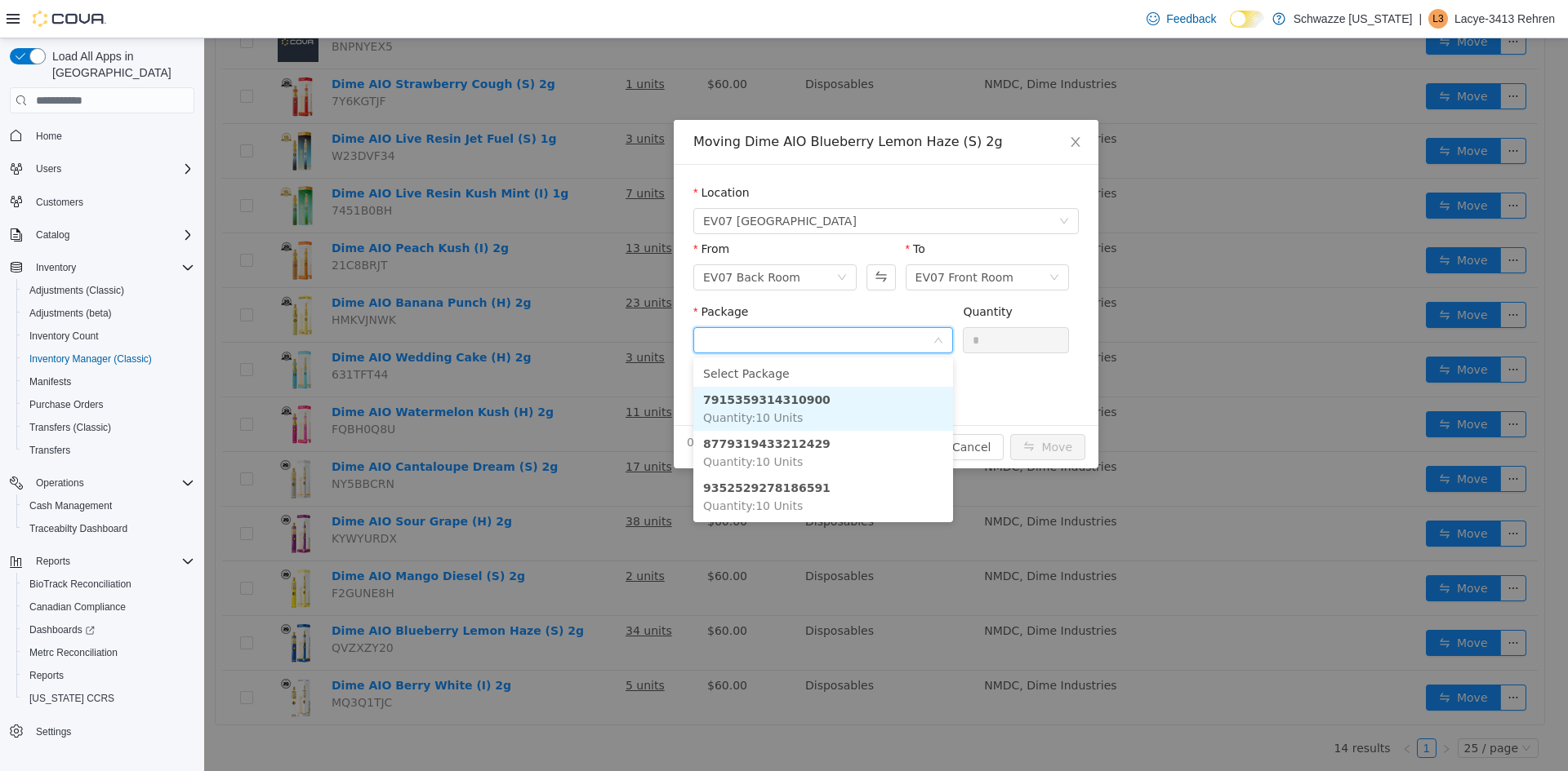
click at [872, 390] on li "7915359314310900 Quantity : 10 Units" at bounding box center [823, 409] width 260 height 44
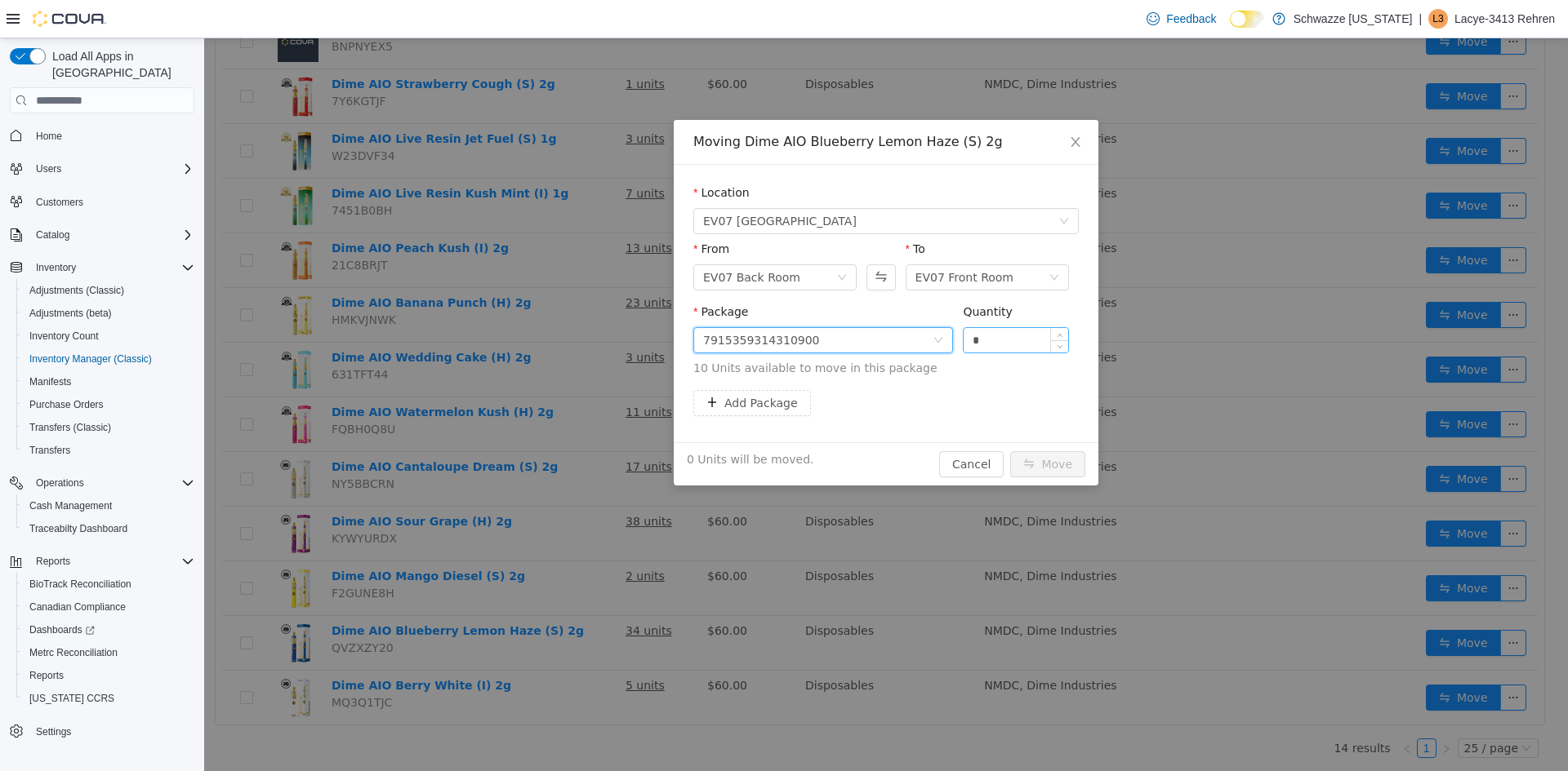
click at [1013, 342] on input "*" at bounding box center [1015, 341] width 105 height 24
type input "**"
click at [1065, 459] on button "Move" at bounding box center [1047, 464] width 75 height 26
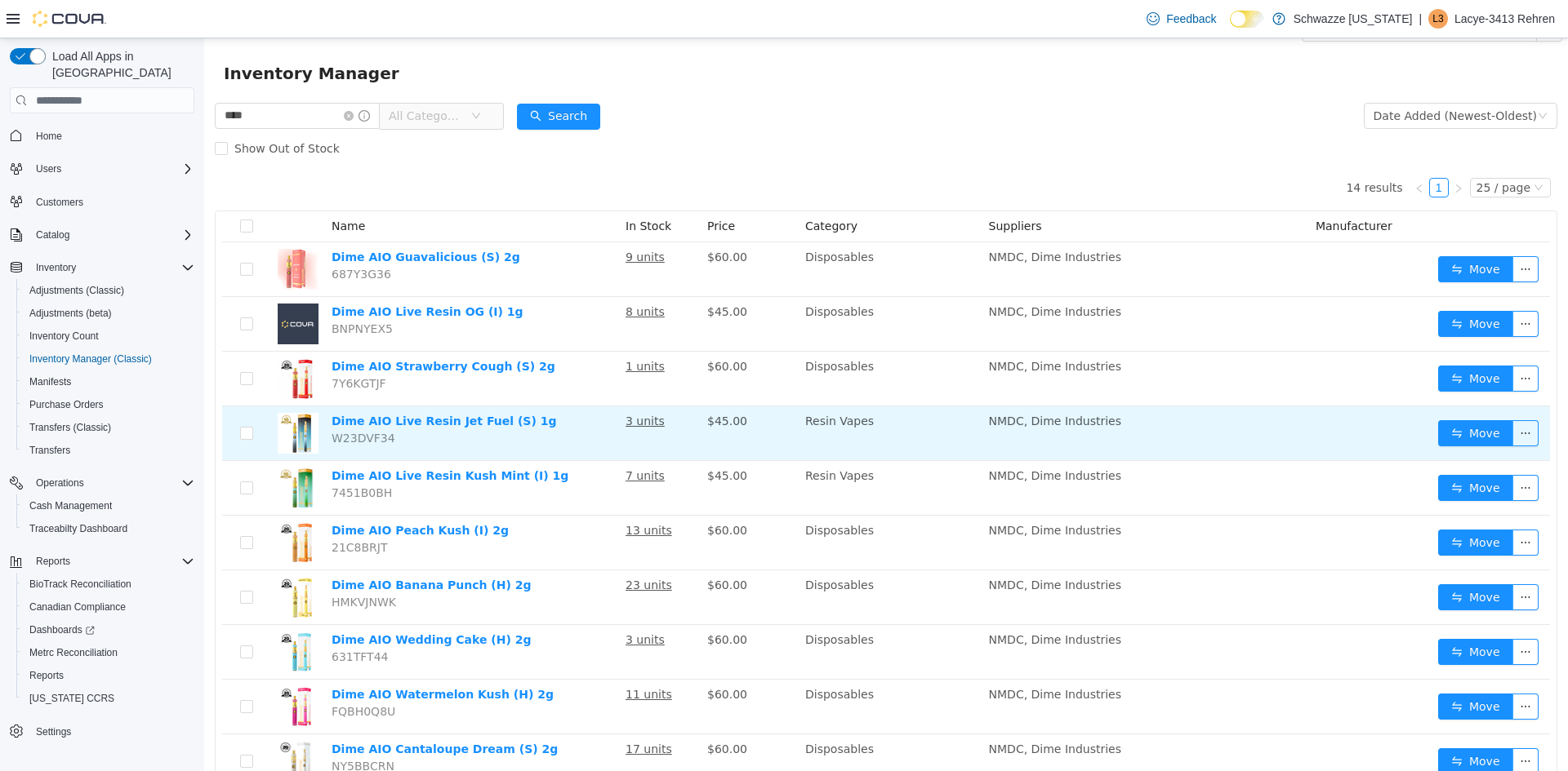
scroll to position [0, 0]
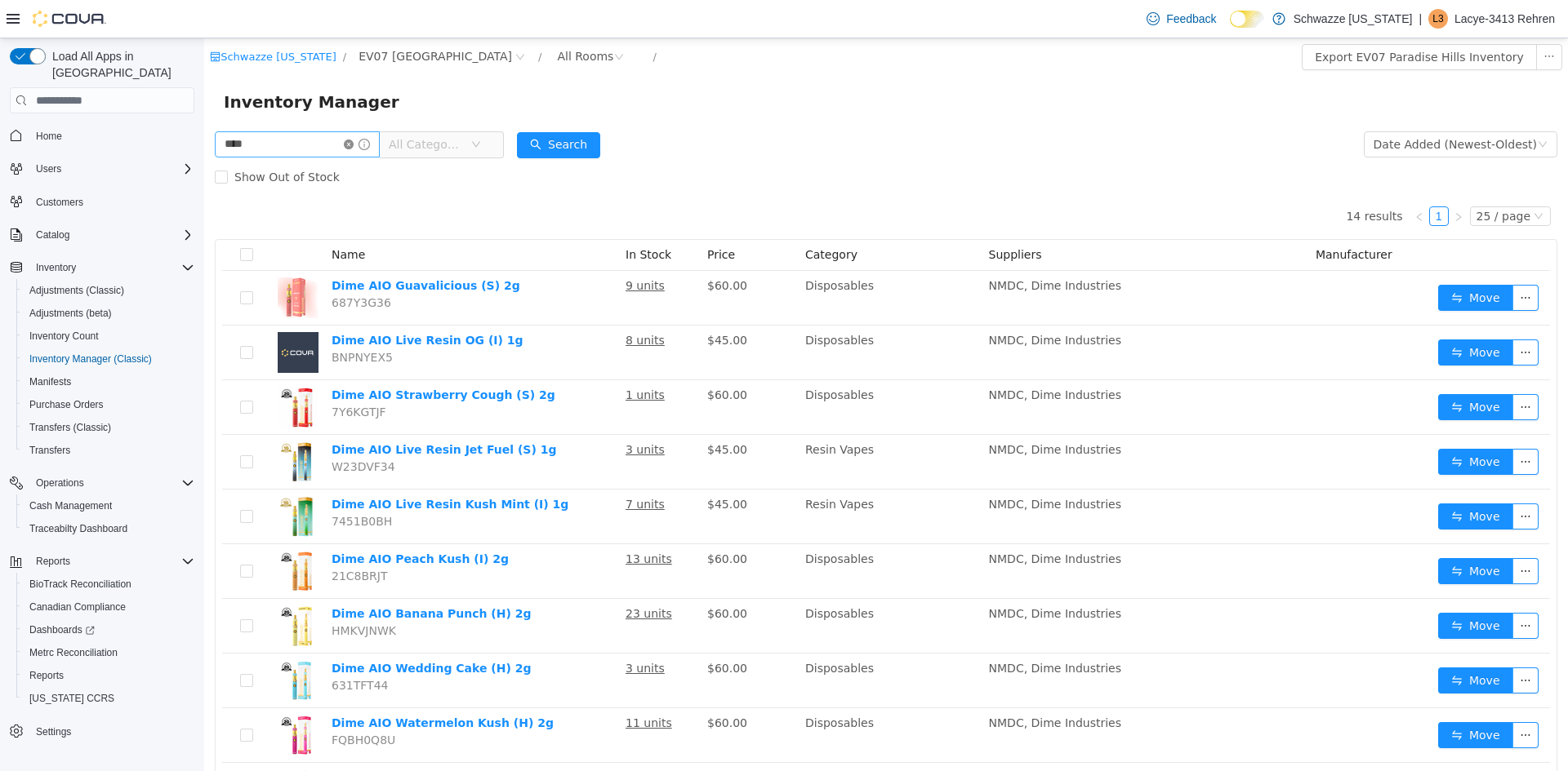
click at [353, 143] on icon "icon: close-circle" at bounding box center [348, 144] width 9 height 9
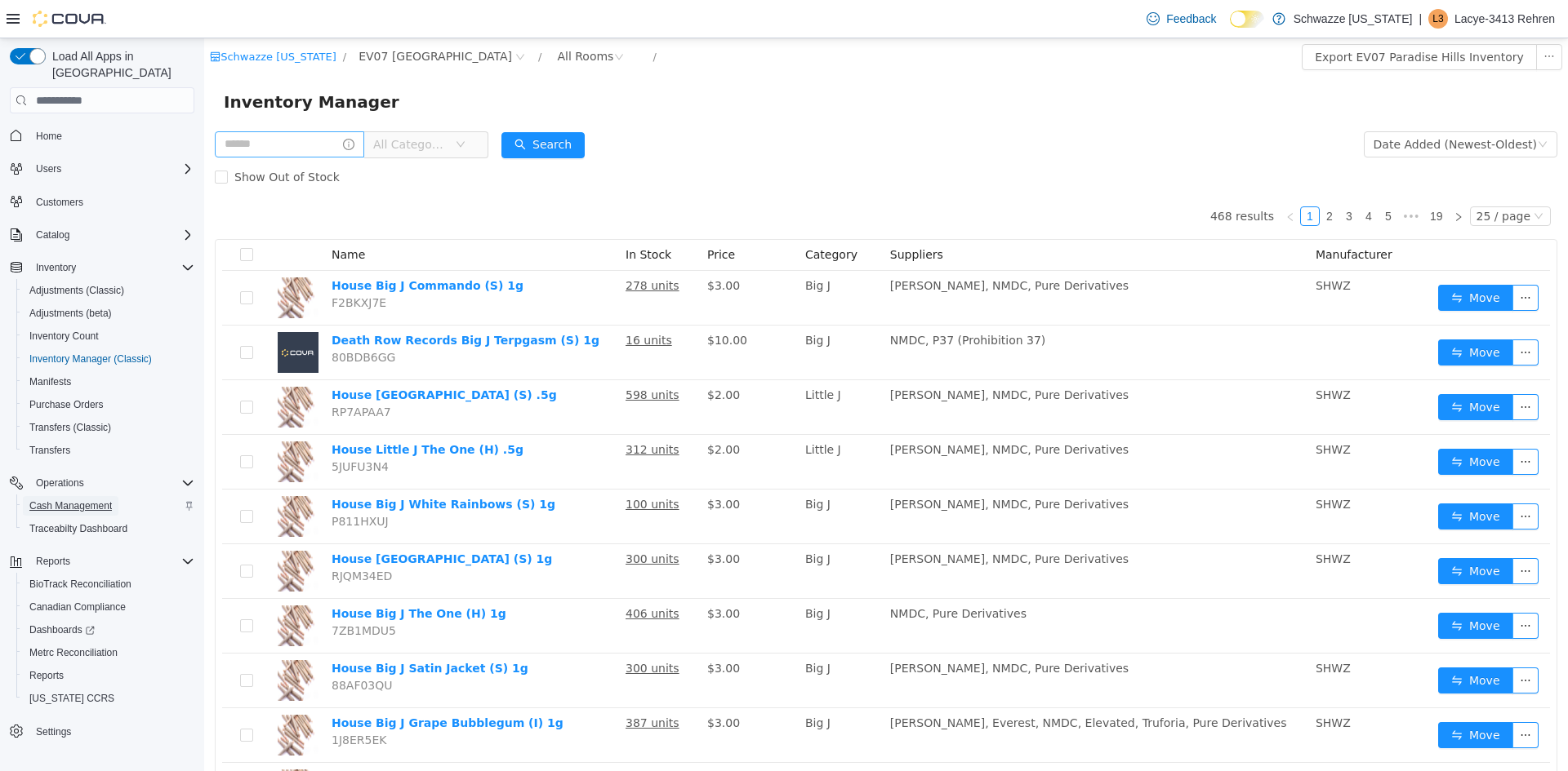
click at [89, 496] on span "Cash Management" at bounding box center [71, 506] width 83 height 20
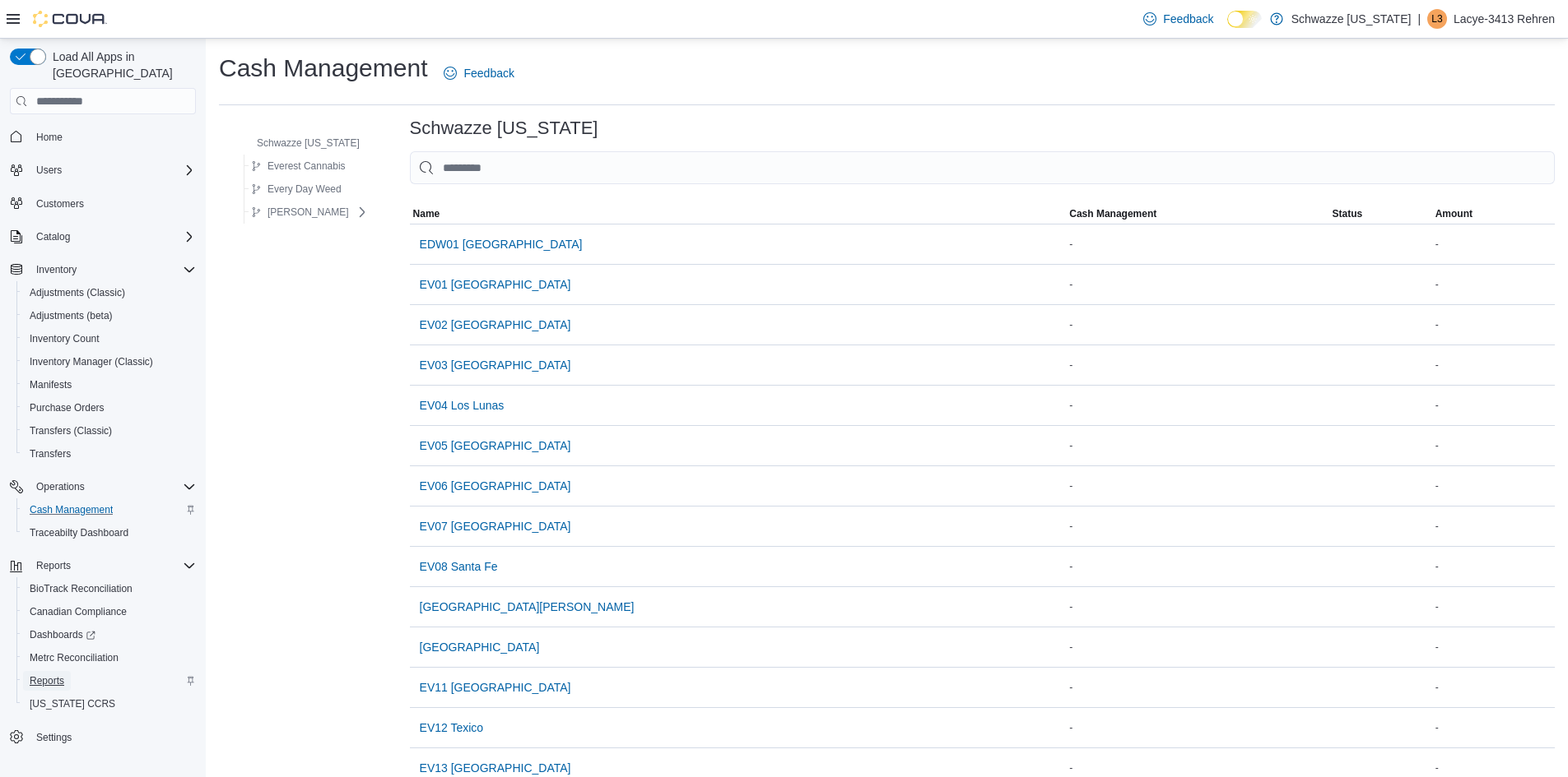
click at [41, 675] on span "Reports" at bounding box center [47, 681] width 34 height 13
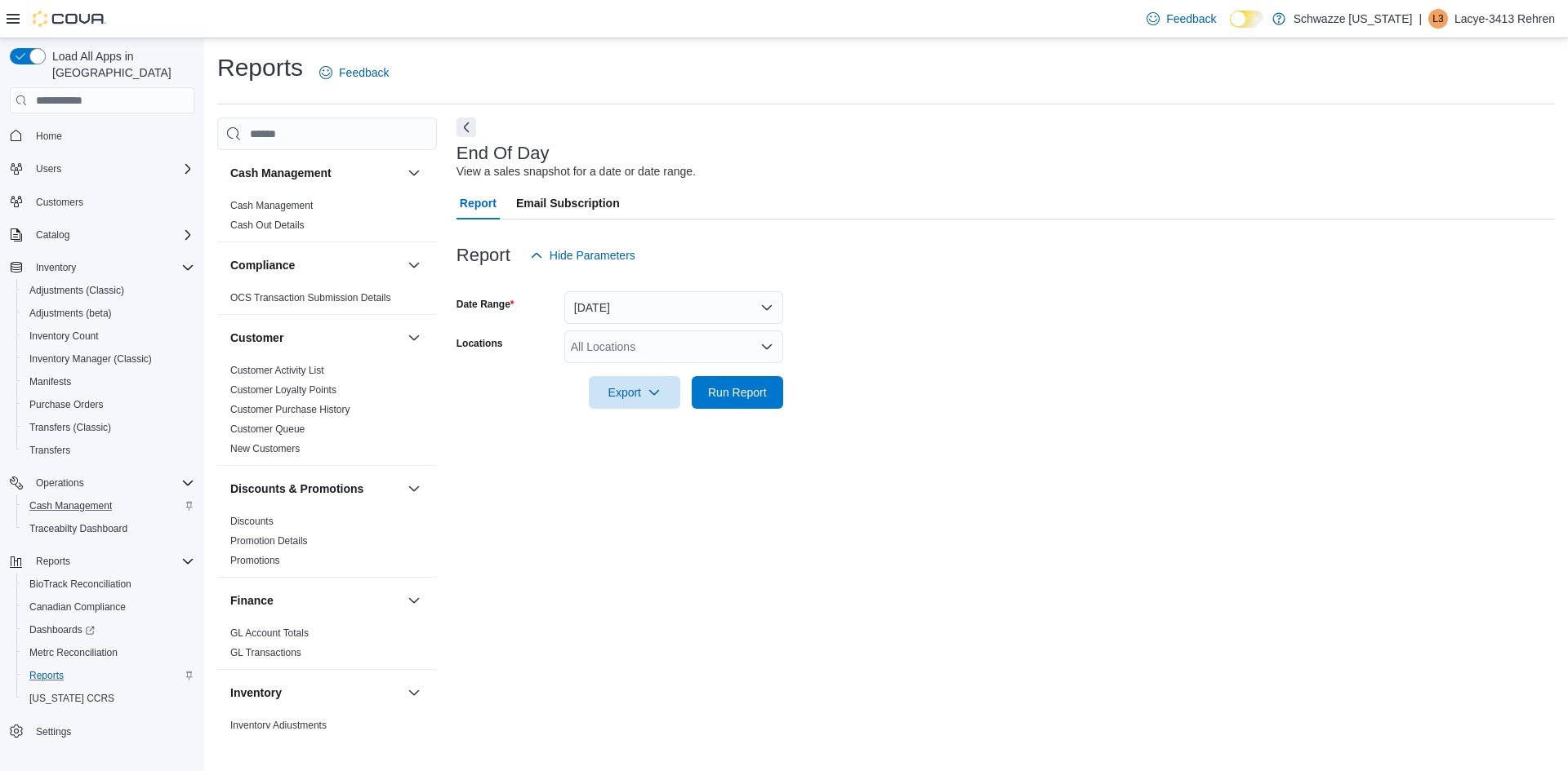
click at [608, 341] on div "All Locations" at bounding box center [673, 346] width 218 height 33
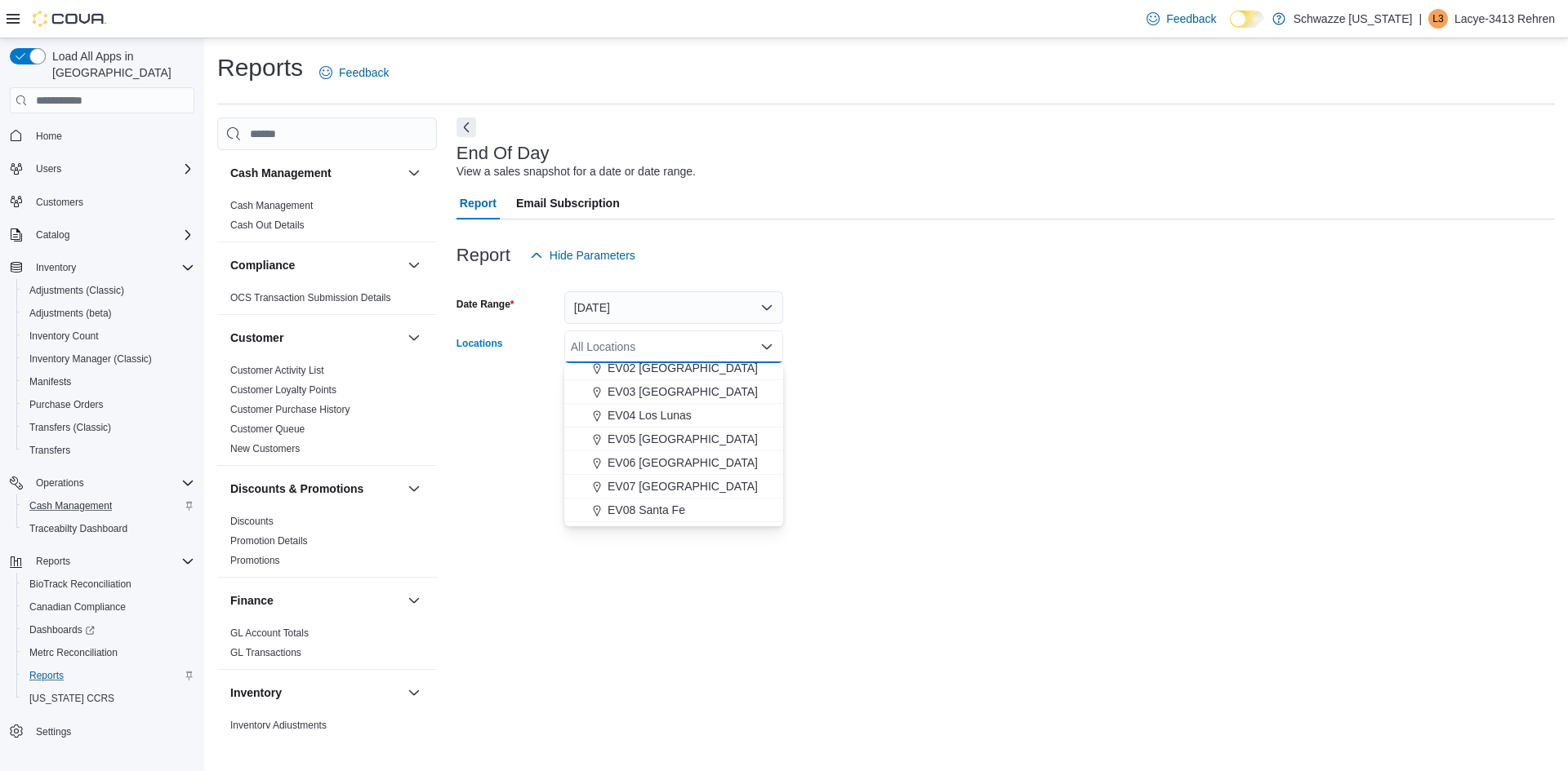
scroll to position [82, 0]
click at [709, 470] on button "EV06 [GEOGRAPHIC_DATA]" at bounding box center [673, 458] width 218 height 24
click at [709, 346] on icon "Remove EV06 Las Cruces East from selection in this group" at bounding box center [714, 345] width 9 height 9
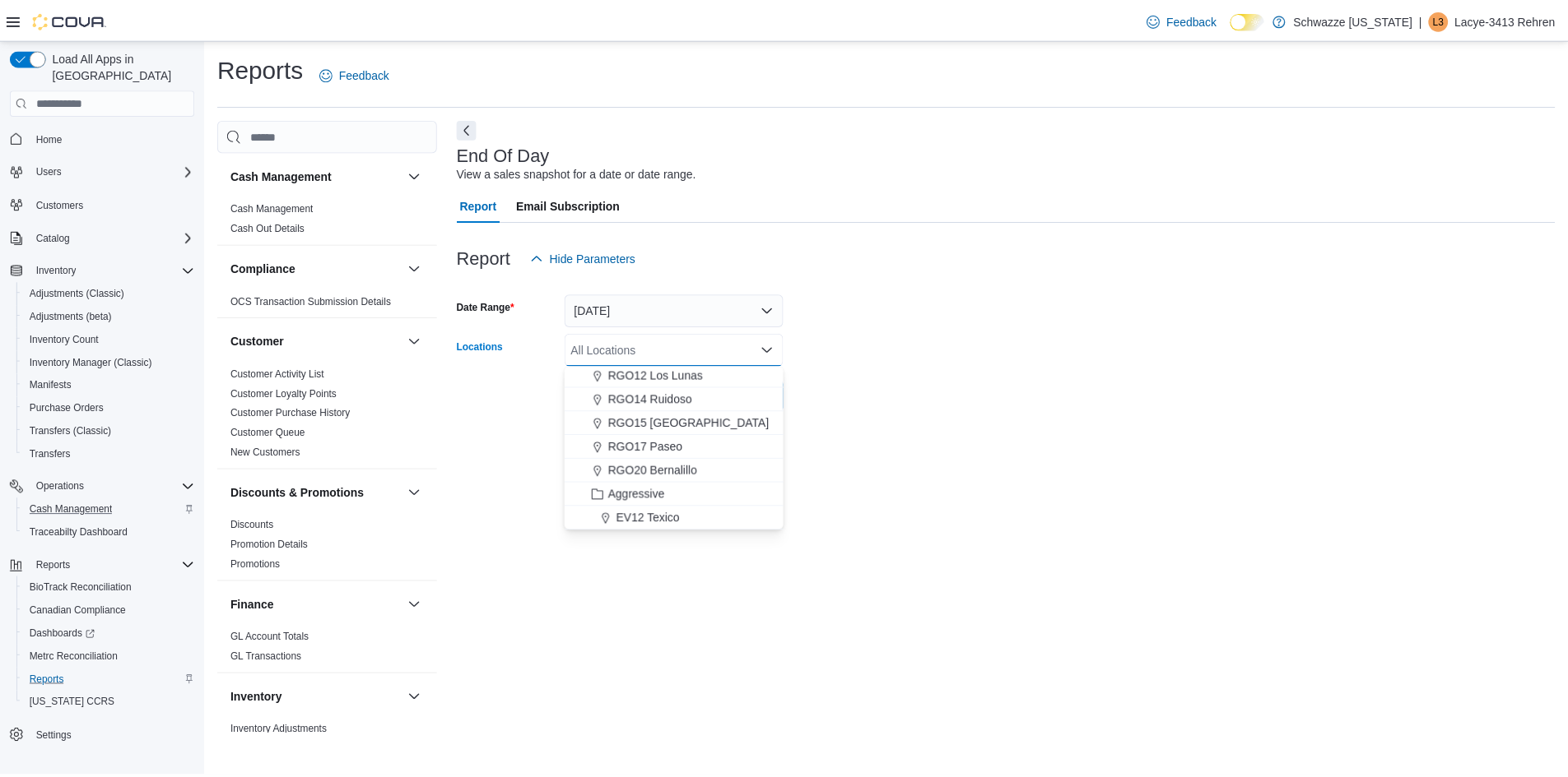
scroll to position [678, 0]
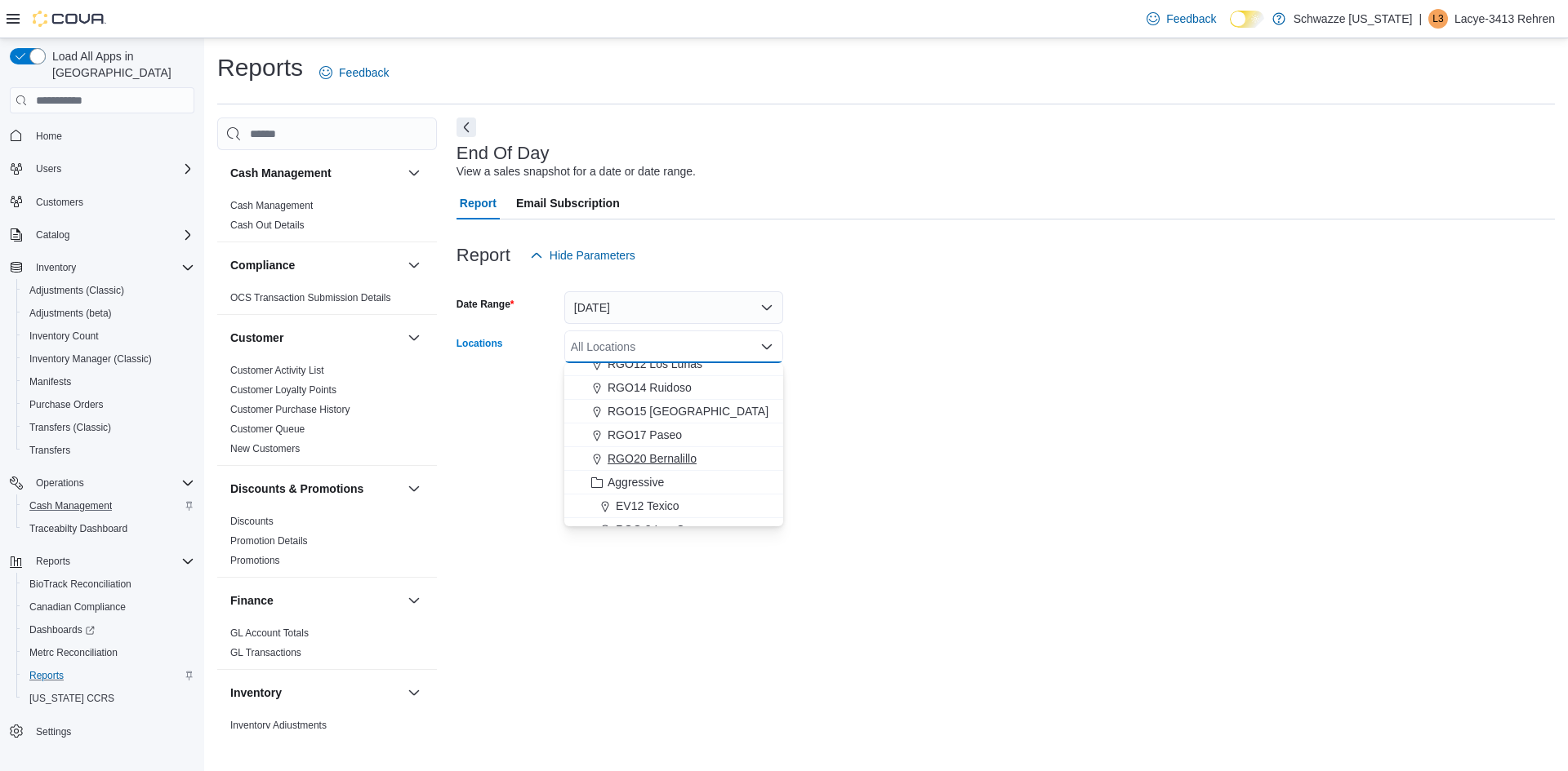
click at [678, 457] on span "RGO20 Bernalillo" at bounding box center [652, 458] width 89 height 16
click at [992, 349] on form "Date Range [DATE] Locations RGO20 Bernalillo Combo box. Selected. RGO20 Bernali…" at bounding box center [1006, 341] width 1098 height 137
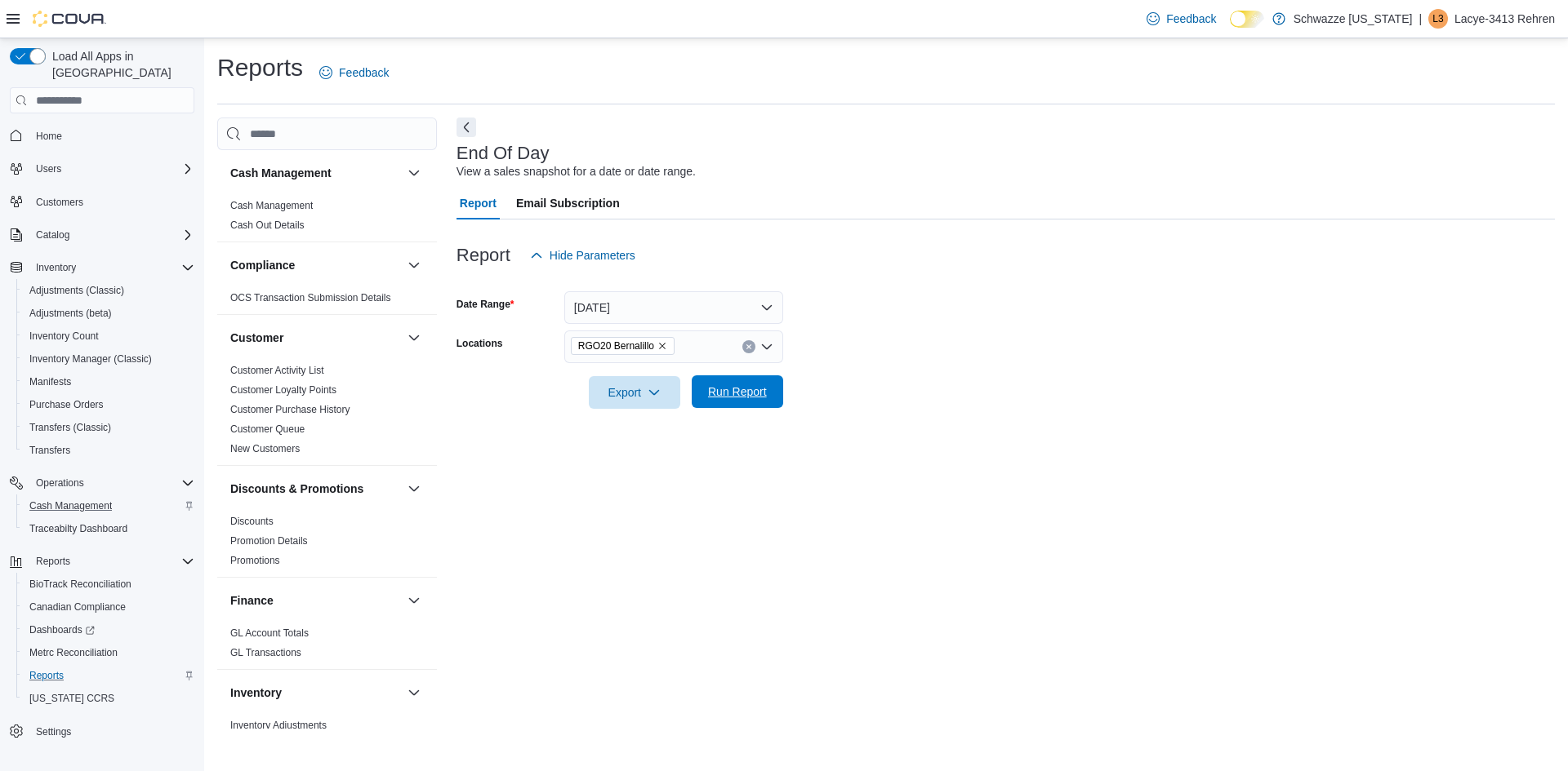
click at [742, 391] on span "Run Report" at bounding box center [737, 391] width 58 height 16
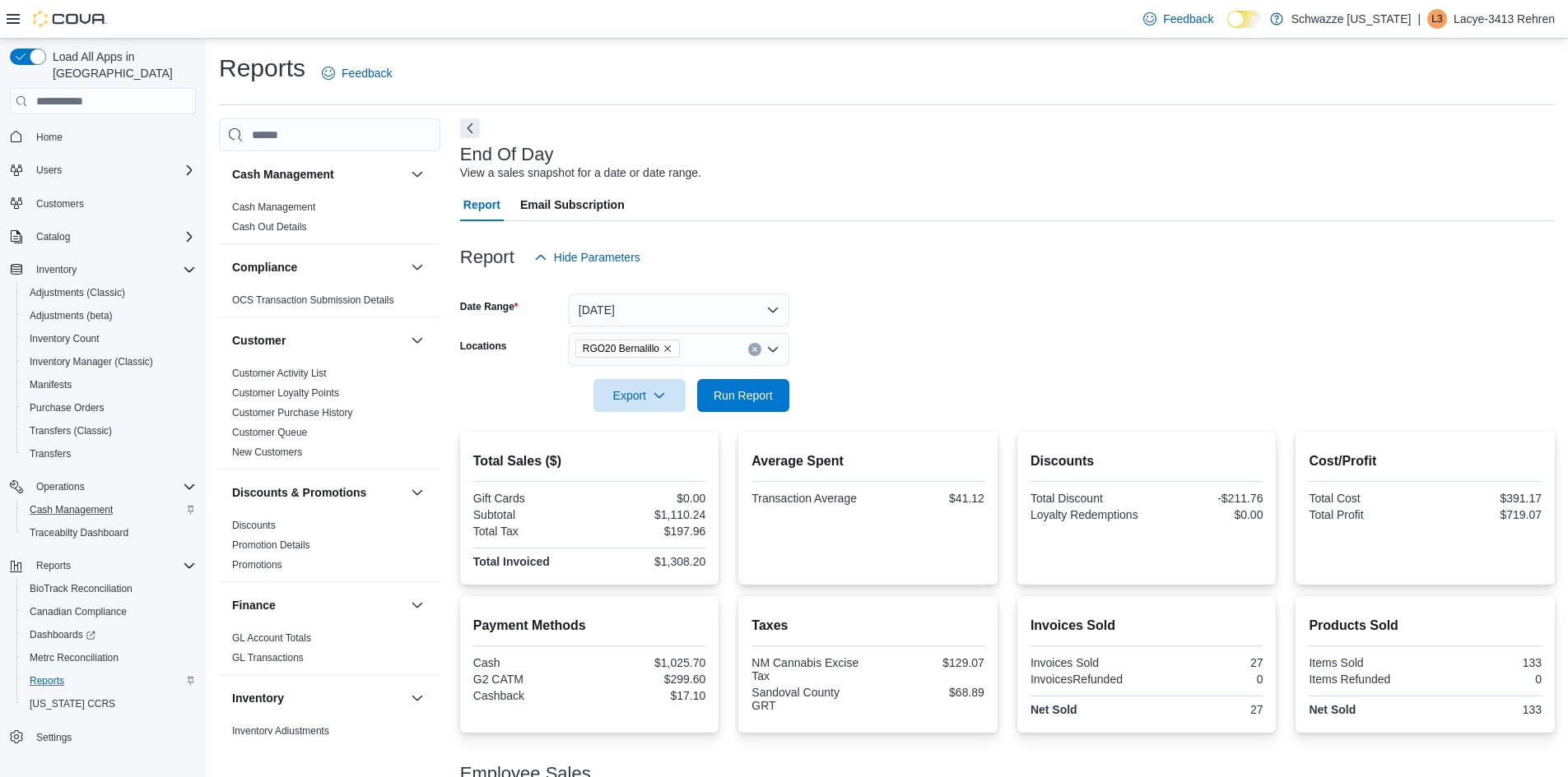
click at [1094, 221] on div "Report Email Subscription" at bounding box center [1007, 205] width 1094 height 33
click at [1119, 217] on div "Report Email Subscription" at bounding box center [1007, 205] width 1094 height 33
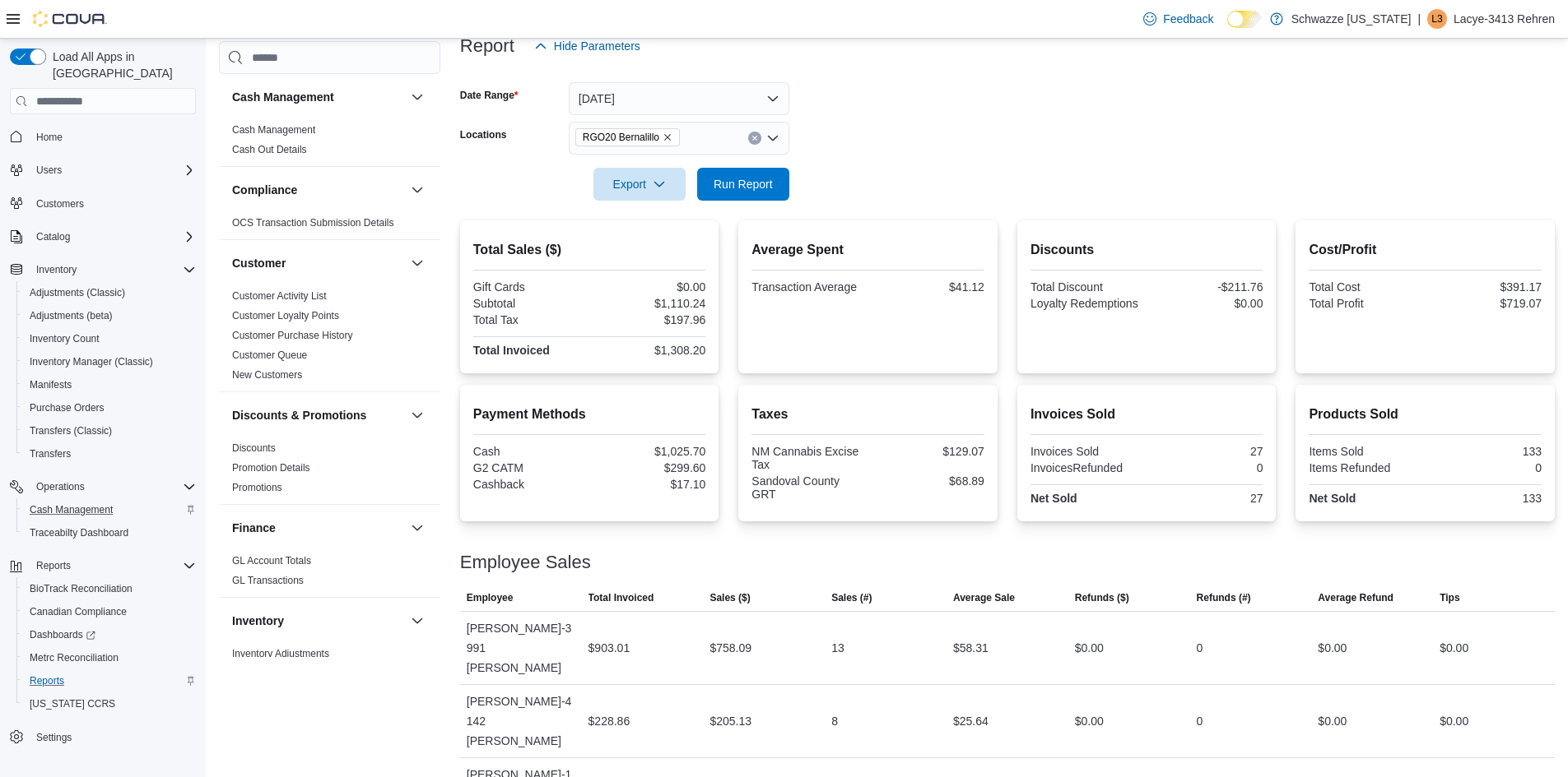
scroll to position [213, 0]
drag, startPoint x: 990, startPoint y: 636, endPoint x: 943, endPoint y: 640, distance: 47.2
click at [944, 640] on tr "Employee [PERSON_NAME]-3991 [PERSON_NAME] Total Invoiced $903.01 Sales ($) $758…" at bounding box center [1007, 645] width 1094 height 73
click at [943, 640] on div "13" at bounding box center [886, 645] width 121 height 33
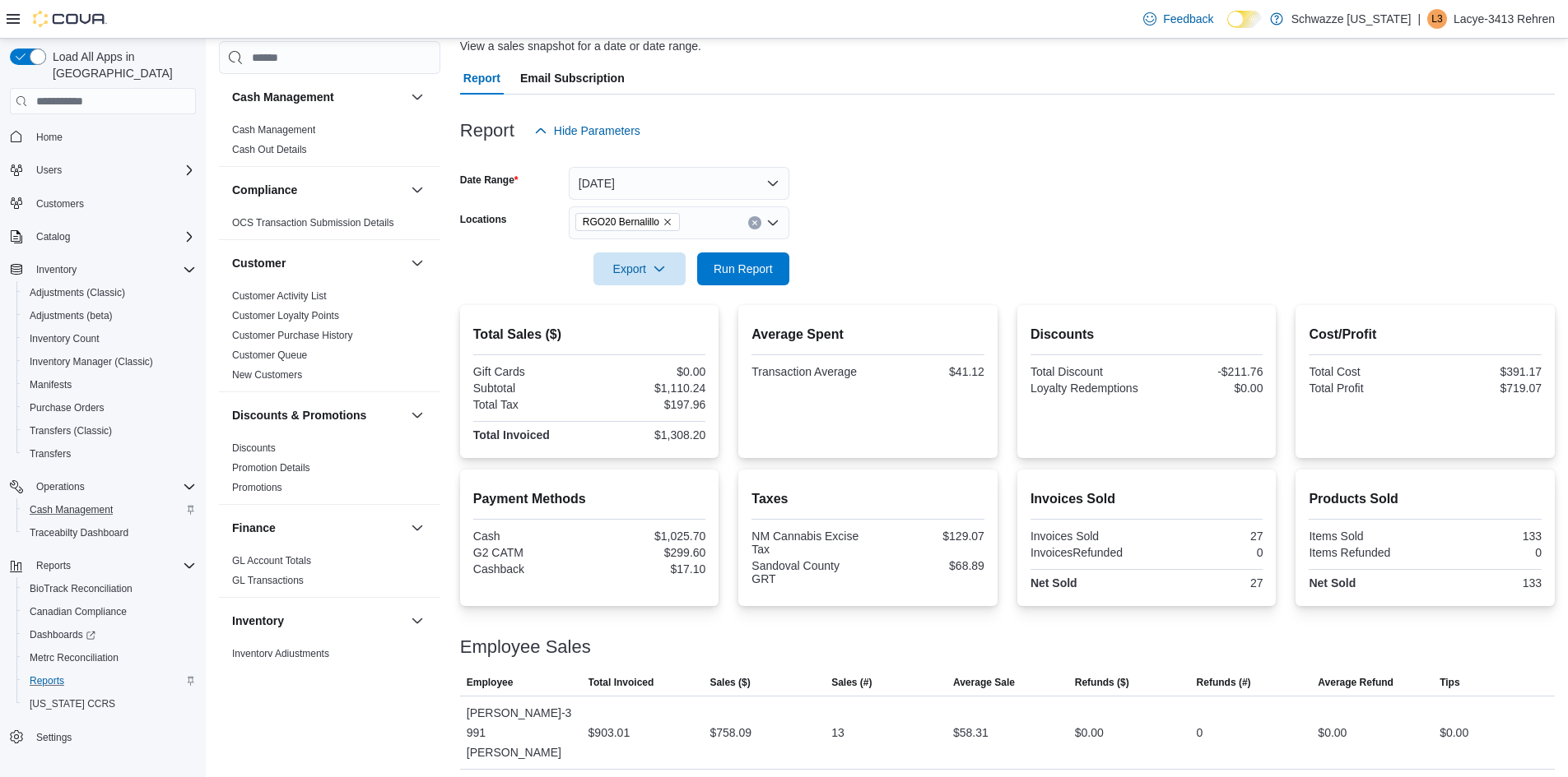
scroll to position [0, 0]
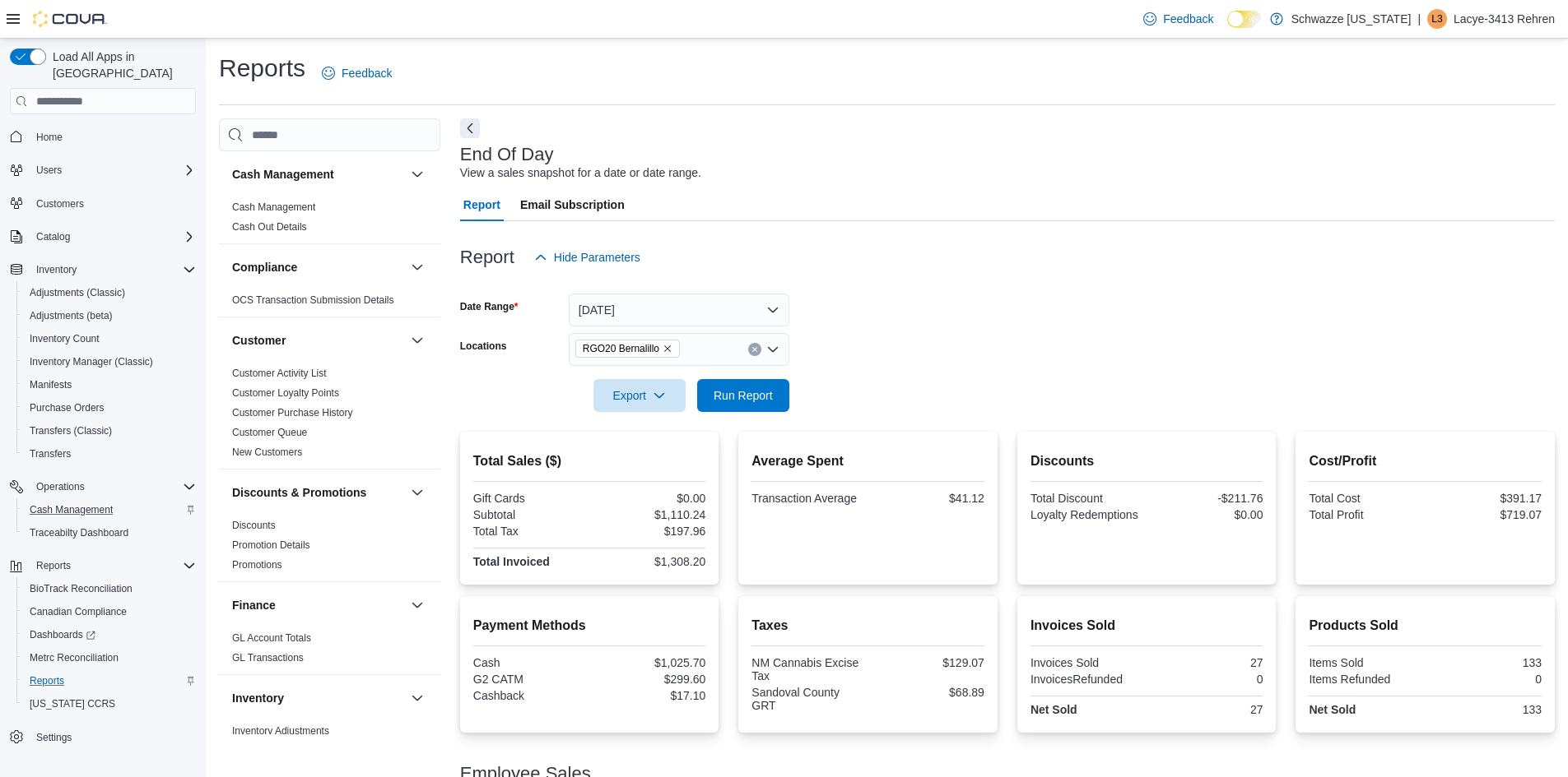
click at [667, 349] on icon "Remove RGO20 Bernalillo from selection in this group" at bounding box center [667, 348] width 7 height 7
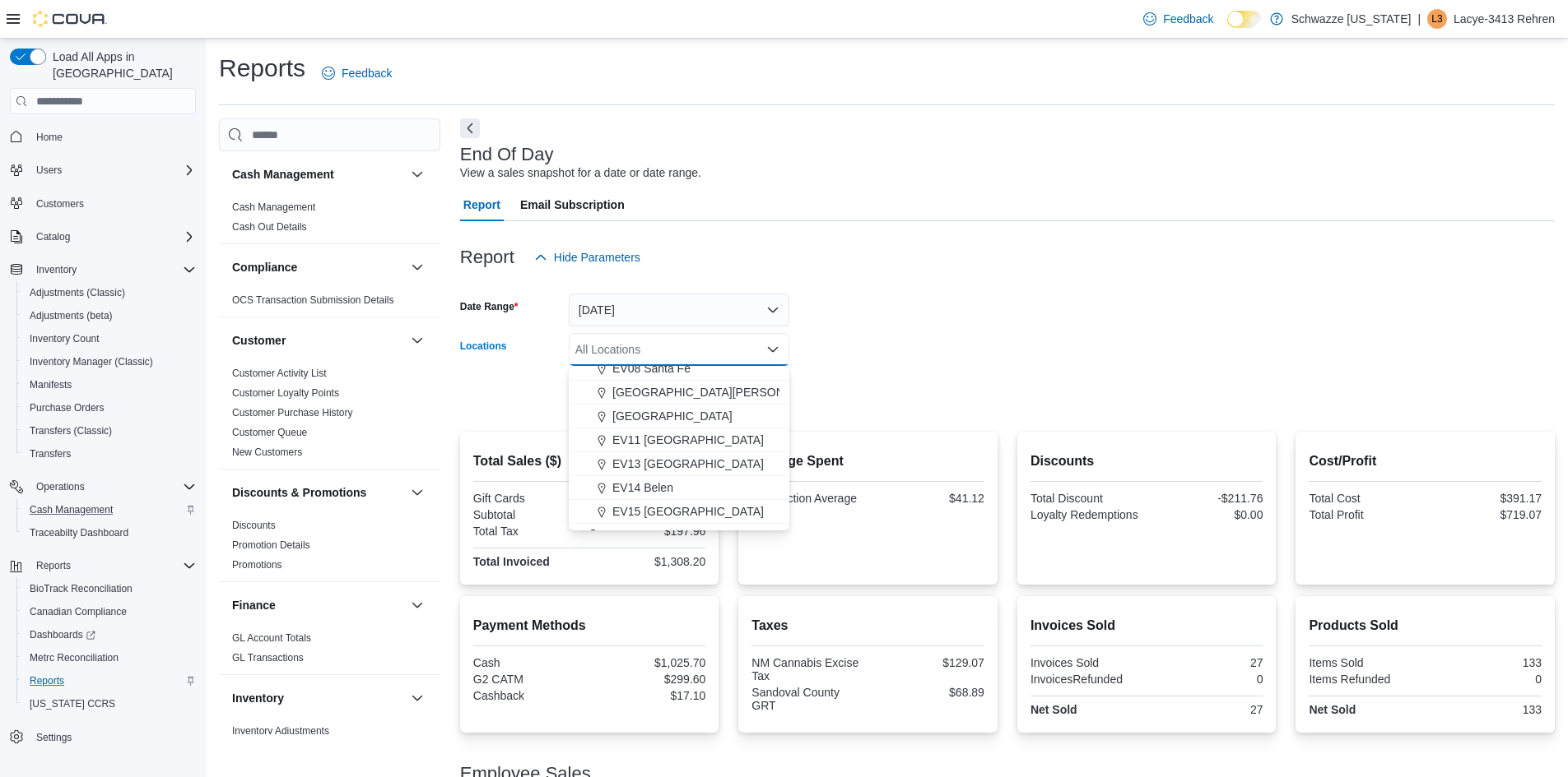
scroll to position [226, 0]
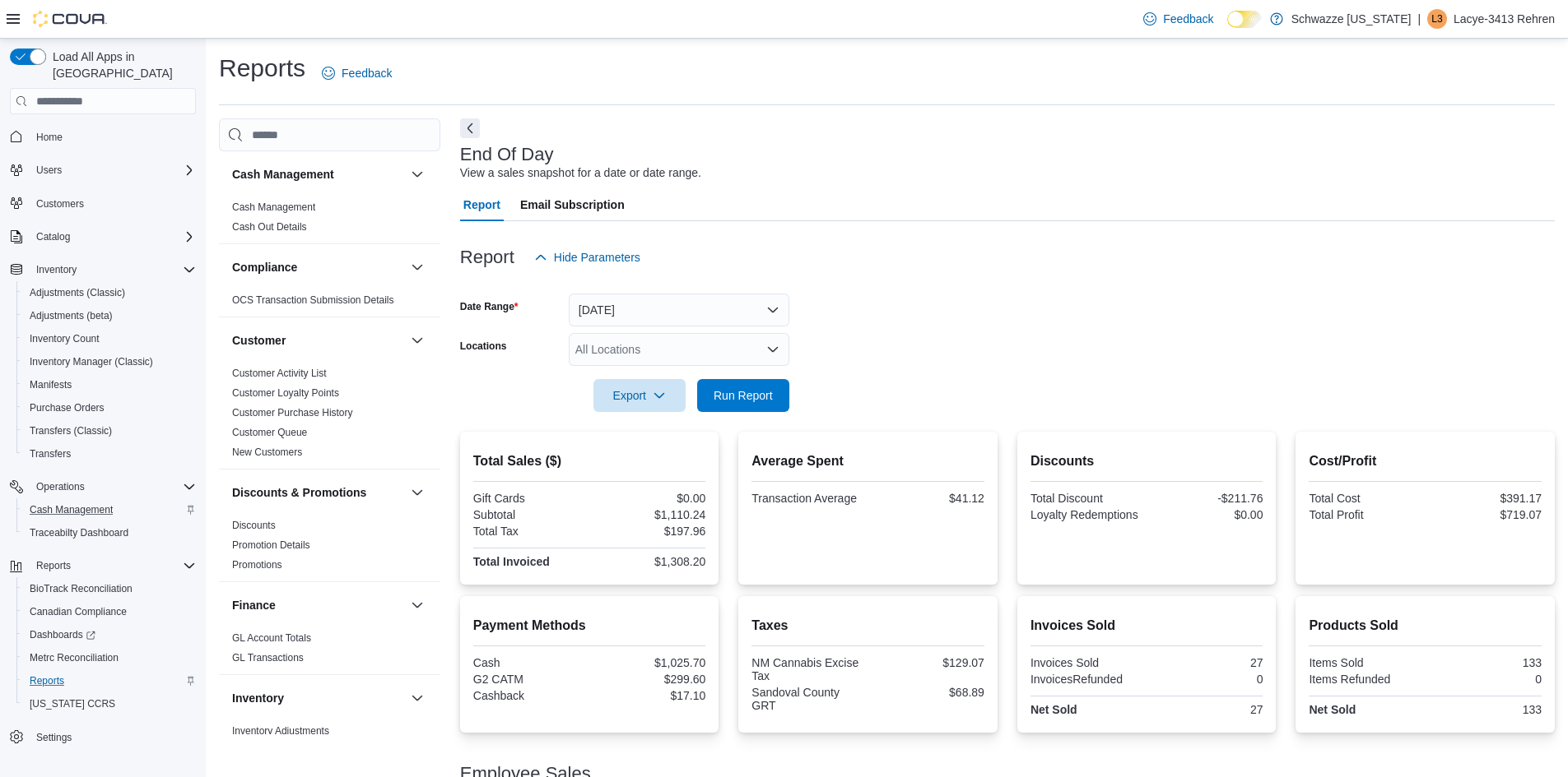
click at [924, 344] on form "Date Range [DATE] Locations All Locations Export Run Report" at bounding box center [1007, 343] width 1094 height 139
click at [745, 395] on span "Run Report" at bounding box center [743, 394] width 59 height 16
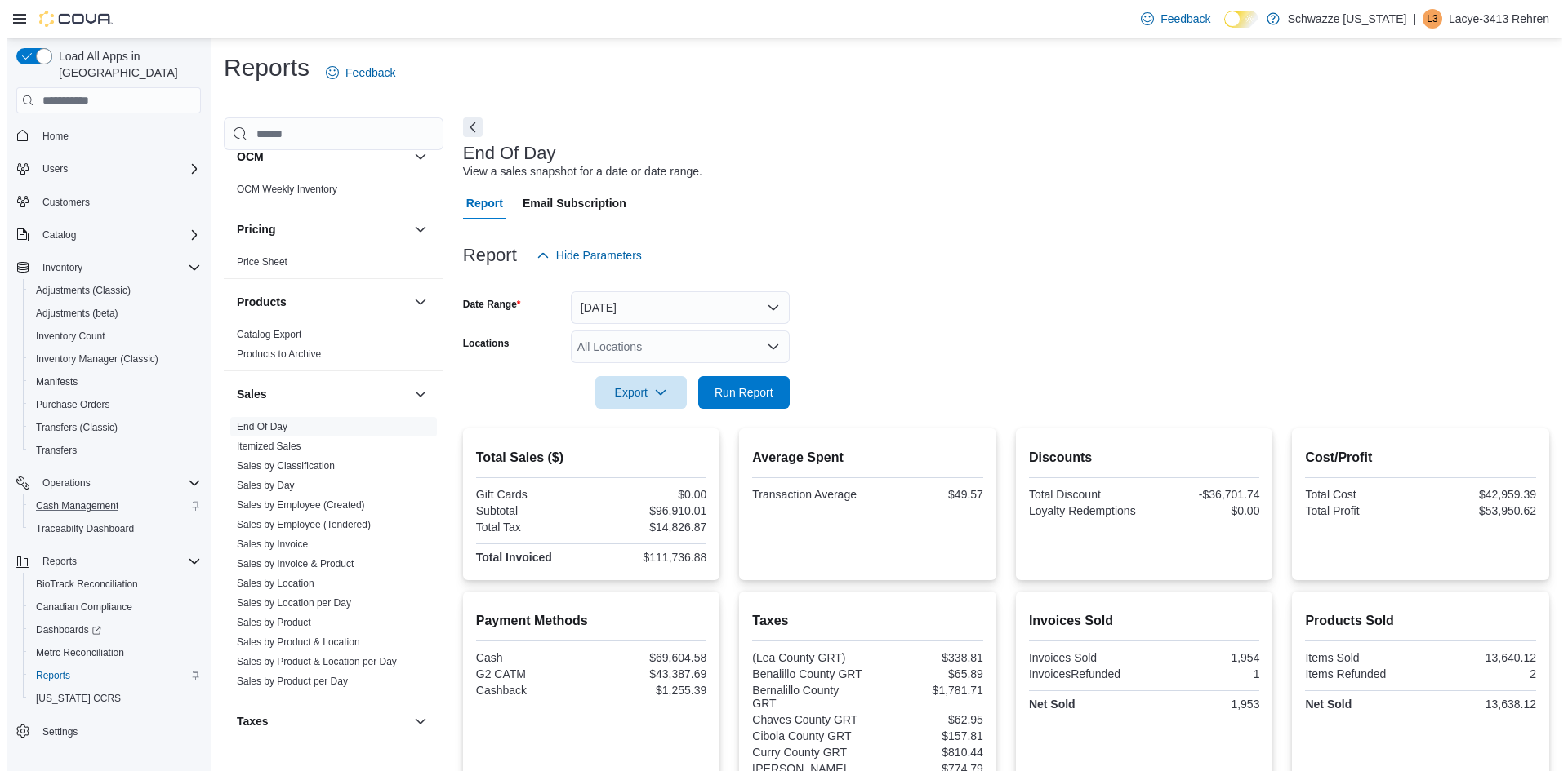
scroll to position [979, 0]
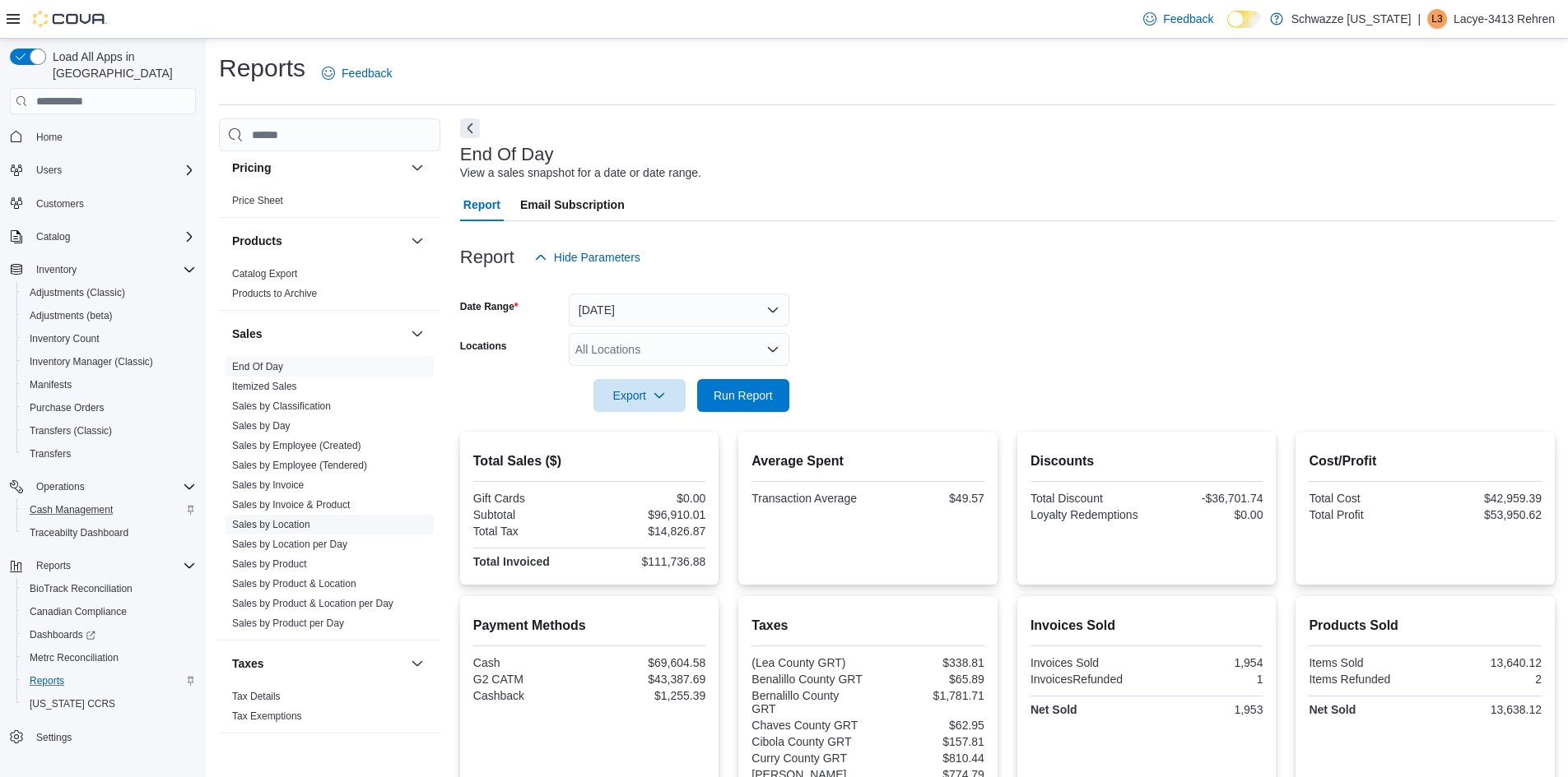
click at [302, 522] on link "Sales by Location" at bounding box center [271, 525] width 78 height 11
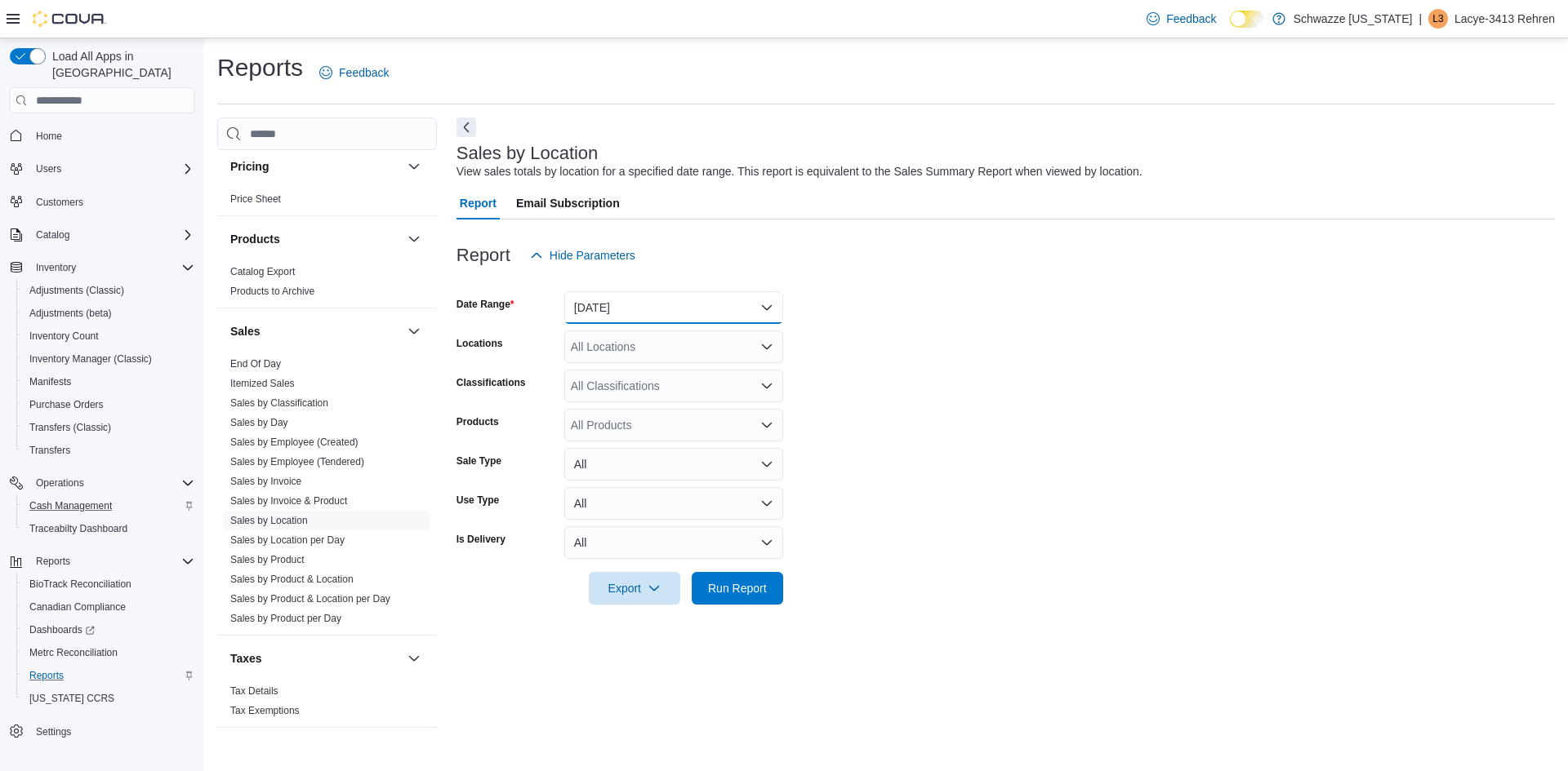
click at [651, 305] on button "[DATE]" at bounding box center [673, 308] width 218 height 33
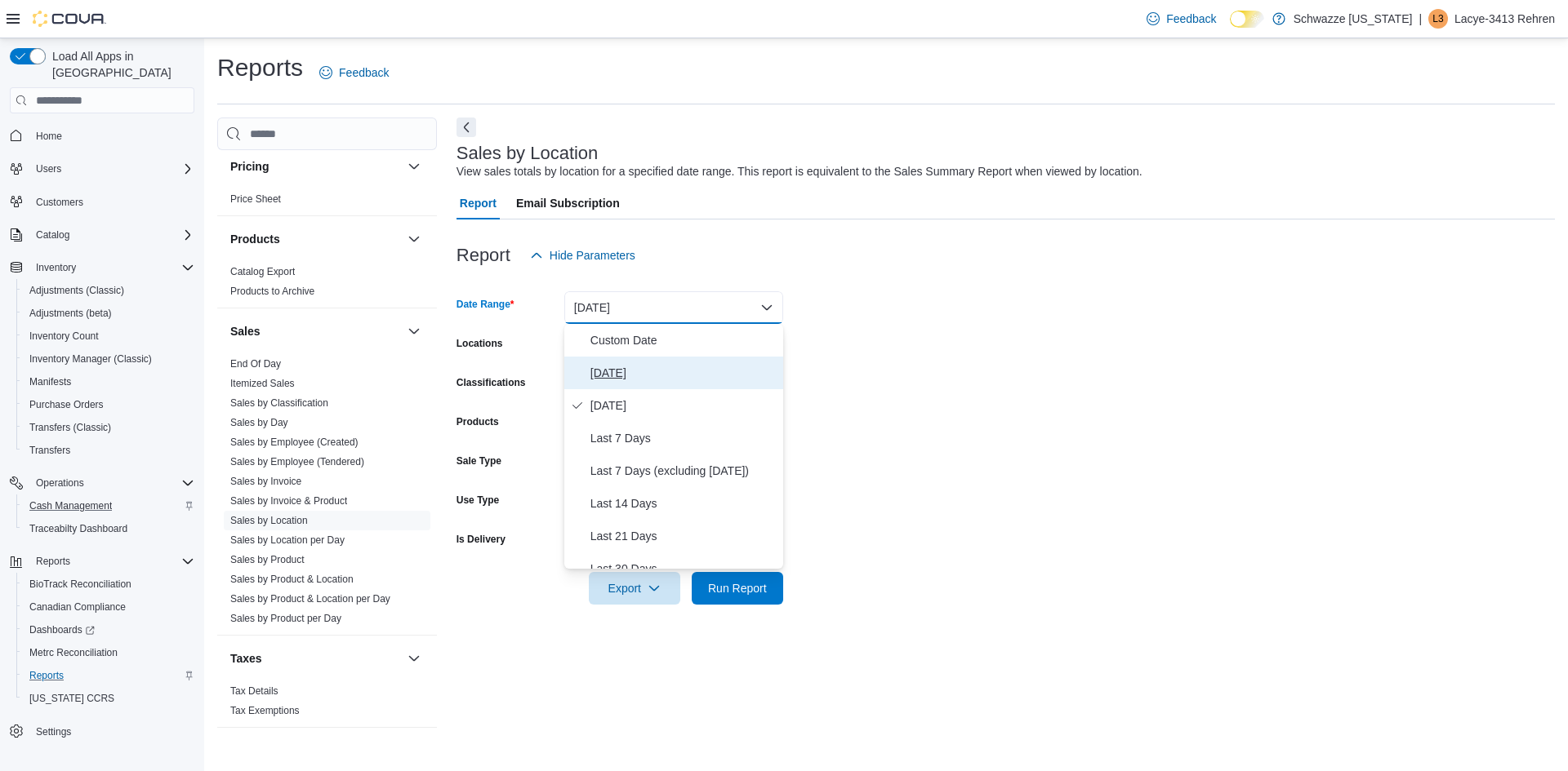
click at [635, 374] on span "[DATE]" at bounding box center [684, 373] width 186 height 20
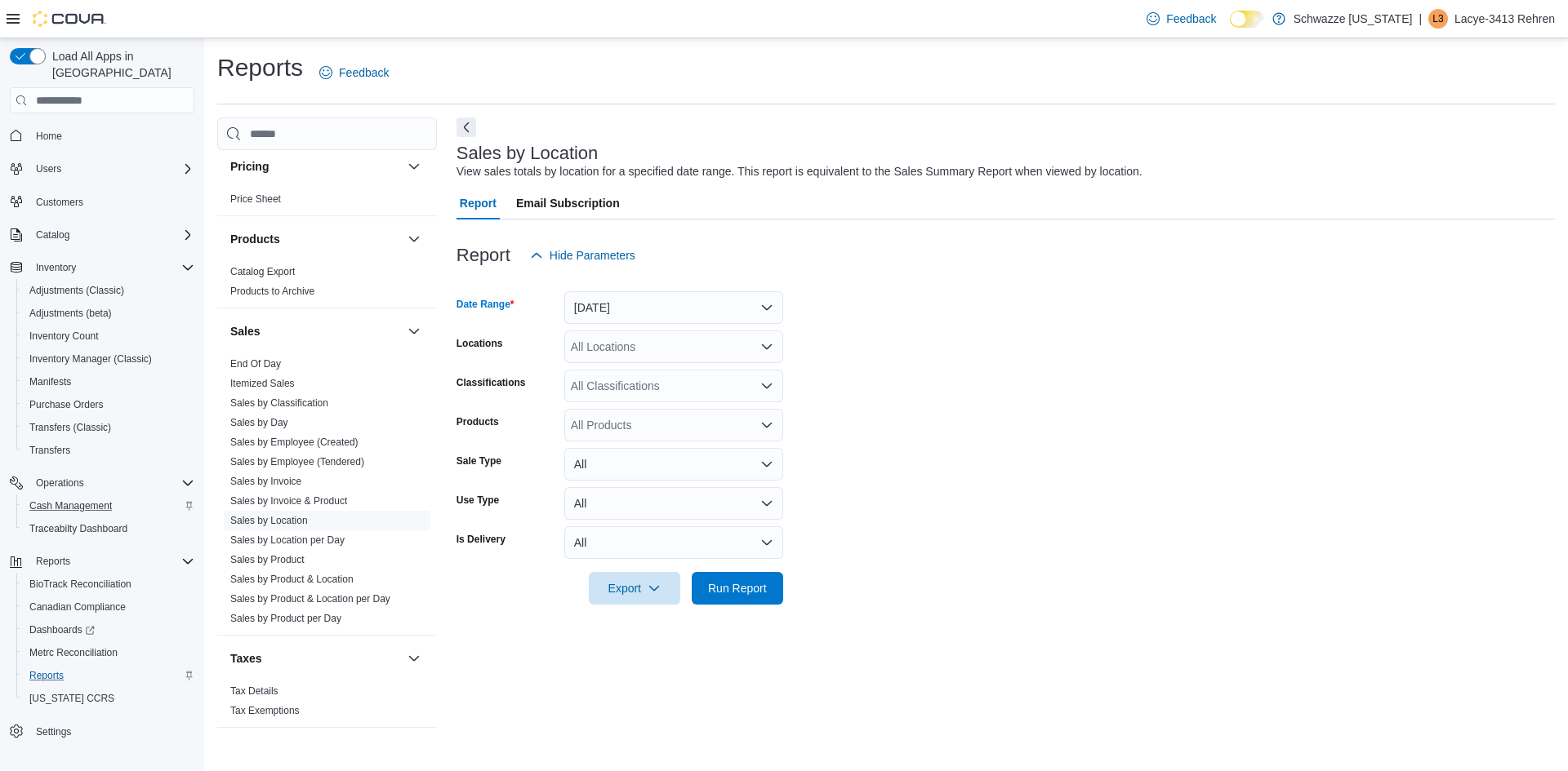
click at [1047, 398] on form "Date Range [DATE] Locations All Locations Classifications All Classifications P…" at bounding box center [1006, 439] width 1098 height 333
click at [729, 585] on span "Run Report" at bounding box center [737, 587] width 58 height 16
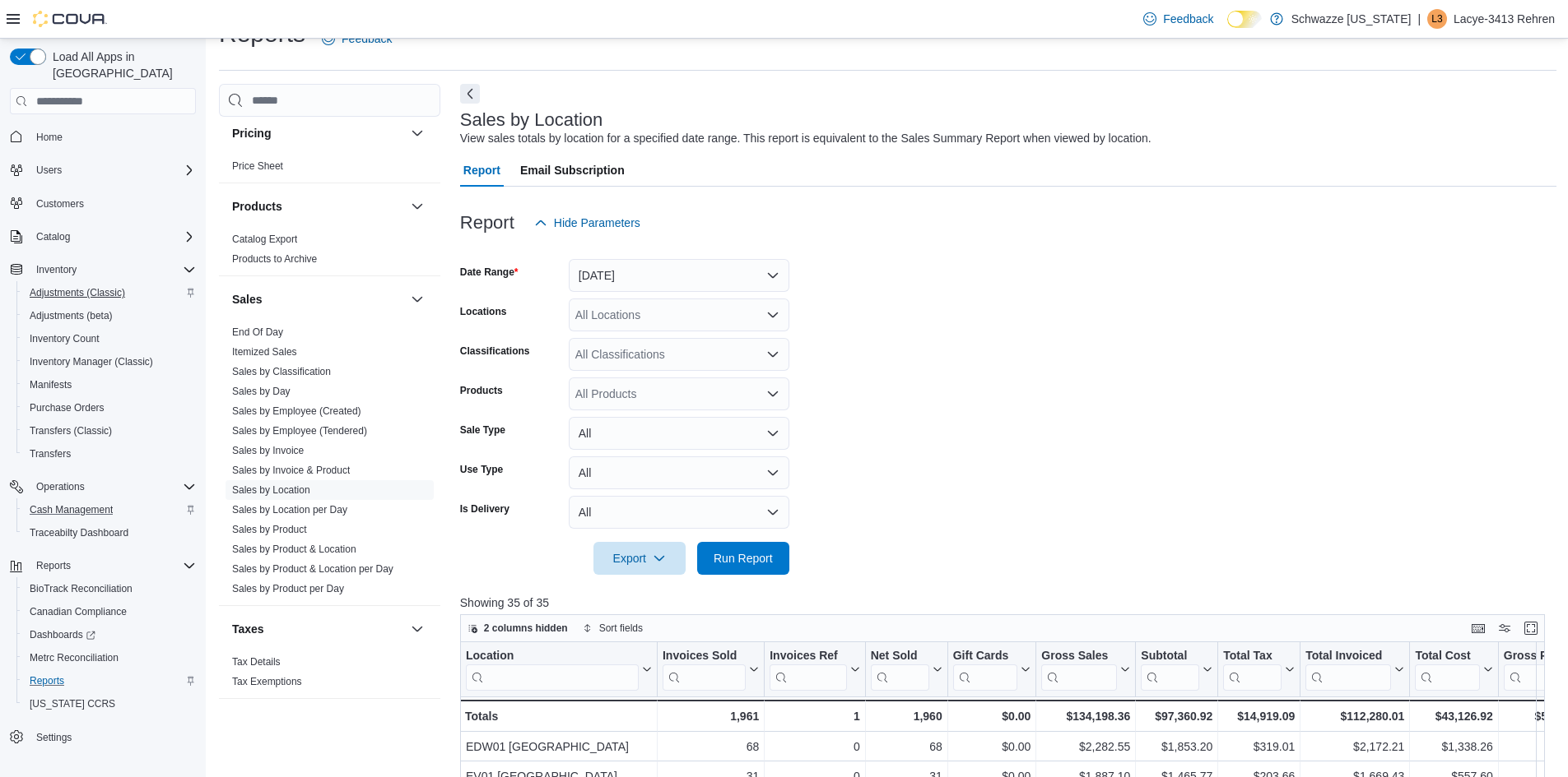
scroll to position [13, 0]
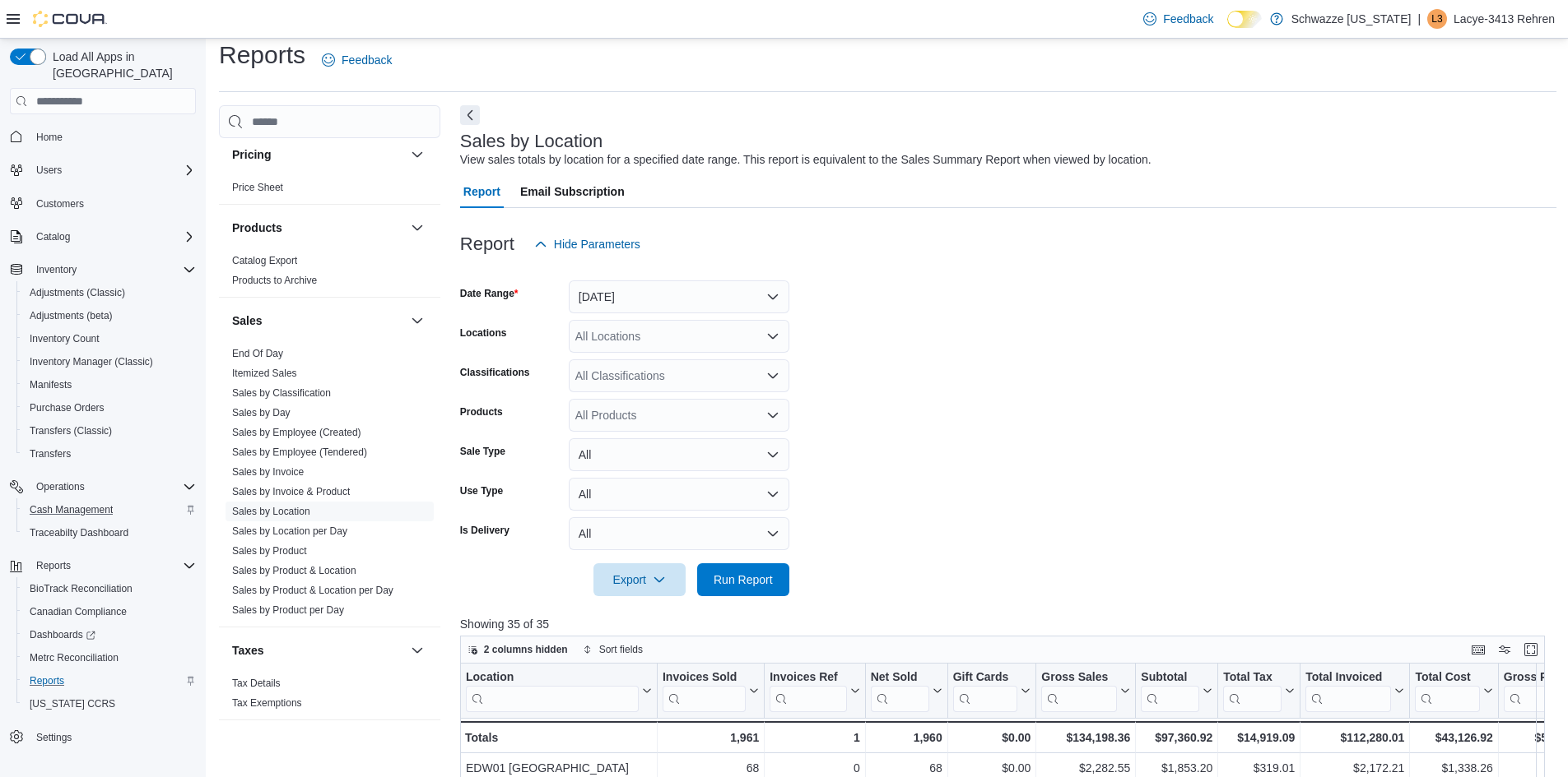
click at [1036, 351] on form "Date Range [DATE] Locations All Locations Classifications All Classifications P…" at bounding box center [1008, 429] width 1096 height 336
click at [97, 356] on span "Inventory Manager (Classic)" at bounding box center [91, 362] width 123 height 13
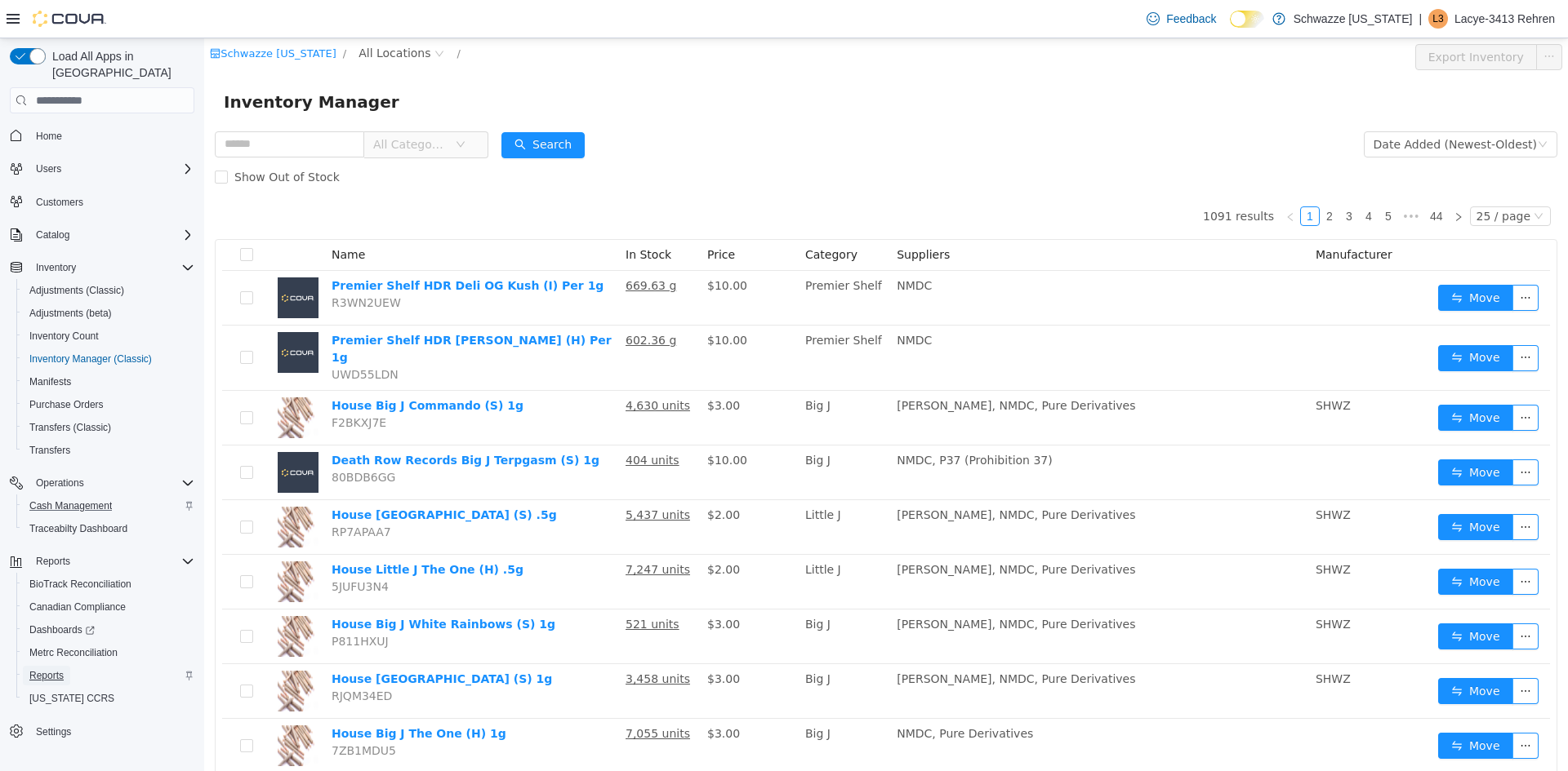
click at [59, 669] on span "Reports" at bounding box center [46, 676] width 34 height 13
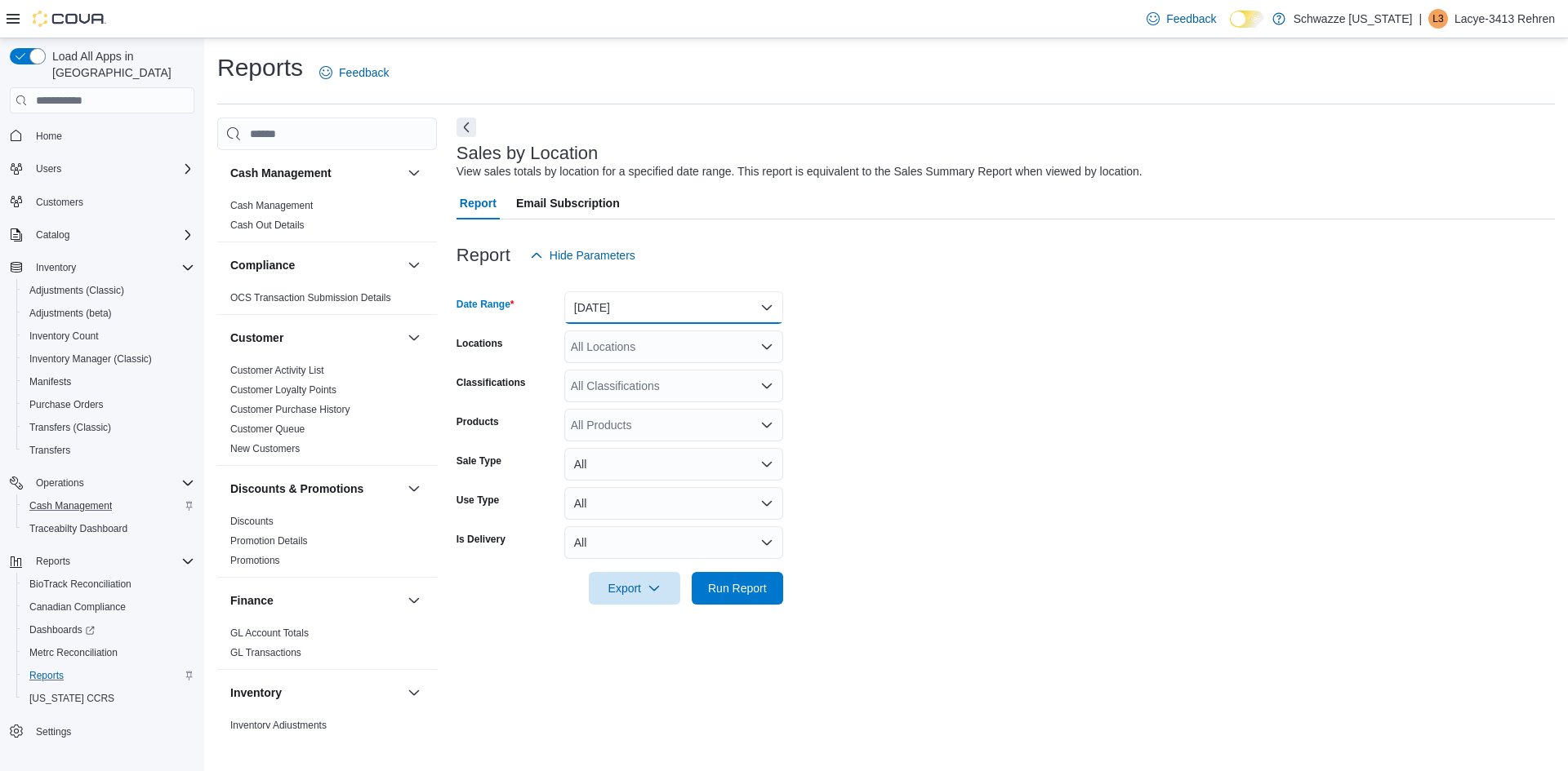
click at [692, 299] on button "[DATE]" at bounding box center [673, 308] width 218 height 33
click at [614, 362] on button "[DATE]" at bounding box center [673, 373] width 218 height 33
click at [649, 347] on div "All Locations" at bounding box center [673, 346] width 218 height 33
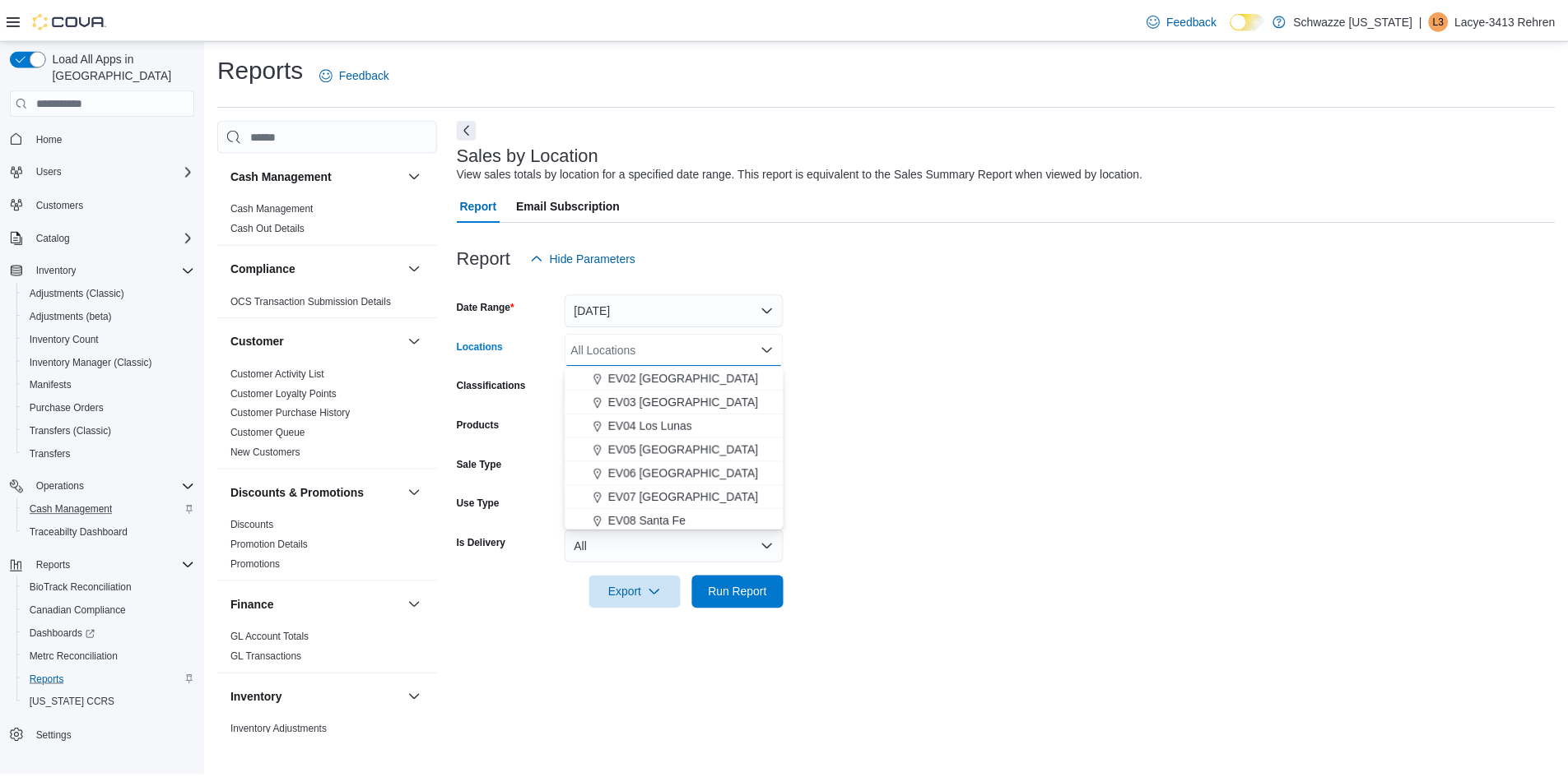
scroll to position [83, 0]
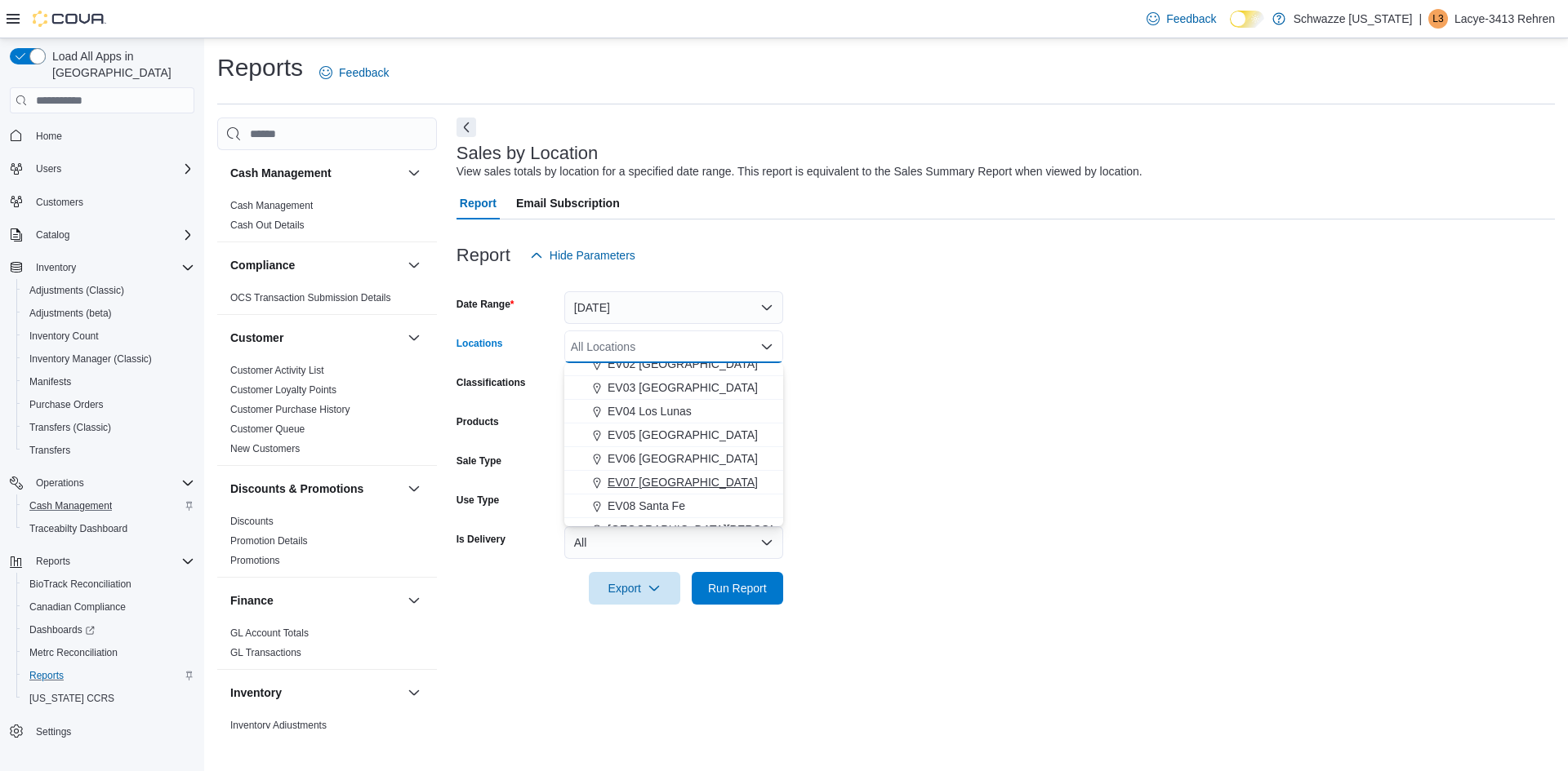
click at [672, 481] on span "EV07 [GEOGRAPHIC_DATA]" at bounding box center [683, 482] width 151 height 16
click at [756, 597] on span "Run Report" at bounding box center [737, 587] width 72 height 33
